Goal: Task Accomplishment & Management: Manage account settings

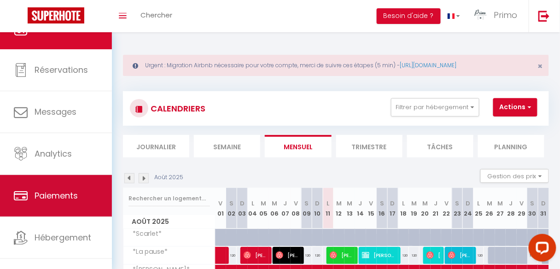
scroll to position [55, 0]
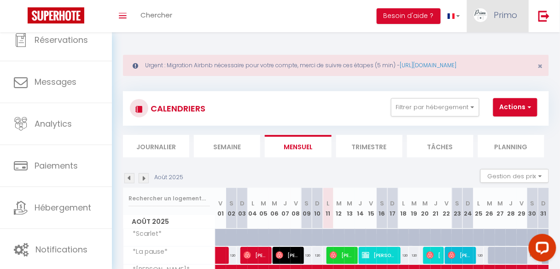
click at [484, 12] on img at bounding box center [481, 15] width 14 height 14
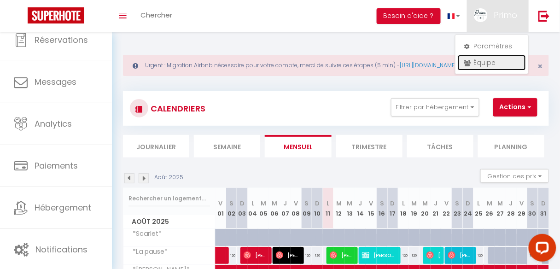
click at [474, 61] on link "Équipe" at bounding box center [492, 63] width 68 height 16
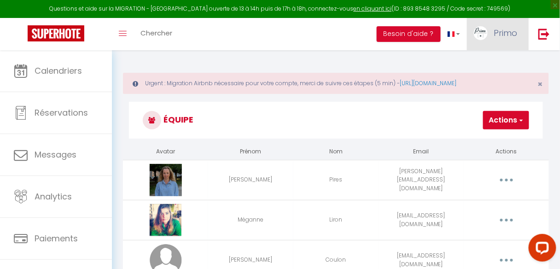
click at [497, 40] on link "Primo" at bounding box center [498, 34] width 62 height 32
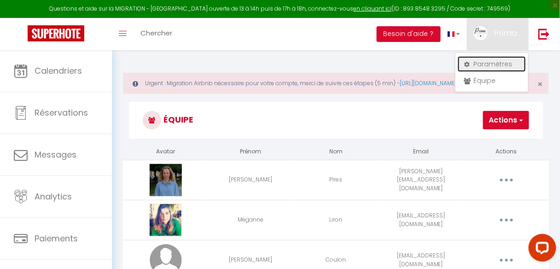
click at [499, 59] on link "Paramètres" at bounding box center [492, 64] width 68 height 16
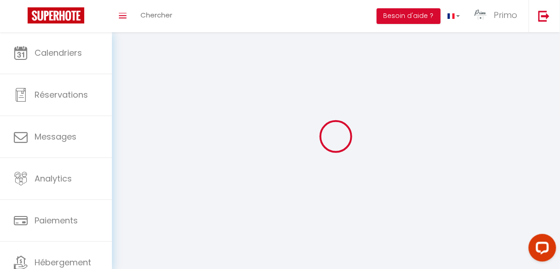
type input "Primo"
type input "Paris 10"
type input "0665553813"
type input "47 rue Saint Georges"
type input "75009"
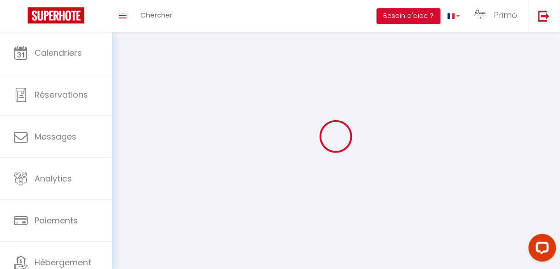
type input "[GEOGRAPHIC_DATA]"
type input "p0tk0Y3lyDtA8WCgnG5qNYaH0"
type input "3n1zKKK7hOxRMPF1MwymZg6Bn"
select select "28"
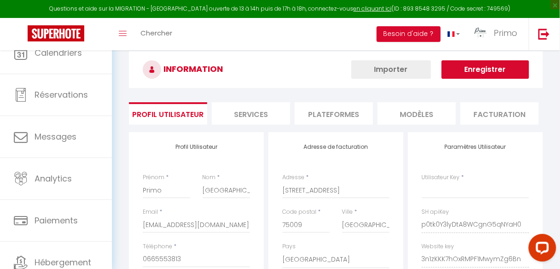
type input "p0tk0Y3lyDtA8WCgnG5qNYaH0"
type input "3n1zKKK7hOxRMPF1MwymZg6Bn"
type input "https://app.superhote.com/#/get-available-rentals/3n1zKKK7hOxRMPF1MwymZg6Bn"
select select "fr"
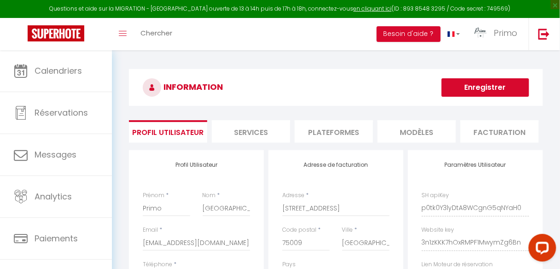
click at [344, 131] on li "Plateformes" at bounding box center [334, 131] width 78 height 23
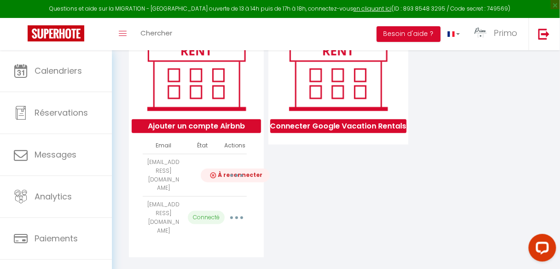
scroll to position [137, 0]
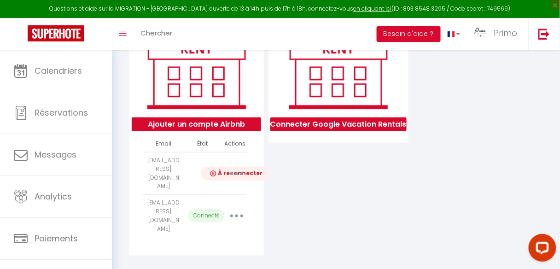
click at [236, 215] on icon "button" at bounding box center [236, 216] width 3 height 3
click at [309, 201] on div "Connecter Google Vacation Rentals" at bounding box center [338, 134] width 145 height 243
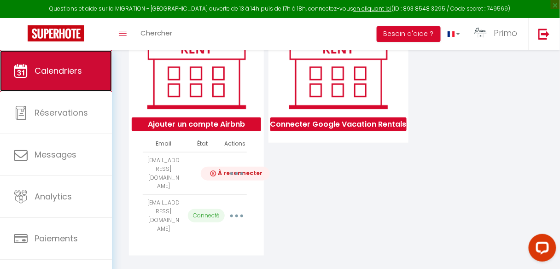
click at [65, 80] on link "Calendriers" at bounding box center [56, 70] width 112 height 41
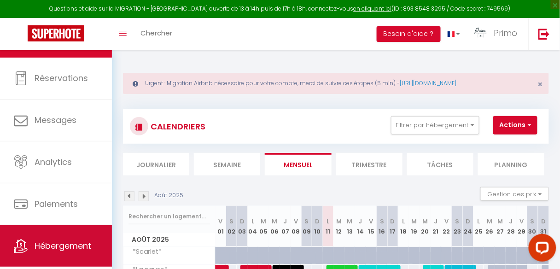
scroll to position [55, 0]
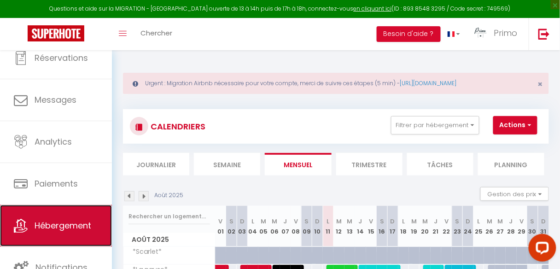
click at [64, 222] on span "Hébergement" at bounding box center [63, 226] width 57 height 12
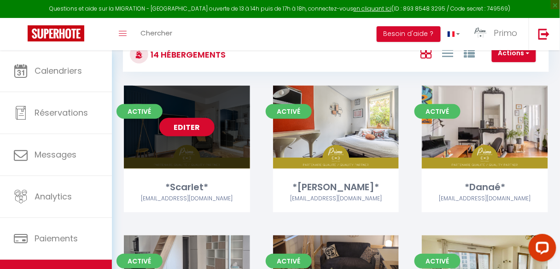
scroll to position [74, 0]
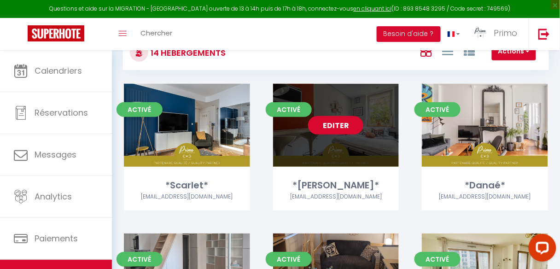
click at [339, 127] on link "Editer" at bounding box center [335, 125] width 55 height 18
select select "3"
select select "2"
select select "1"
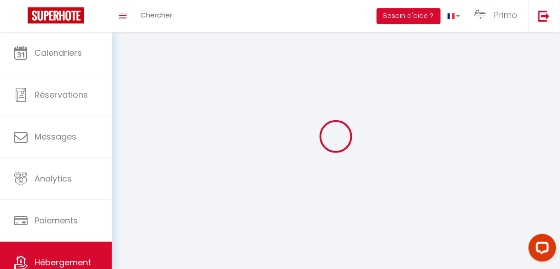
select select
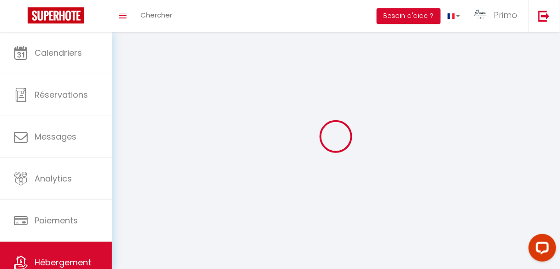
checkbox input "false"
select select
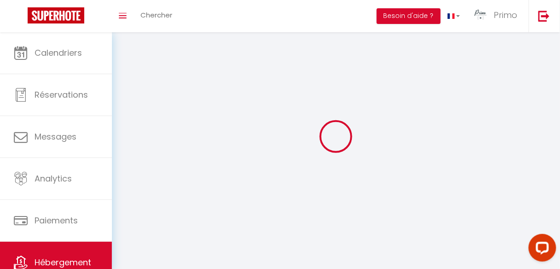
select select
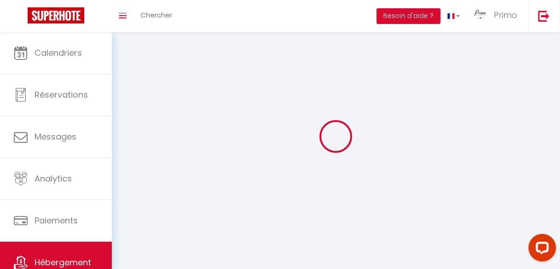
select select
checkbox input "false"
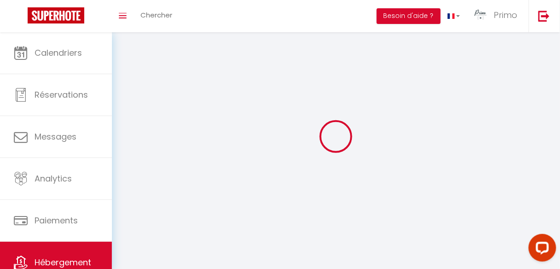
select select
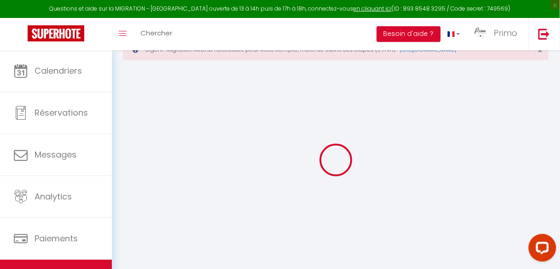
scroll to position [50, 0]
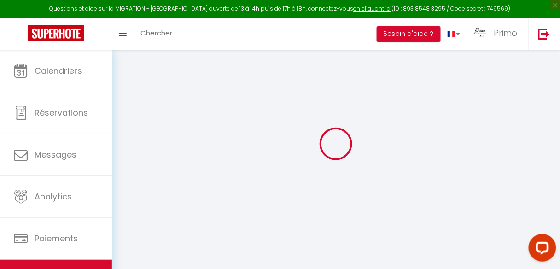
select select "+ 10 %"
select select "+ 25 %"
select select
checkbox input "true"
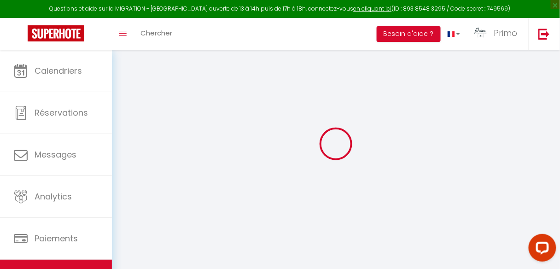
checkbox input "false"
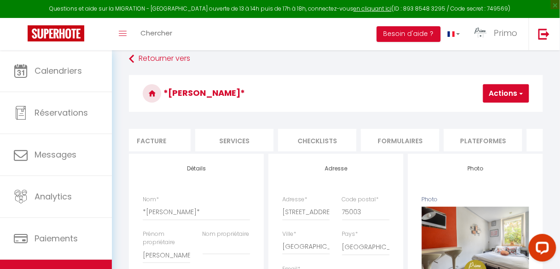
scroll to position [0, 199]
click at [474, 141] on li "Plateformes" at bounding box center [466, 140] width 78 height 23
select select
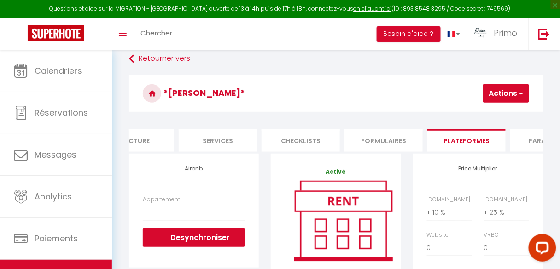
scroll to position [160, 0]
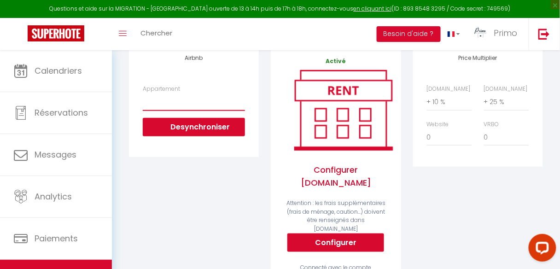
click at [195, 101] on select "*L'Honorina* Cocon à deux pas de la Seine - pariscentre@primoconciergerie.fr *L…" at bounding box center [194, 102] width 102 height 18
click at [166, 204] on div "Airbnb Appartement *L'Honorina* Cocon à deux pas de la Seine - pariscentre@prim…" at bounding box center [194, 178] width 142 height 270
click at [167, 111] on select "*L'Honorina* Cocon à deux pas de la Seine - pariscentre@primoconciergerie.fr *L…" at bounding box center [194, 102] width 102 height 18
click at [157, 111] on select "*L'Honorina* Cocon à deux pas de la Seine - pariscentre@primoconciergerie.fr *L…" at bounding box center [194, 102] width 102 height 18
click at [162, 111] on select "*L'Honorina* Cocon à deux pas de la Seine - pariscentre@primoconciergerie.fr *L…" at bounding box center [194, 102] width 102 height 18
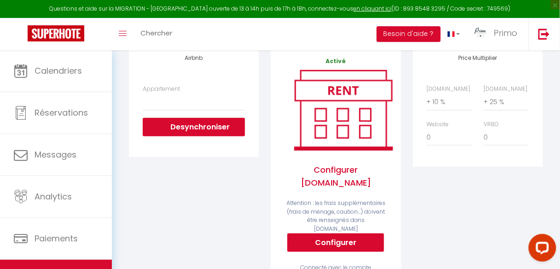
click at [164, 206] on div "Airbnb Appartement *L'Honorina* Cocon à deux pas de la Seine - pariscentre@prim…" at bounding box center [194, 178] width 142 height 270
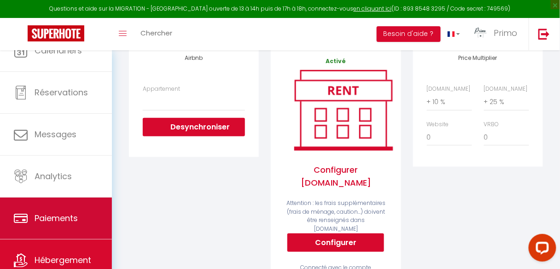
scroll to position [55, 0]
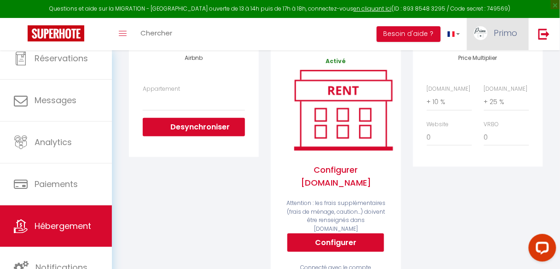
click at [500, 32] on span "Primo" at bounding box center [505, 33] width 23 height 12
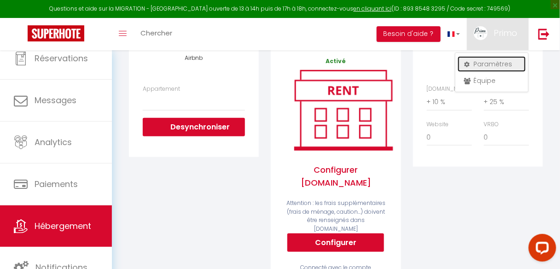
click at [479, 61] on link "Paramètres" at bounding box center [492, 64] width 68 height 16
select select "fr"
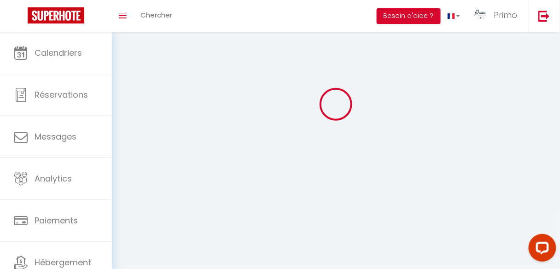
type input "Primo"
type input "Paris 10"
type input "0665553813"
type input "47 rue Saint Georges"
type input "75009"
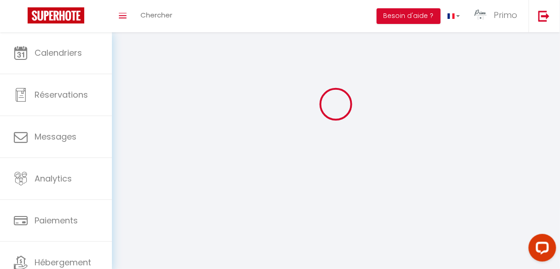
type input "[GEOGRAPHIC_DATA]"
type input "p0tk0Y3lyDtA8WCgnG5qNYaH0"
type input "3n1zKKK7hOxRMPF1MwymZg6Bn"
type input "https://app.superhote.com/#/get-available-rentals/3n1zKKK7hOxRMPF1MwymZg6Bn"
select select "28"
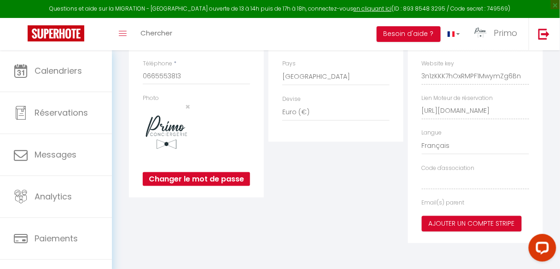
type input "p0tk0Y3lyDtA8WCgnG5qNYaH0"
type input "3n1zKKK7hOxRMPF1MwymZg6Bn"
type input "https://app.superhote.com/#/get-available-rentals/3n1zKKK7hOxRMPF1MwymZg6Bn"
select select "fr"
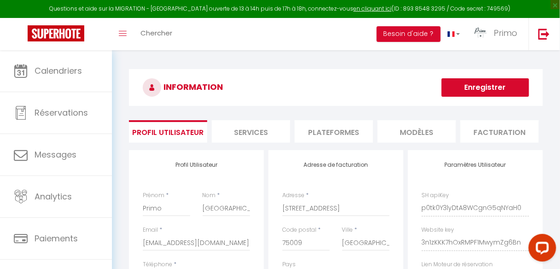
click at [255, 131] on li "Services" at bounding box center [251, 131] width 78 height 23
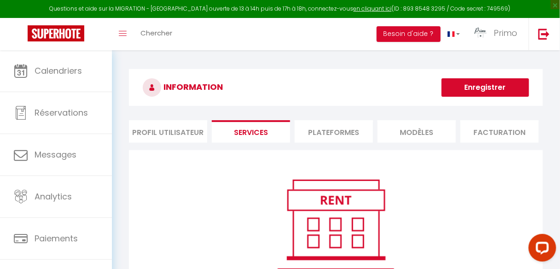
click at [339, 132] on li "Plateformes" at bounding box center [334, 131] width 78 height 23
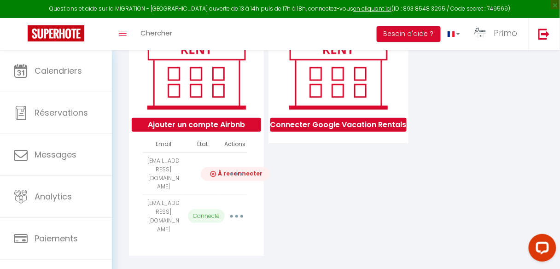
scroll to position [137, 0]
click at [245, 174] on button "button" at bounding box center [237, 174] width 24 height 18
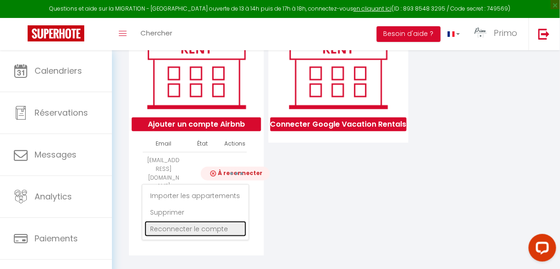
click at [203, 228] on link "Reconnecter le compte" at bounding box center [196, 229] width 102 height 16
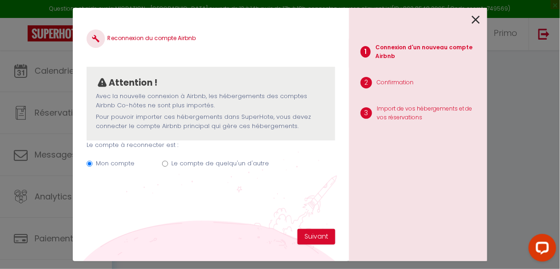
scroll to position [128, 0]
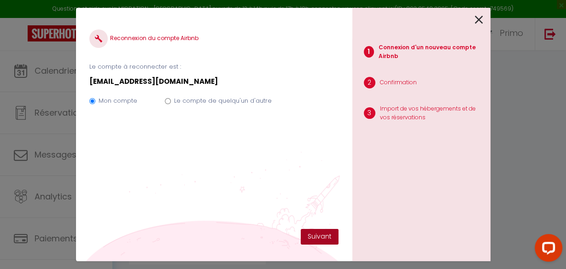
click at [325, 239] on button "Suivant" at bounding box center [320, 237] width 38 height 16
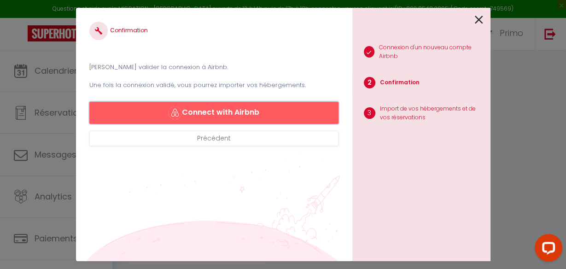
click at [262, 105] on button "Connect with Airbnb" at bounding box center [213, 113] width 249 height 22
click at [473, 20] on div at bounding box center [417, 19] width 131 height 22
click at [479, 18] on icon at bounding box center [479, 20] width 8 height 14
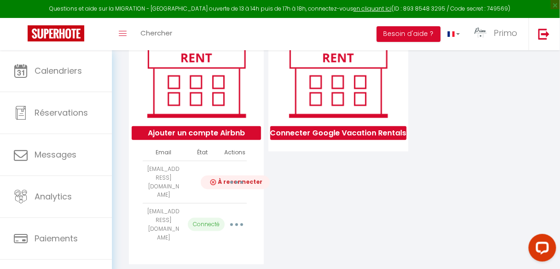
scroll to position [137, 0]
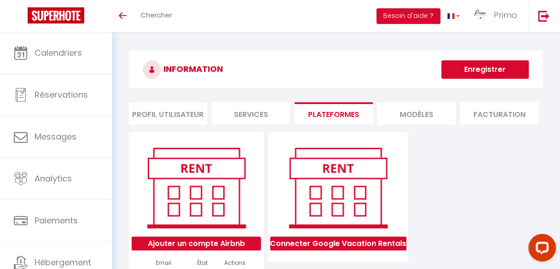
click at [502, 69] on button "Enregistrer" at bounding box center [486, 69] width 88 height 18
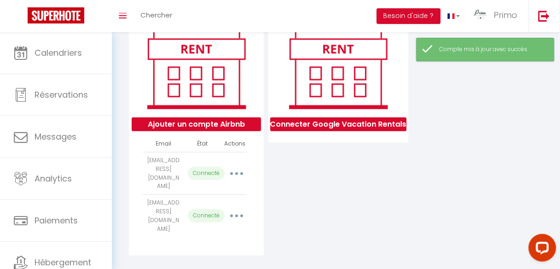
select select "62594"
select select "62916"
select select "70457"
select select "70458"
select select "72615"
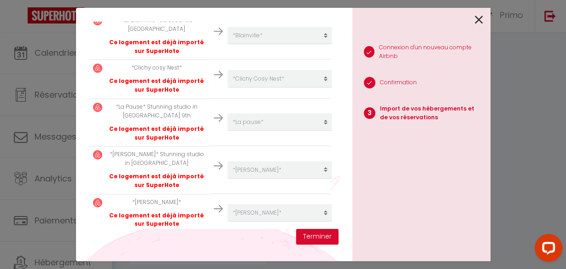
scroll to position [207, 0]
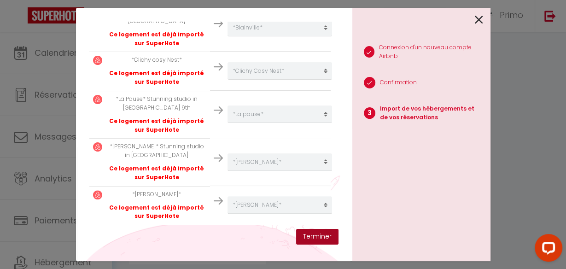
click at [319, 235] on button "Terminer" at bounding box center [317, 237] width 42 height 16
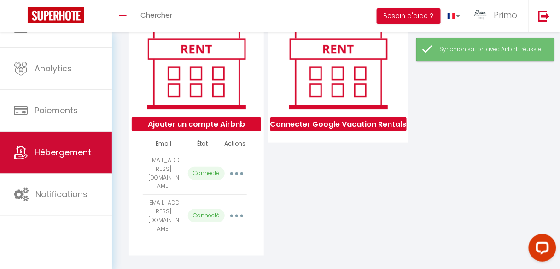
scroll to position [55, 0]
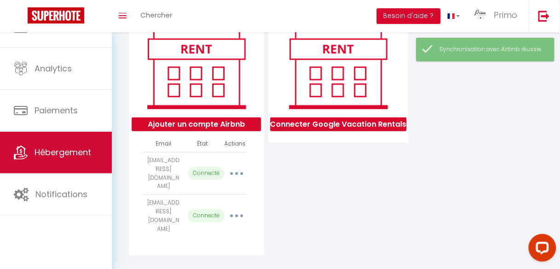
click at [70, 148] on span "Hébergement" at bounding box center [63, 152] width 57 height 12
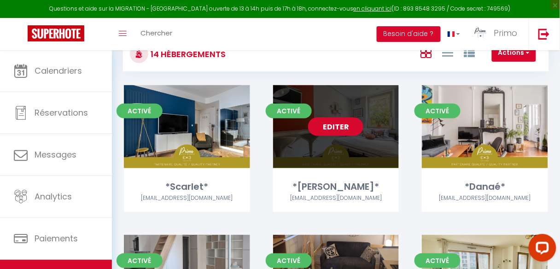
scroll to position [74, 0]
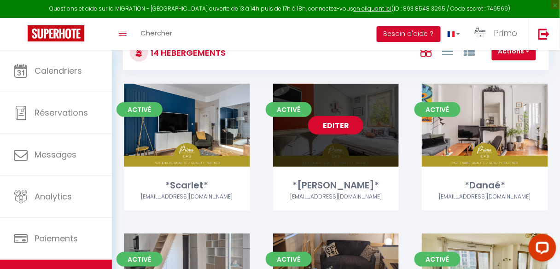
click at [334, 123] on link "Editer" at bounding box center [335, 125] width 55 height 18
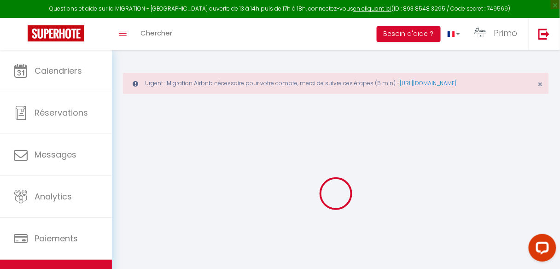
select select "+ 10 %"
select select "+ 25 %"
select select
checkbox input "true"
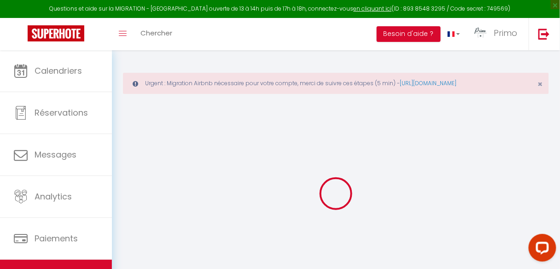
checkbox input "false"
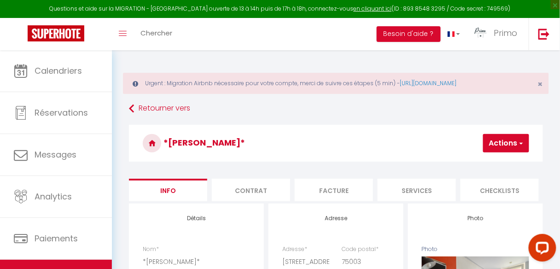
select select
checkbox input "true"
checkbox input "false"
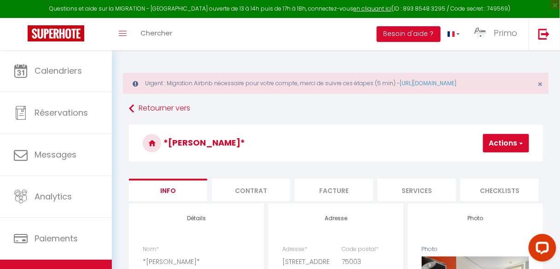
checkbox input "false"
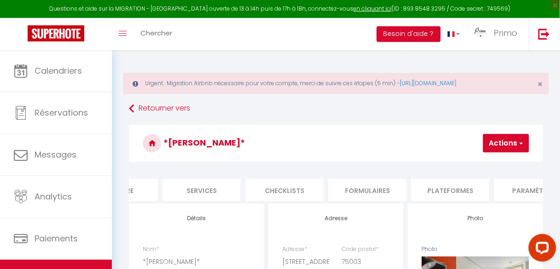
scroll to position [0, 216]
click at [458, 193] on li "Plateformes" at bounding box center [449, 190] width 78 height 23
select select
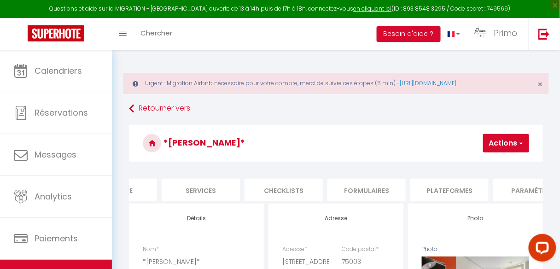
select select
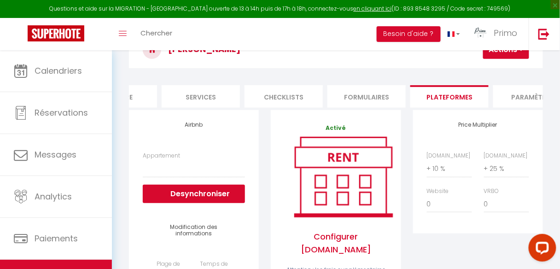
scroll to position [111, 0]
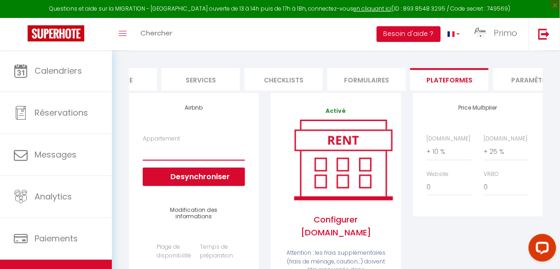
click at [197, 160] on select "*L'Olivia* Au cœur du Marais - pariscentre@primoconciergerie.fr *L'Honorina* Co…" at bounding box center [194, 152] width 102 height 18
click at [152, 152] on select "*L'Olivia* Au cœur du Marais - pariscentre@primoconciergerie.fr *L'Honorina* Co…" at bounding box center [194, 152] width 102 height 18
click at [173, 154] on select "*L'Olivia* Au cœur du Marais - pariscentre@primoconciergerie.fr *L'Honorina* Co…" at bounding box center [194, 152] width 102 height 18
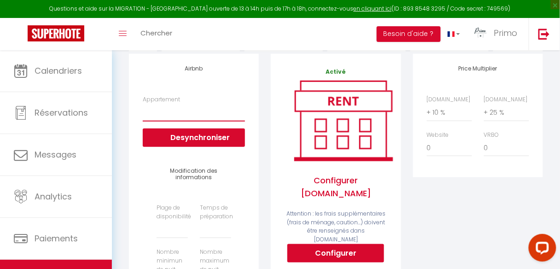
scroll to position [147, 0]
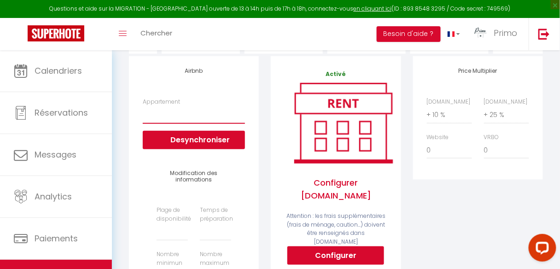
click at [167, 112] on select "*L'Olivia* Au cœur du Marais - pariscentre@primoconciergerie.fr *L'Honorina* Co…" at bounding box center [194, 115] width 102 height 18
click at [169, 123] on select "*L'Olivia* Au cœur du Marais - pariscentre@primoconciergerie.fr *L'Honorina* Co…" at bounding box center [194, 115] width 102 height 18
click at [166, 123] on select "*L'Olivia* Au cœur du Marais - pariscentre@primoconciergerie.fr *L'Honorina* Co…" at bounding box center [194, 115] width 102 height 18
select select
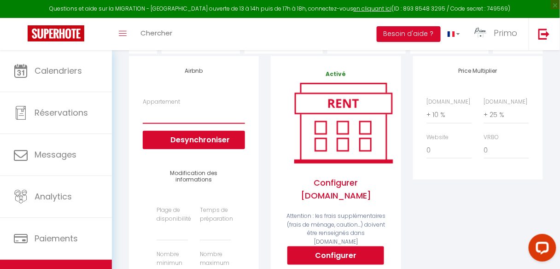
checkbox input "true"
checkbox input "false"
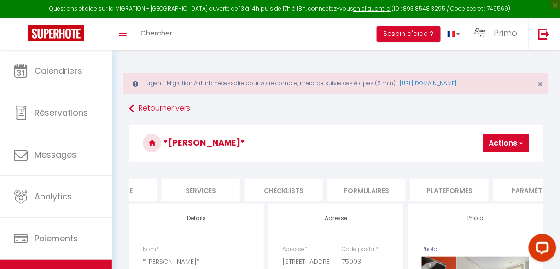
scroll to position [111, 0]
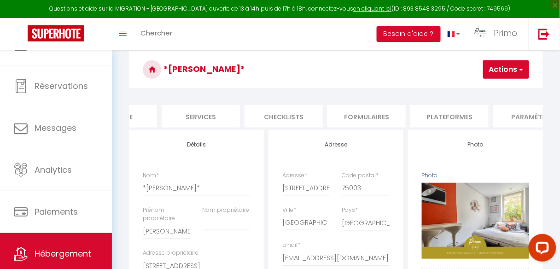
scroll to position [55, 0]
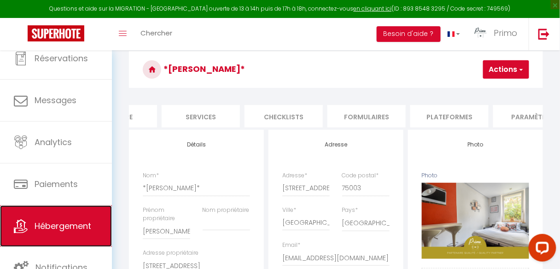
click at [59, 230] on span "Hébergement" at bounding box center [63, 226] width 57 height 12
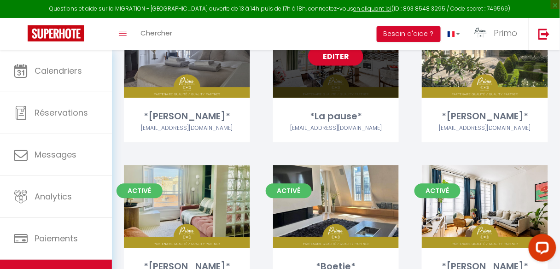
scroll to position [405, 0]
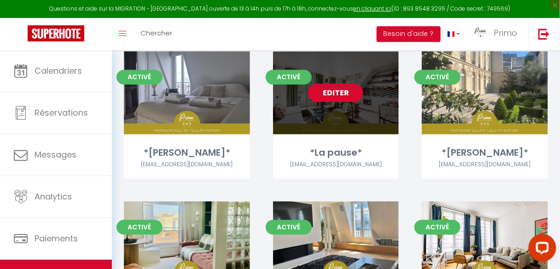
click at [335, 90] on link "Editer" at bounding box center [335, 93] width 55 height 18
select select "3"
select select "2"
select select "1"
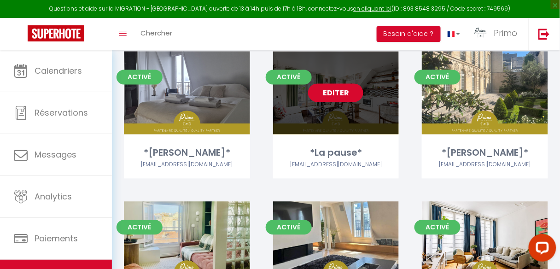
select select
select select "28"
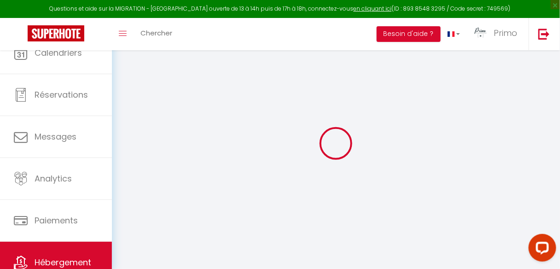
select select
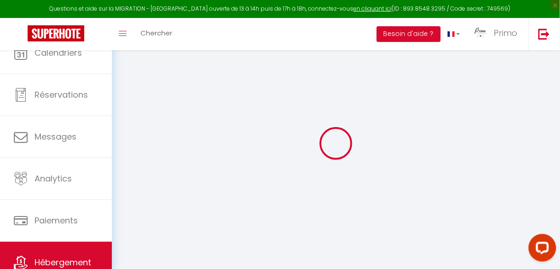
select select
checkbox input "false"
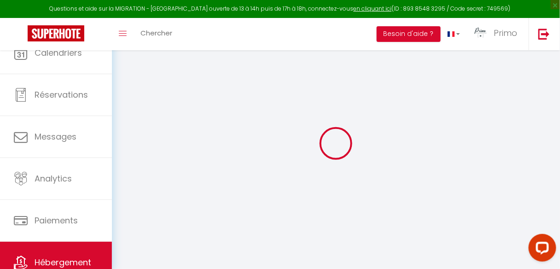
select select
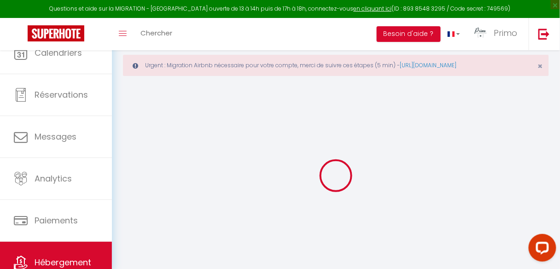
select select
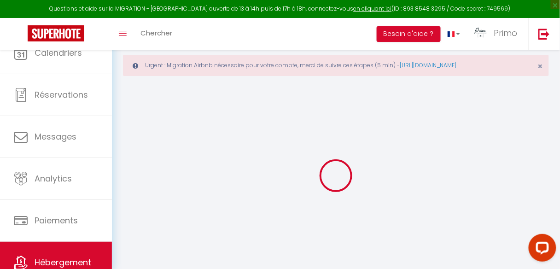
select select
checkbox input "false"
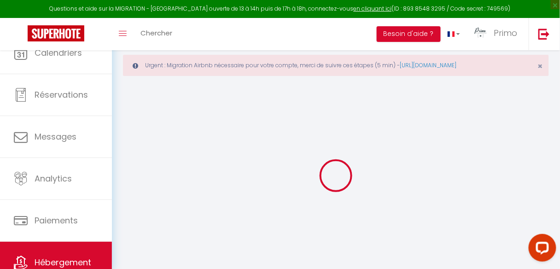
select select
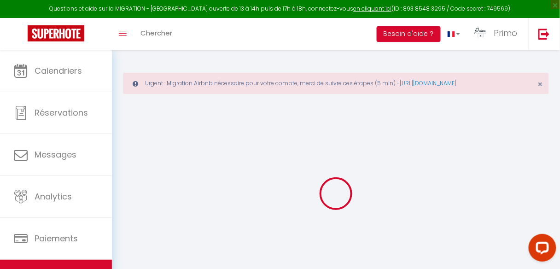
select select
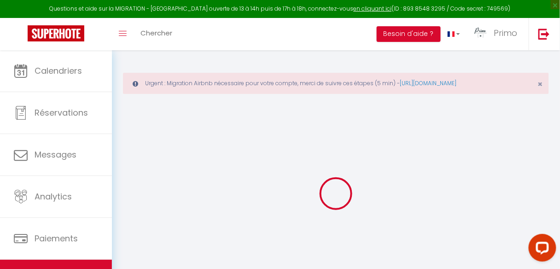
select select
checkbox input "false"
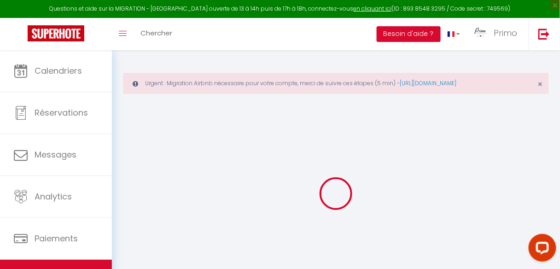
select select
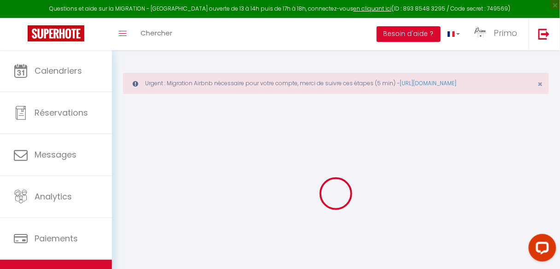
select select
checkbox input "false"
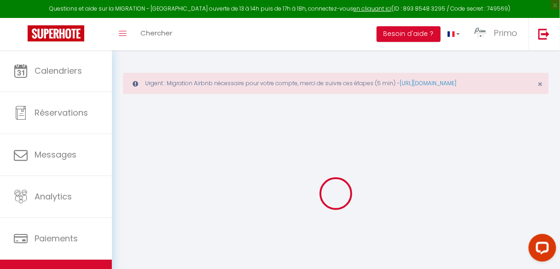
checkbox input "false"
select select
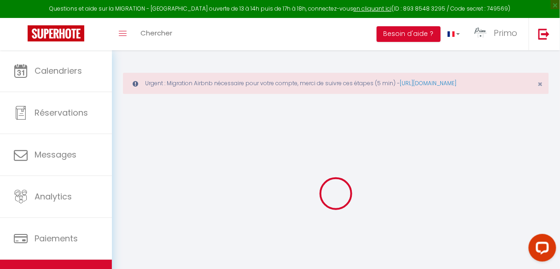
select select
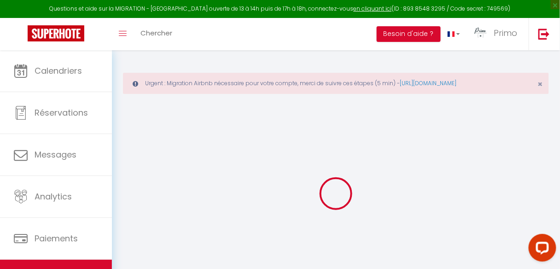
checkbox input "false"
select select
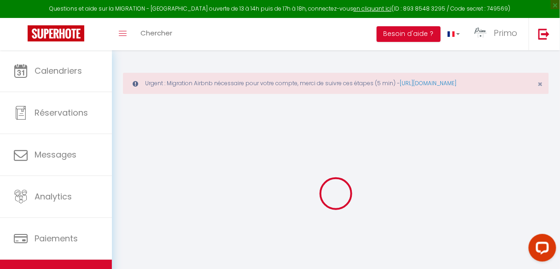
select select
type input "*La pause*"
type input "Marie"
type input "Odin"
type input "41 rue Taitbout"
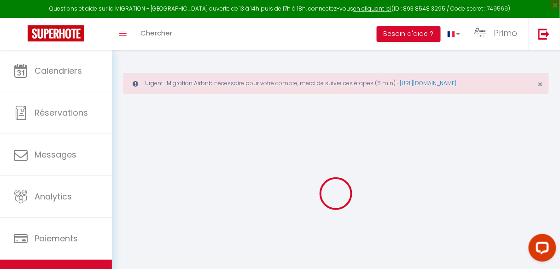
type input "75009"
type input "[GEOGRAPHIC_DATA]"
select select "2"
type input "180"
type input "70"
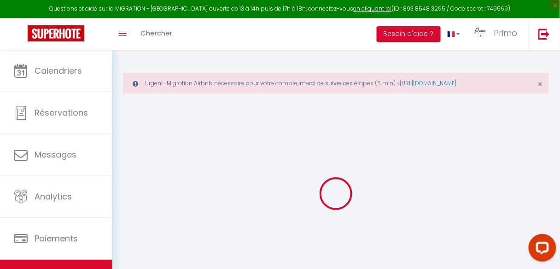
select select
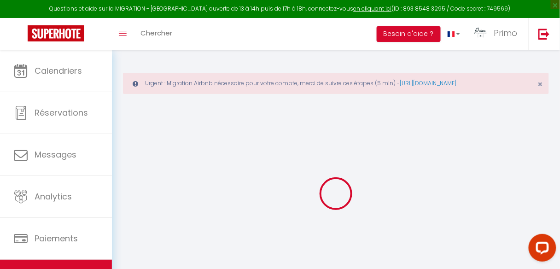
type input "41 rue Taitbout"
type input "75009"
type input "[GEOGRAPHIC_DATA]"
type input "[EMAIL_ADDRESS][DOMAIN_NAME]"
select select "14068"
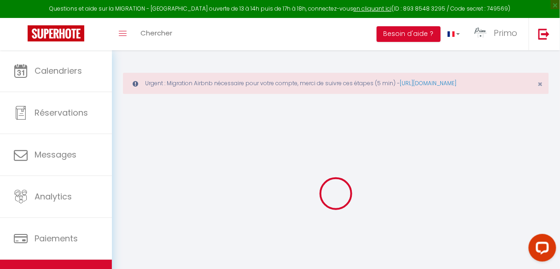
checkbox input "true"
checkbox input "false"
type input "25"
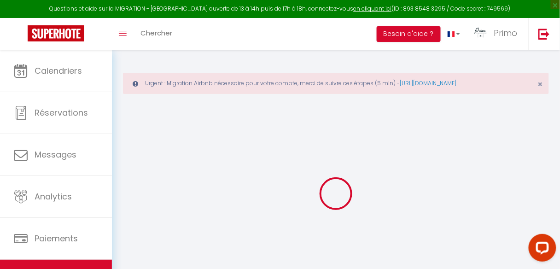
type input "70"
type input "0"
type input "25"
type input "0"
select select
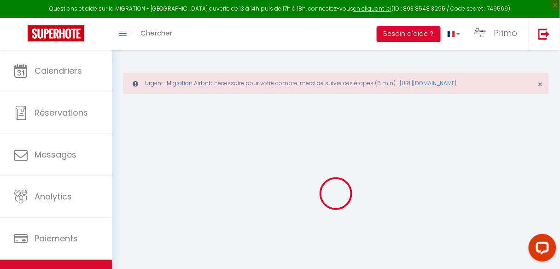
select select
checkbox input "true"
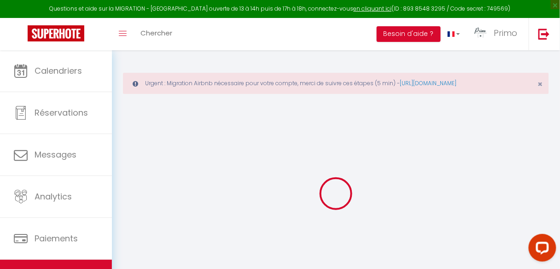
checkbox input "false"
select select
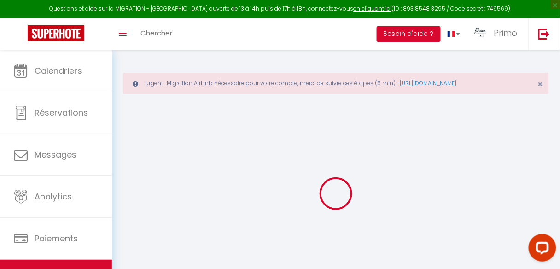
select select
checkbox input "true"
checkbox input "false"
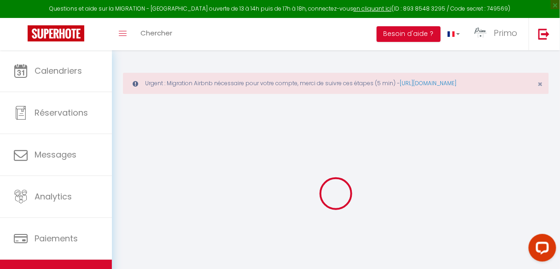
checkbox input "false"
checkbox input "true"
checkbox input "false"
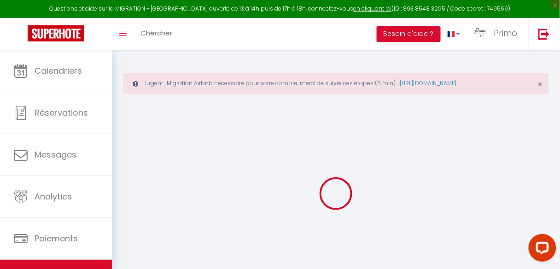
checkbox input "false"
checkbox input "true"
checkbox input "false"
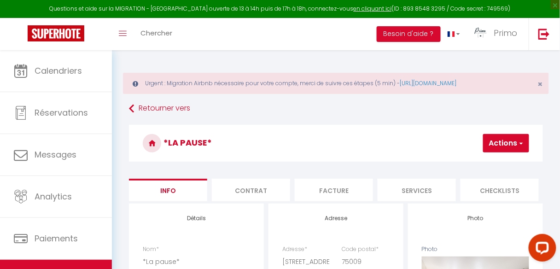
checkbox input "true"
checkbox input "false"
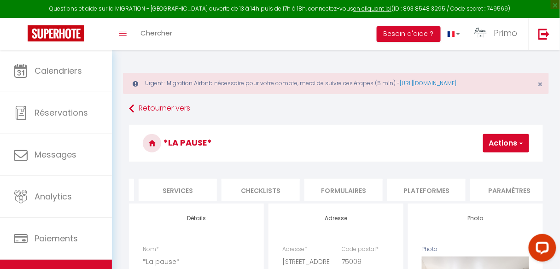
click at [441, 192] on li "Plateformes" at bounding box center [426, 190] width 78 height 23
select select "30"
select select "1"
select select
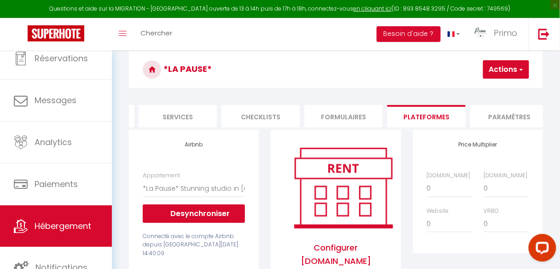
scroll to position [55, 0]
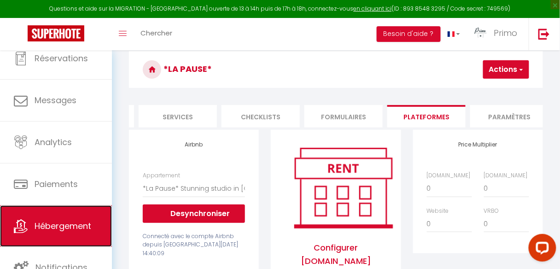
click at [71, 225] on span "Hébergement" at bounding box center [63, 226] width 57 height 12
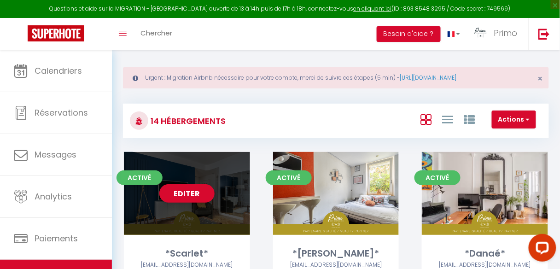
scroll to position [74, 0]
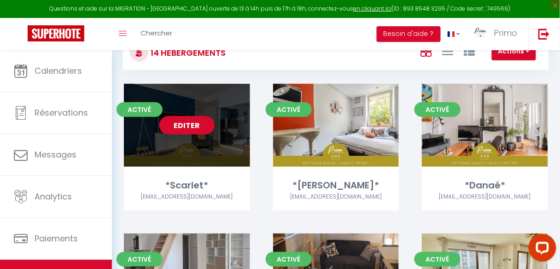
click at [196, 127] on link "Editer" at bounding box center [186, 125] width 55 height 18
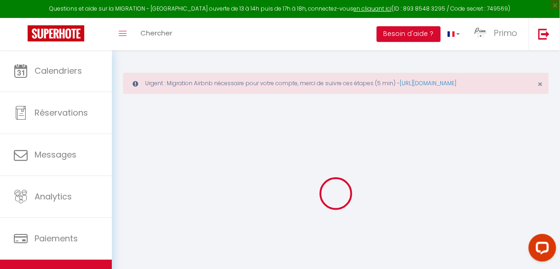
select select
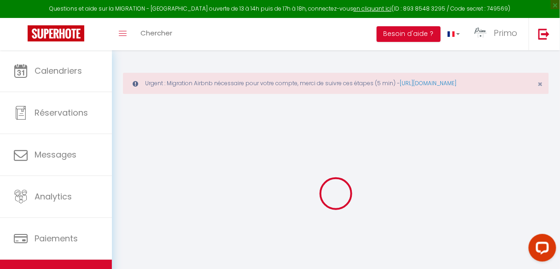
select select
checkbox input "true"
checkbox input "false"
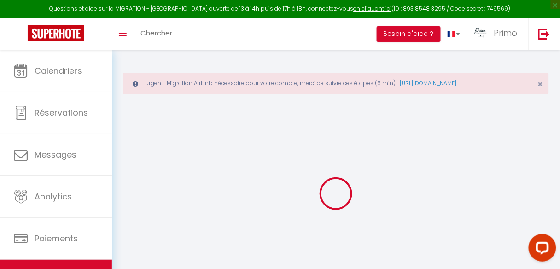
select select
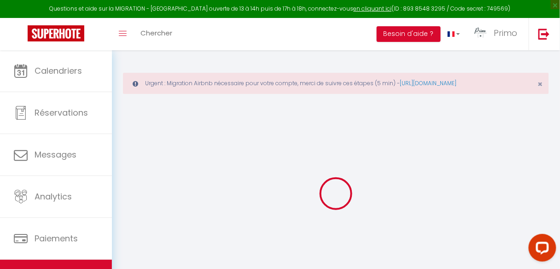
select select
checkbox input "true"
checkbox input "false"
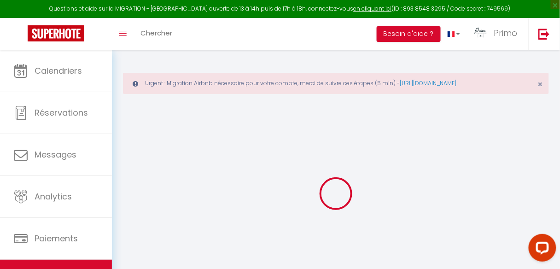
select select
checkbox input "true"
checkbox input "false"
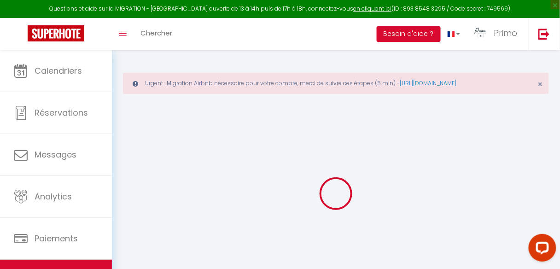
select select "16:00"
select select "23:45"
select select "11:00"
select select "30"
select select "120"
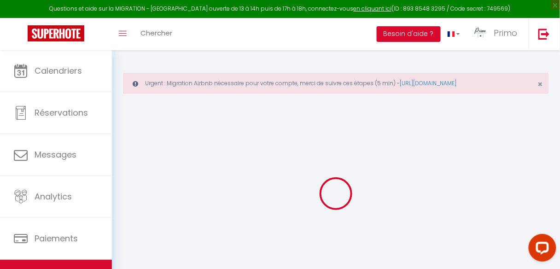
select select
checkbox input "true"
checkbox input "false"
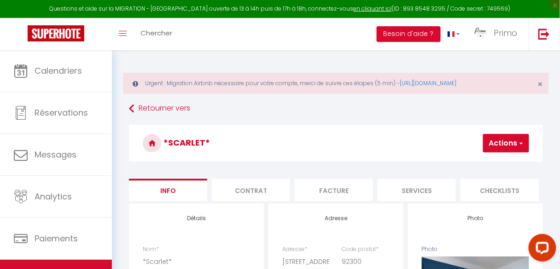
select select
checkbox input "true"
checkbox input "false"
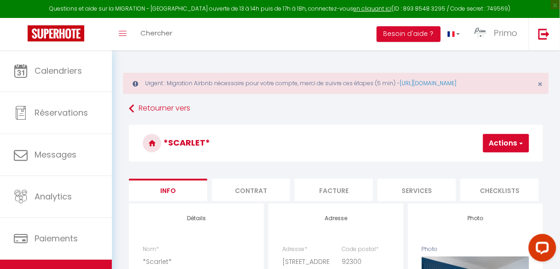
select select
click at [346, 192] on li "Plateformes" at bounding box center [345, 190] width 78 height 23
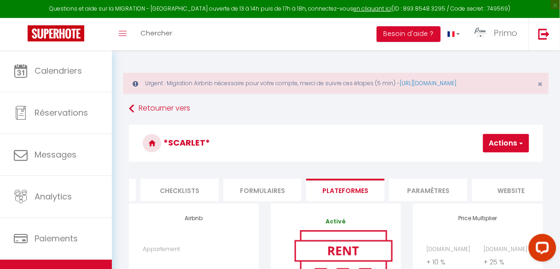
scroll to position [147, 0]
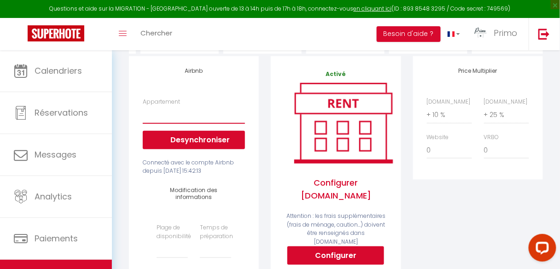
click at [168, 122] on select "*Le Scarlet* Nid douillet près de Paris - pariscentre@primoconciergerie.fr *L'H…" at bounding box center [194, 115] width 102 height 18
click at [136, 68] on div "Airbnb Appartement *Le Scarlet* Nid douillet près de Paris - pariscentre@primoc…" at bounding box center [194, 227] width 130 height 342
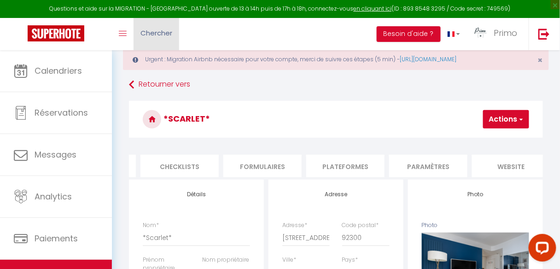
scroll to position [37, 0]
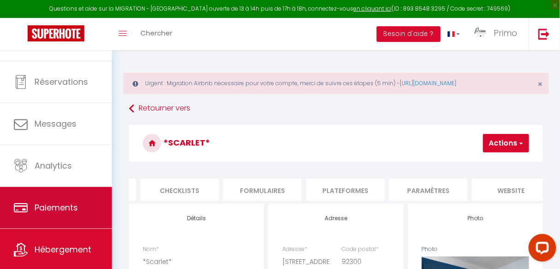
scroll to position [55, 0]
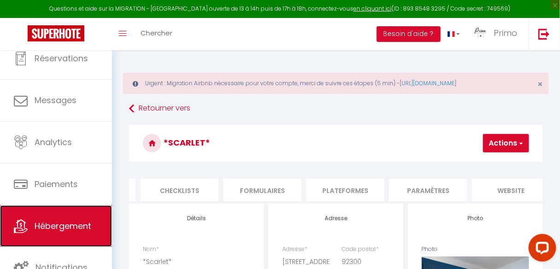
click at [50, 233] on link "Hébergement" at bounding box center [56, 225] width 112 height 41
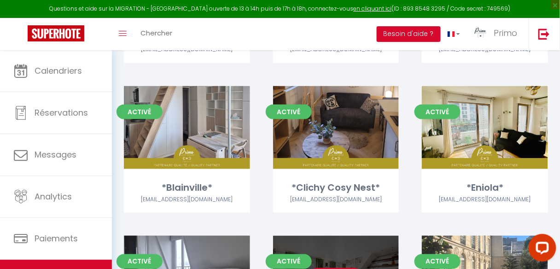
scroll to position [295, 0]
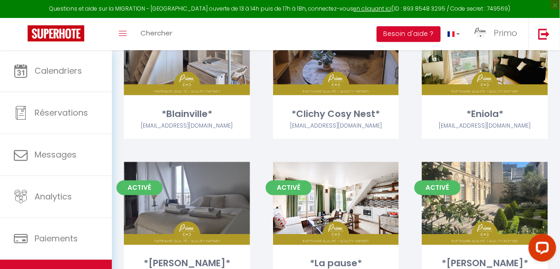
click at [257, 29] on div "Toggle menubar Chercher BUTTON Besoin d'aide ? Primo Paramètres Équipe" at bounding box center [310, 34] width 486 height 32
click at [273, 35] on div "Toggle menubar Chercher BUTTON Besoin d'aide ? Primo Paramètres Équipe" at bounding box center [310, 34] width 486 height 32
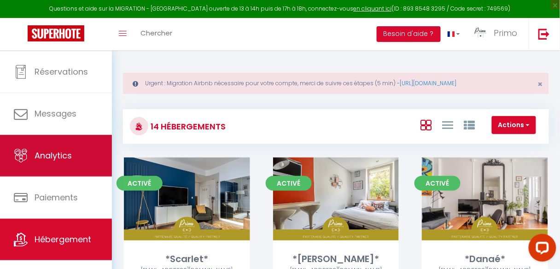
scroll to position [55, 0]
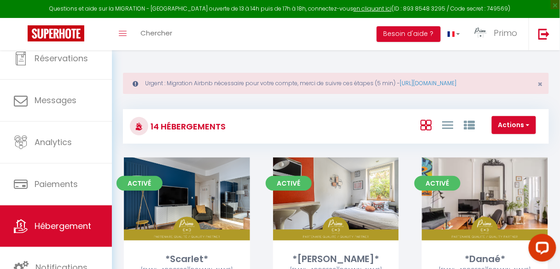
click at [309, 35] on div "Toggle menubar Chercher BUTTON Besoin d'aide ? Primo Paramètres Équipe" at bounding box center [310, 34] width 486 height 32
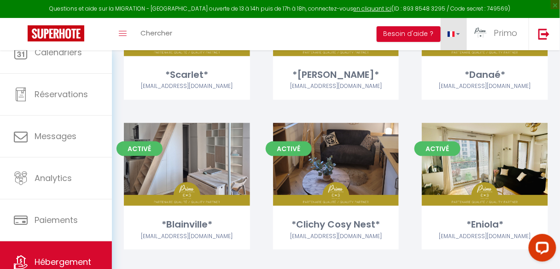
scroll to position [0, 0]
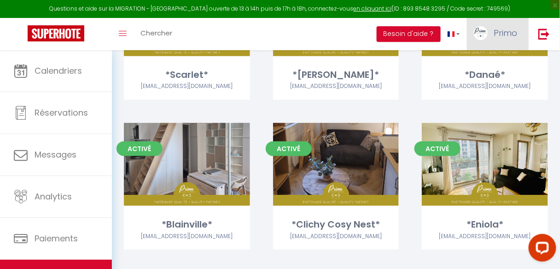
click at [498, 36] on span "Primo" at bounding box center [505, 33] width 23 height 12
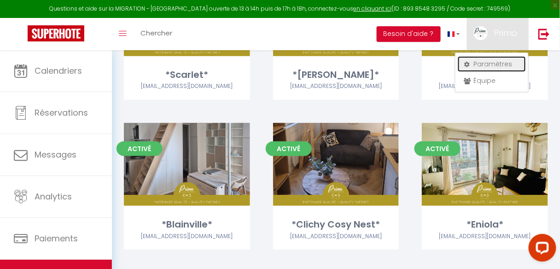
click at [476, 67] on link "Paramètres" at bounding box center [492, 64] width 68 height 16
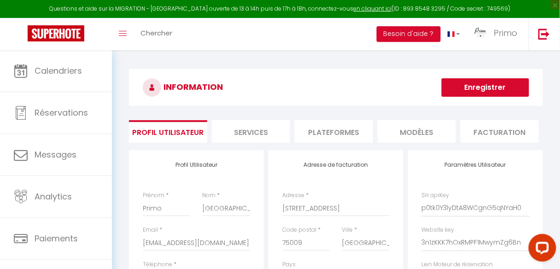
click at [335, 132] on li "Plateformes" at bounding box center [334, 131] width 78 height 23
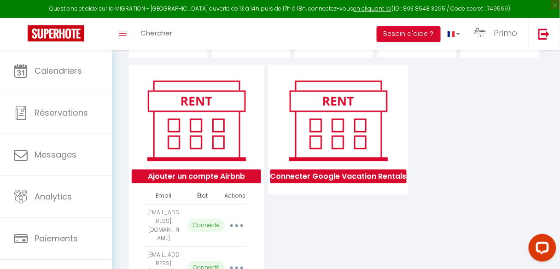
scroll to position [137, 0]
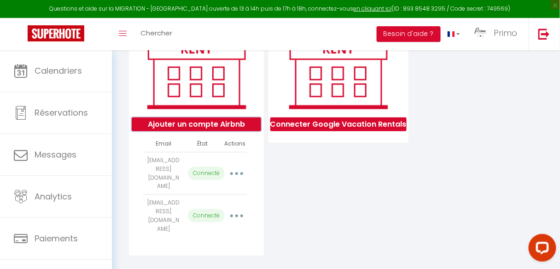
click at [208, 131] on button "Ajouter un compte Airbnb" at bounding box center [196, 124] width 129 height 14
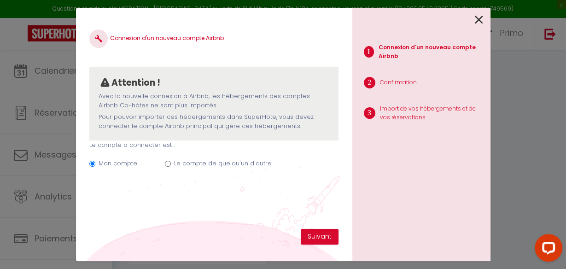
click at [187, 163] on label "Le compte de quelqu'un d'autre" at bounding box center [223, 163] width 98 height 9
click at [171, 163] on input "Le compte de quelqu'un d'autre" at bounding box center [168, 164] width 6 height 6
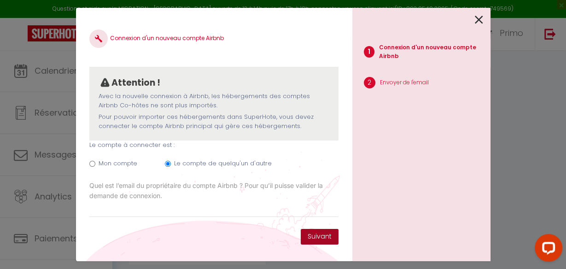
click at [317, 240] on button "Suivant" at bounding box center [320, 237] width 38 height 16
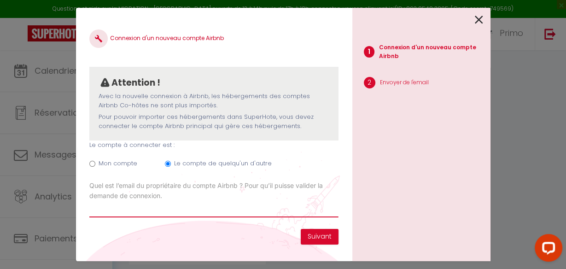
click at [155, 208] on input "Email connexion Airbnb" at bounding box center [213, 209] width 249 height 17
paste input "naik.paris.brochec@gmail.com"
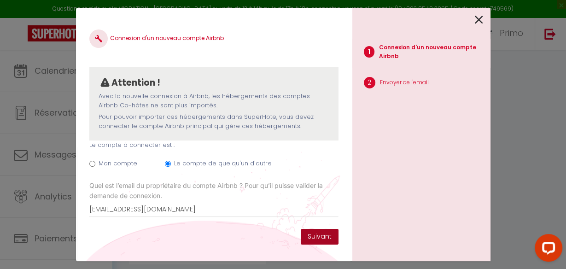
click at [323, 238] on button "Suivant" at bounding box center [320, 237] width 38 height 16
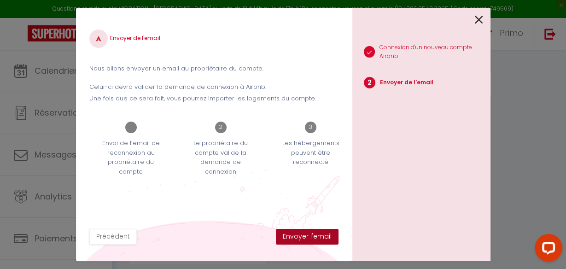
click at [313, 235] on button "Envoyer l'email" at bounding box center [307, 237] width 63 height 16
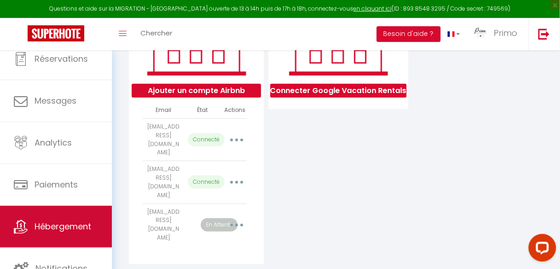
scroll to position [55, 0]
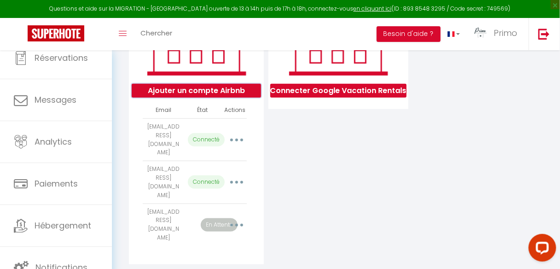
click at [246, 93] on button "Ajouter un compte Airbnb" at bounding box center [196, 91] width 129 height 14
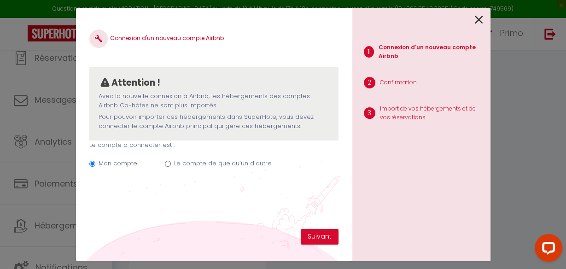
click at [215, 166] on label "Le compte de quelqu'un d'autre" at bounding box center [223, 163] width 98 height 9
click at [171, 166] on input "Le compte de quelqu'un d'autre" at bounding box center [168, 164] width 6 height 6
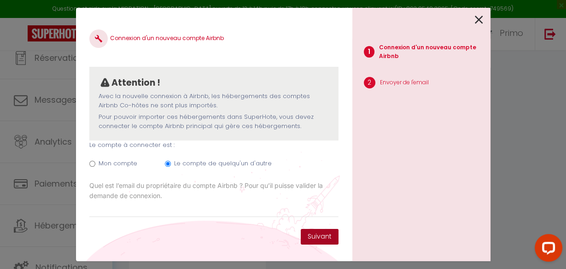
click at [313, 237] on button "Suivant" at bounding box center [320, 237] width 38 height 16
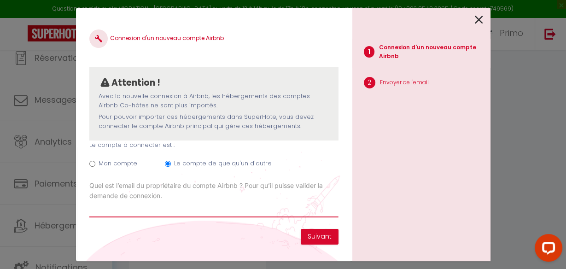
click at [148, 214] on input "Email connexion Airbnb" at bounding box center [213, 209] width 249 height 17
paste input "camille.lher@gmail.com"
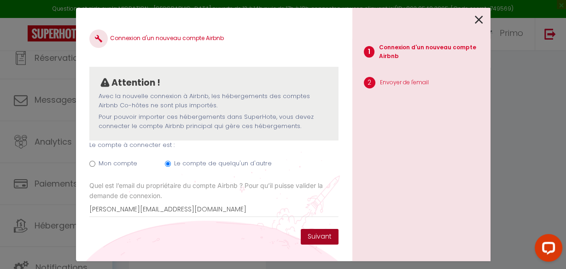
click at [314, 235] on button "Suivant" at bounding box center [320, 237] width 38 height 16
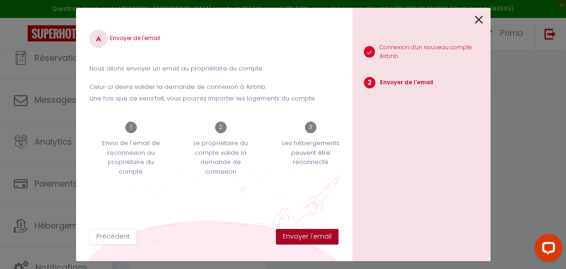
click at [314, 235] on button "Envoyer l'email" at bounding box center [307, 237] width 63 height 16
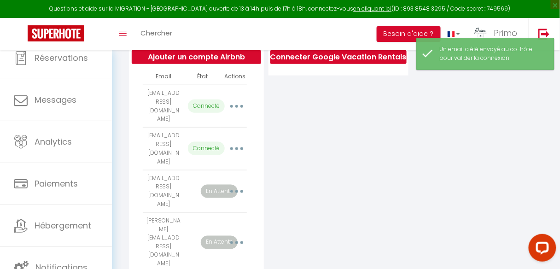
scroll to position [57, 0]
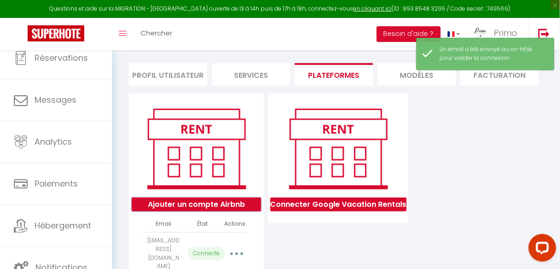
click at [217, 206] on button "Ajouter un compte Airbnb" at bounding box center [196, 205] width 129 height 14
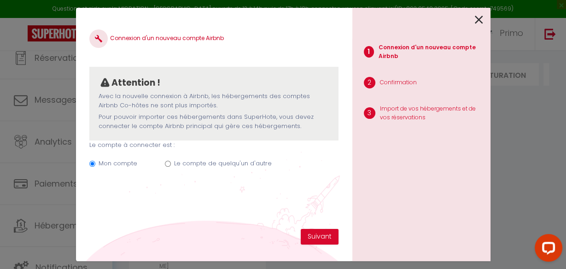
click at [169, 163] on input "Le compte de quelqu'un d'autre" at bounding box center [168, 164] width 6 height 6
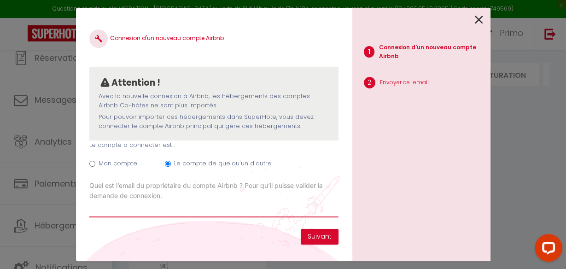
click at [156, 212] on input "Email connexion Airbnb" at bounding box center [213, 209] width 249 height 17
paste input "thomas.magnaval@wehost.fr"
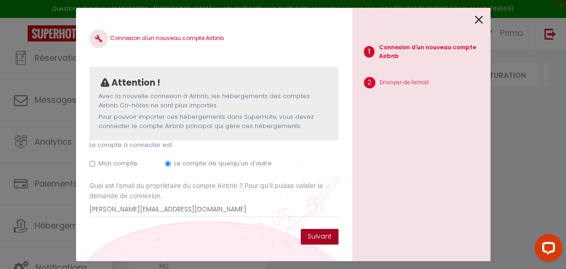
click at [314, 234] on button "Suivant" at bounding box center [320, 237] width 38 height 16
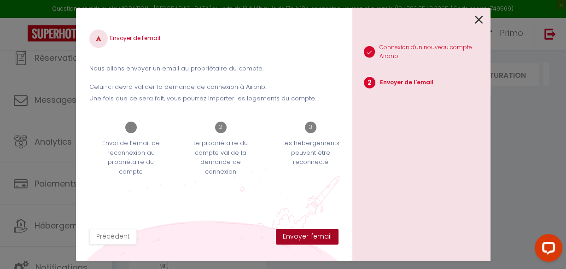
click at [317, 236] on button "Envoyer l'email" at bounding box center [307, 237] width 63 height 16
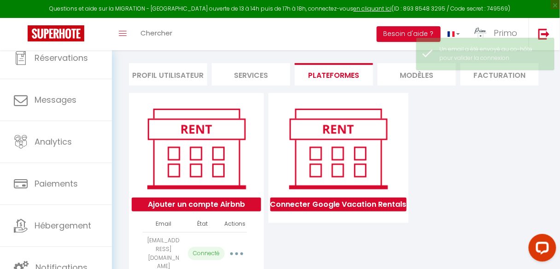
click at [478, 17] on div "Questions et aide sur la MIGRATION - Salle Zoom ouverte de 13 à 14h puis de 17h…" at bounding box center [280, 9] width 560 height 18
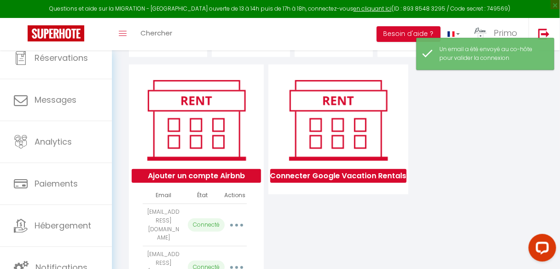
scroll to position [131, 0]
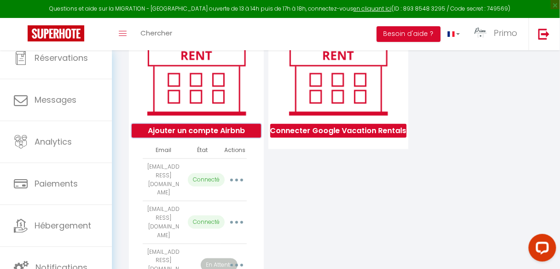
click at [192, 132] on button "Ajouter un compte Airbnb" at bounding box center [196, 131] width 129 height 14
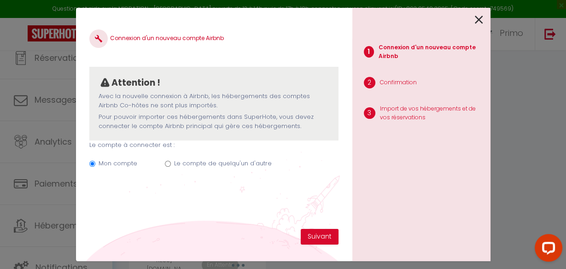
click at [170, 163] on input "Le compte de quelqu'un d'autre" at bounding box center [168, 164] width 6 height 6
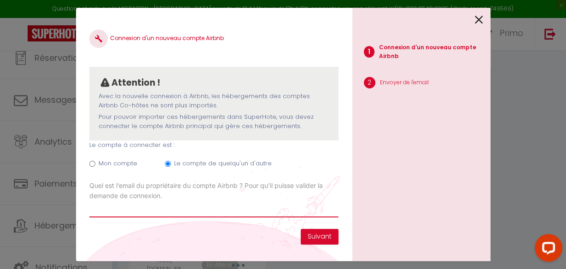
click at [157, 212] on input "Email connexion Airbnb" at bounding box center [213, 209] width 249 height 17
paste input "[EMAIL_ADDRESS][DOMAIN_NAME]"
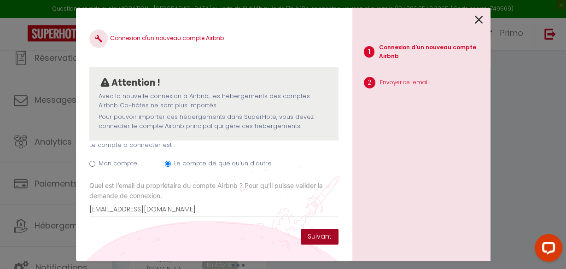
click at [318, 237] on button "Suivant" at bounding box center [320, 237] width 38 height 16
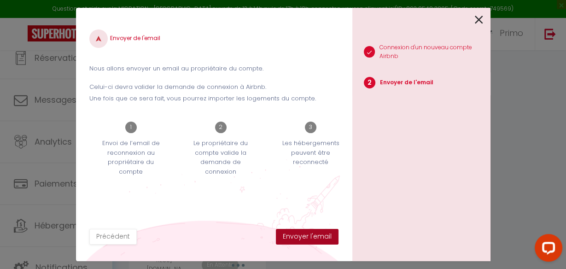
click at [318, 235] on button "Envoyer l'email" at bounding box center [307, 237] width 63 height 16
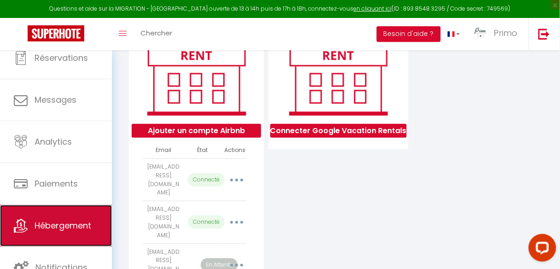
click at [42, 215] on link "Hébergement" at bounding box center [56, 225] width 112 height 41
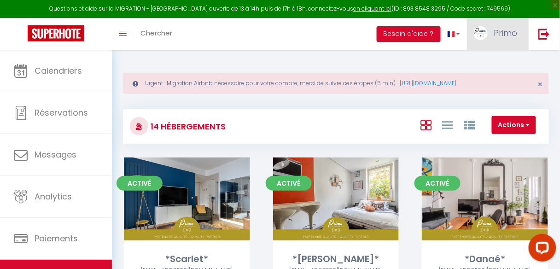
click at [497, 29] on span "Primo" at bounding box center [505, 33] width 23 height 12
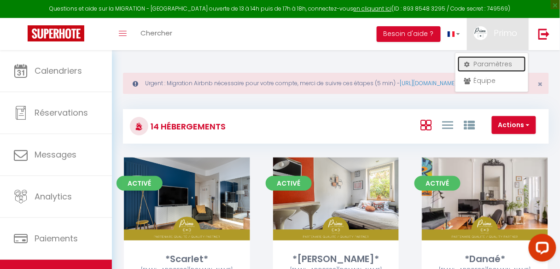
click at [483, 63] on link "Paramètres" at bounding box center [492, 64] width 68 height 16
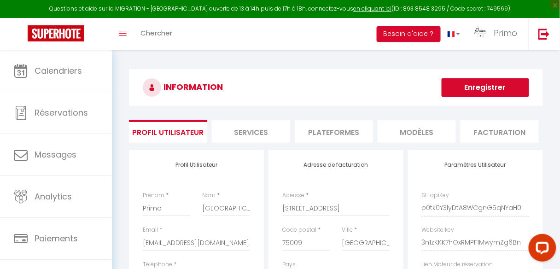
click at [340, 136] on li "Plateformes" at bounding box center [334, 131] width 78 height 23
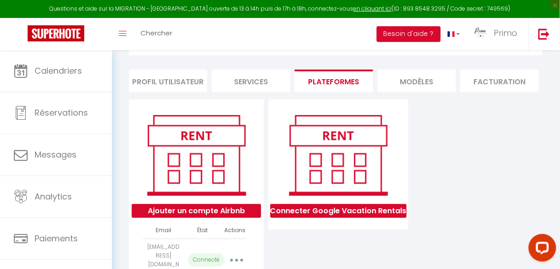
scroll to position [124, 0]
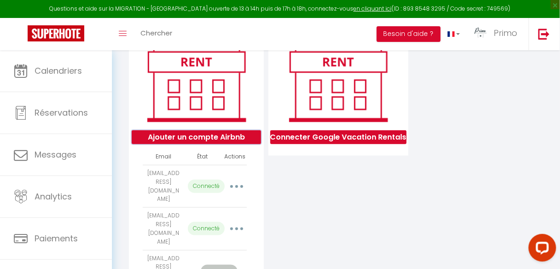
click at [186, 144] on button "Ajouter un compte Airbnb" at bounding box center [196, 137] width 129 height 14
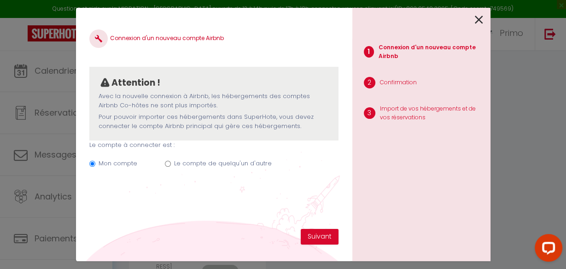
click at [199, 162] on label "Le compte de quelqu'un d'autre" at bounding box center [223, 163] width 98 height 9
click at [171, 162] on input "Le compte de quelqu'un d'autre" at bounding box center [168, 164] width 6 height 6
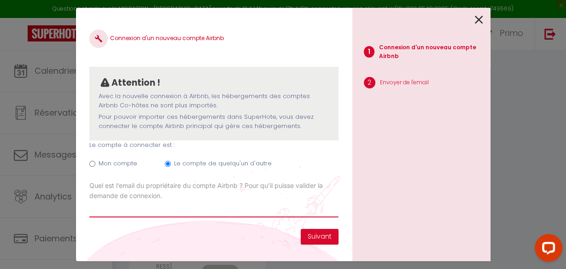
click at [174, 206] on input "Email connexion Airbnb" at bounding box center [213, 209] width 249 height 17
paste input "[EMAIL_ADDRESS][DOMAIN_NAME]"
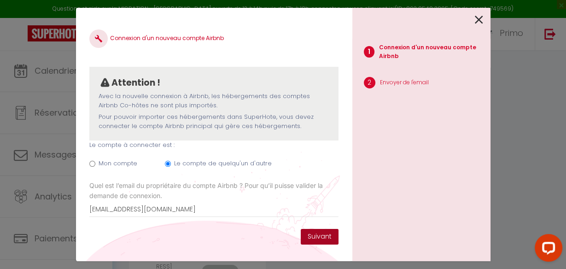
click at [326, 233] on button "Suivant" at bounding box center [320, 237] width 38 height 16
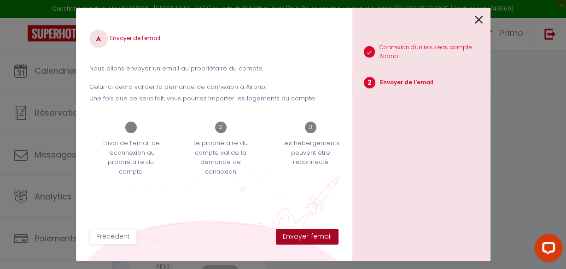
click at [323, 237] on button "Envoyer l'email" at bounding box center [307, 237] width 63 height 16
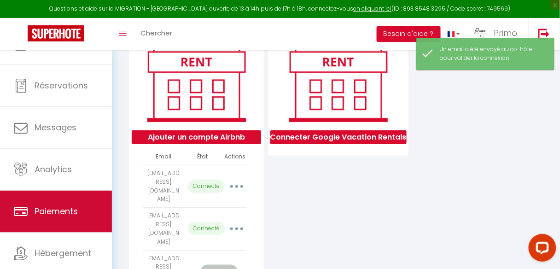
scroll to position [55, 0]
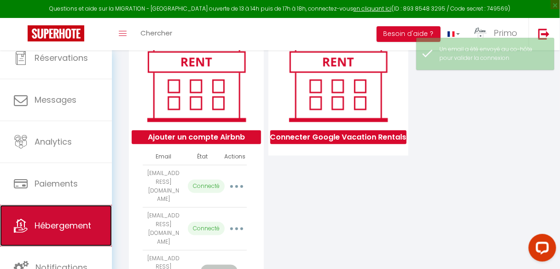
click at [54, 233] on link "Hébergement" at bounding box center [56, 225] width 112 height 41
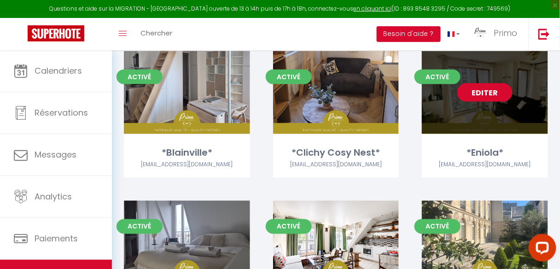
scroll to position [258, 0]
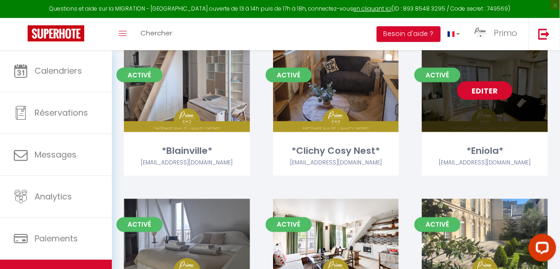
click at [493, 91] on link "Editer" at bounding box center [484, 91] width 55 height 18
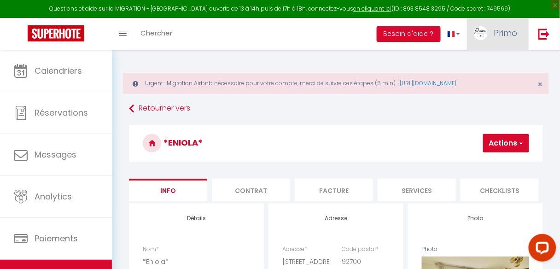
click at [512, 38] on span "Primo" at bounding box center [505, 33] width 23 height 12
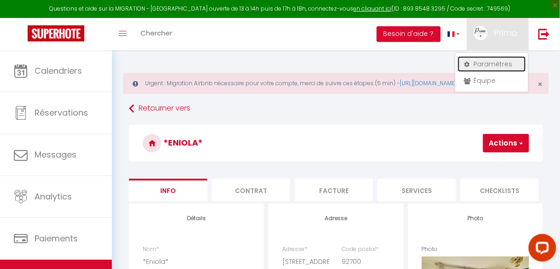
click at [484, 64] on link "Paramètres" at bounding box center [492, 64] width 68 height 16
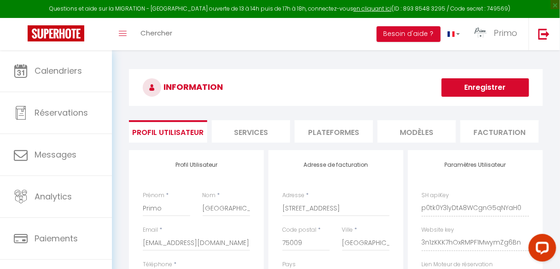
click at [335, 131] on li "Plateformes" at bounding box center [334, 131] width 78 height 23
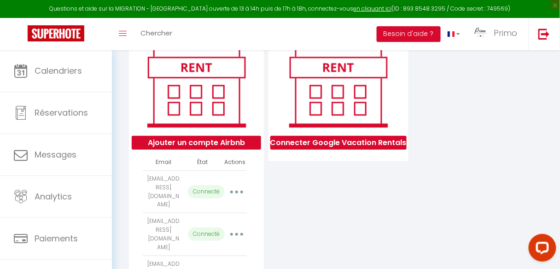
scroll to position [184, 0]
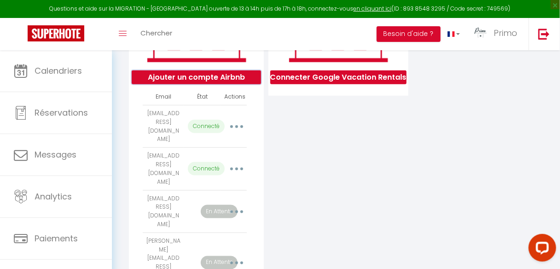
click at [199, 80] on button "Ajouter un compte Airbnb" at bounding box center [196, 77] width 129 height 14
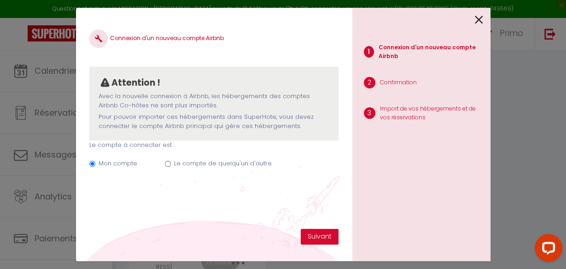
click at [167, 165] on input "Le compte de quelqu'un d'autre" at bounding box center [168, 164] width 6 height 6
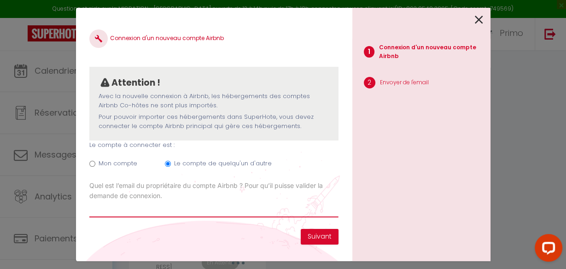
click at [159, 214] on input "Email connexion Airbnb" at bounding box center [213, 209] width 249 height 17
paste input "[EMAIL_ADDRESS][DOMAIN_NAME]"
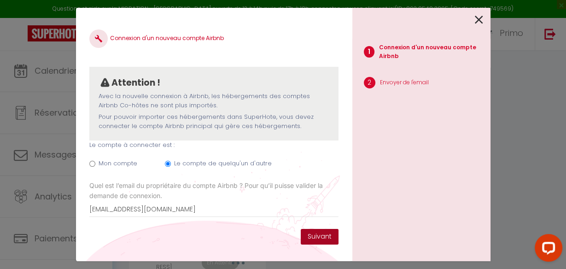
click at [317, 232] on button "Suivant" at bounding box center [320, 237] width 38 height 16
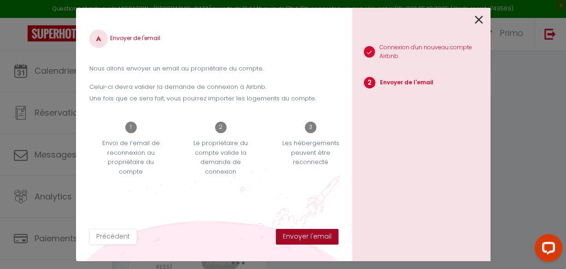
click at [304, 233] on button "Envoyer l'email" at bounding box center [307, 237] width 63 height 16
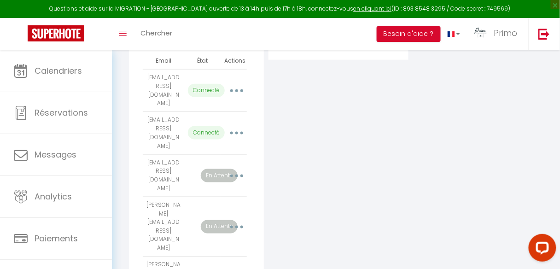
scroll to position [257, 0]
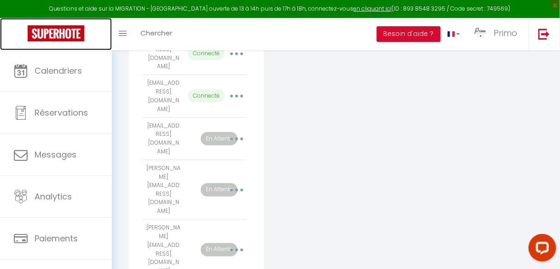
click at [55, 30] on img at bounding box center [56, 33] width 57 height 16
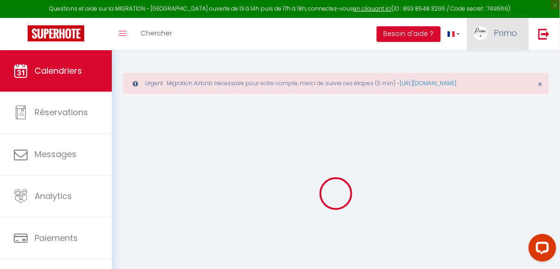
click at [509, 40] on link "Primo" at bounding box center [498, 34] width 62 height 32
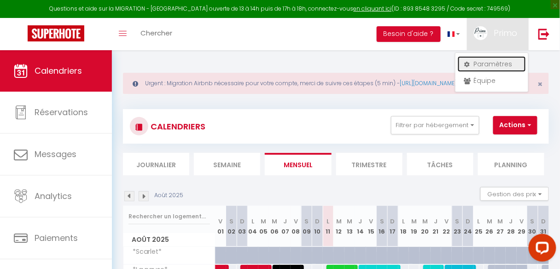
click at [497, 60] on link "Paramètres" at bounding box center [492, 64] width 68 height 16
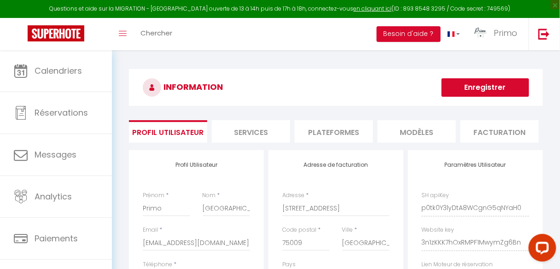
click at [341, 128] on li "Plateformes" at bounding box center [334, 131] width 78 height 23
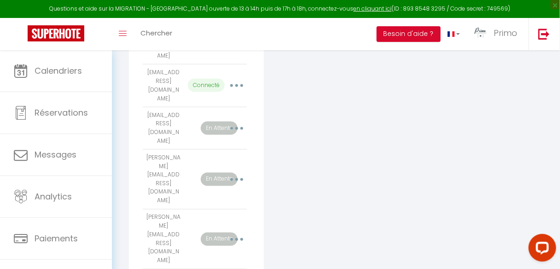
scroll to position [183, 0]
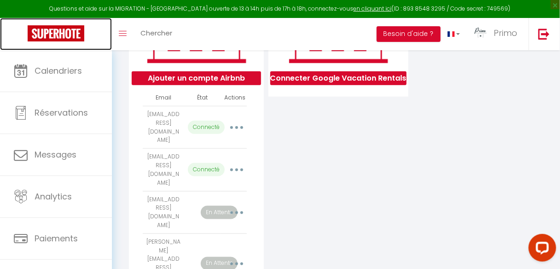
click at [64, 36] on img at bounding box center [56, 33] width 57 height 16
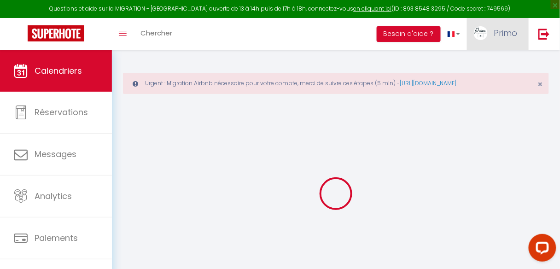
click at [500, 41] on link "Primo" at bounding box center [498, 34] width 62 height 32
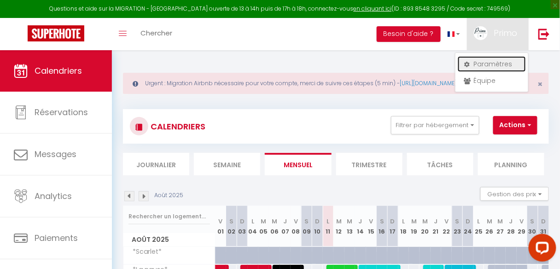
click at [484, 62] on link "Paramètres" at bounding box center [492, 64] width 68 height 16
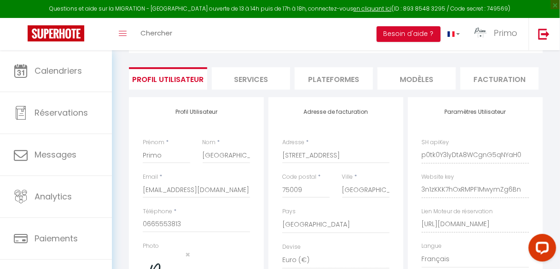
scroll to position [18, 0]
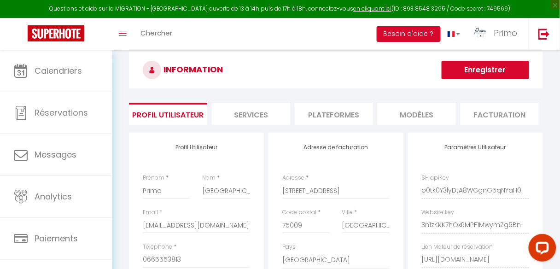
click at [336, 108] on li "Plateformes" at bounding box center [334, 114] width 78 height 23
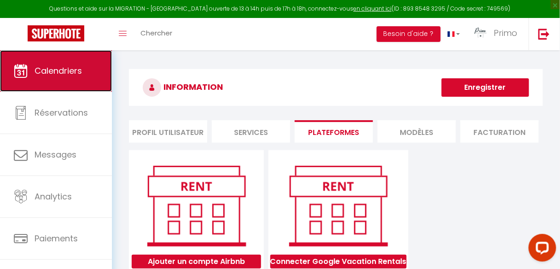
click at [54, 68] on span "Calendriers" at bounding box center [58, 71] width 47 height 12
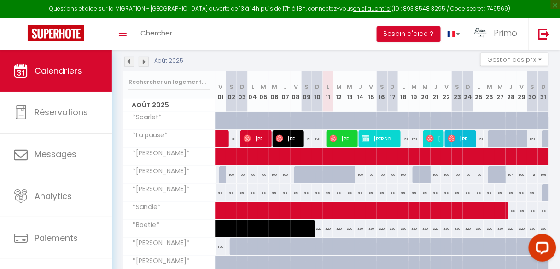
scroll to position [147, 0]
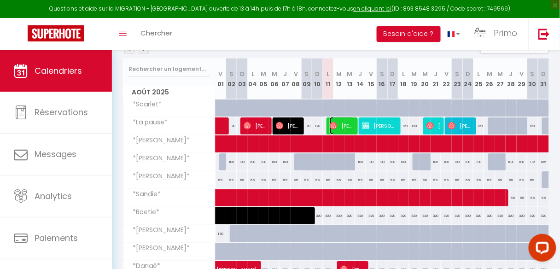
click at [350, 129] on span "Thomas Marchetich" at bounding box center [342, 126] width 25 height 18
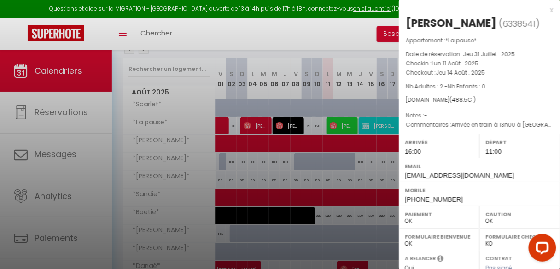
click at [309, 137] on div at bounding box center [280, 134] width 560 height 269
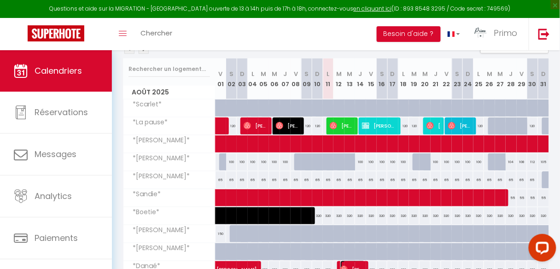
click at [354, 261] on span "Andrea Macaroun" at bounding box center [352, 270] width 25 height 18
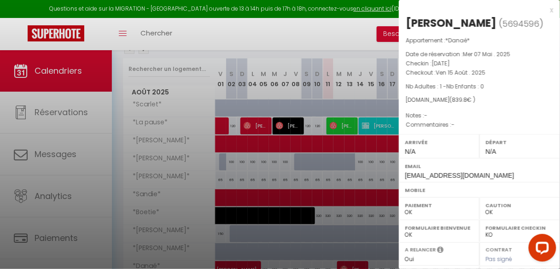
click at [333, 218] on div at bounding box center [280, 134] width 560 height 269
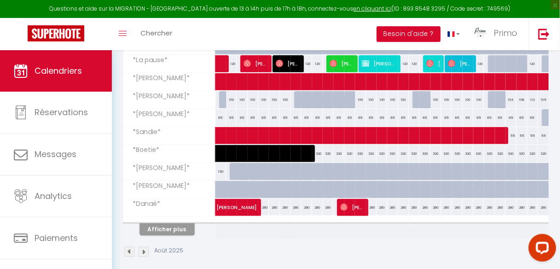
scroll to position [221, 0]
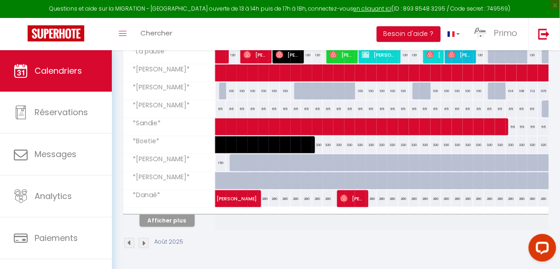
click at [146, 238] on img at bounding box center [144, 243] width 10 height 10
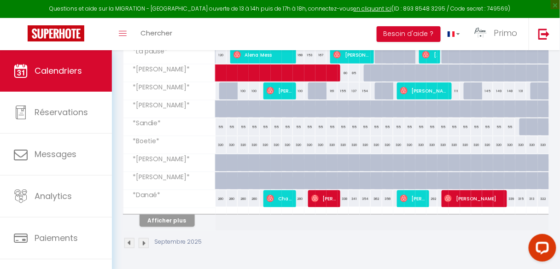
click at [128, 238] on img at bounding box center [129, 243] width 10 height 10
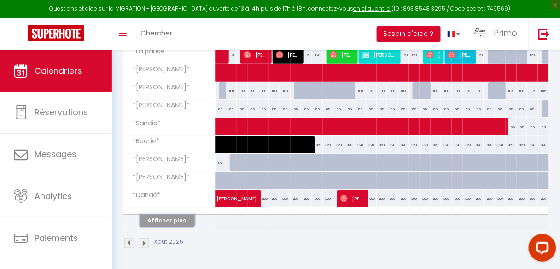
click at [178, 216] on button "Afficher plus" at bounding box center [167, 221] width 55 height 12
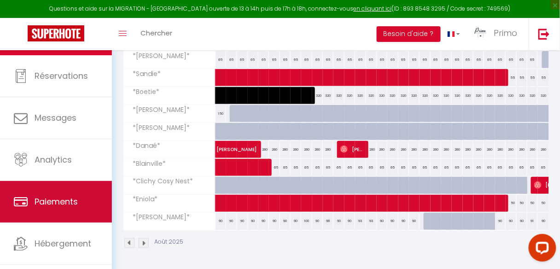
scroll to position [55, 0]
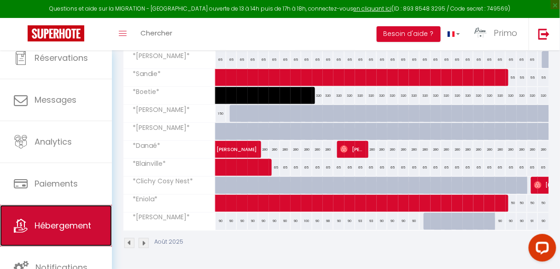
click at [61, 223] on span "Hébergement" at bounding box center [63, 226] width 57 height 12
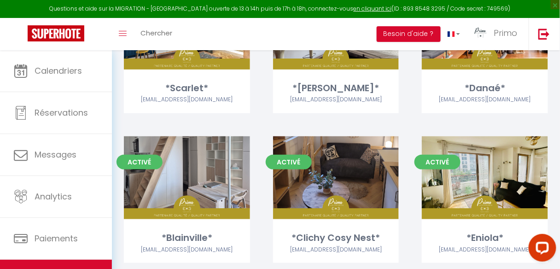
scroll to position [184, 0]
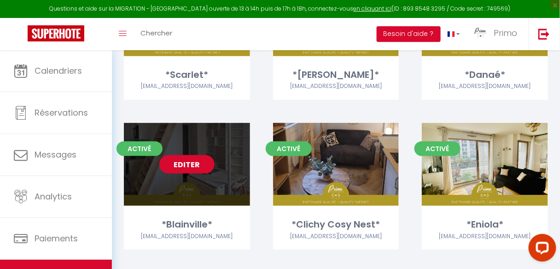
click at [192, 165] on link "Editer" at bounding box center [186, 164] width 55 height 18
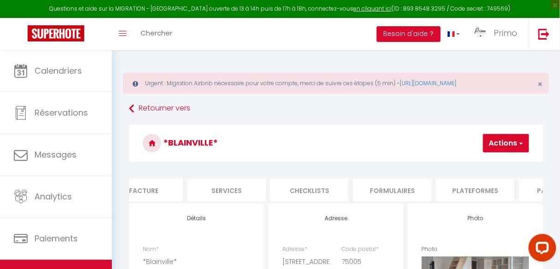
scroll to position [0, 204]
click at [455, 186] on li "Plateformes" at bounding box center [461, 190] width 78 height 23
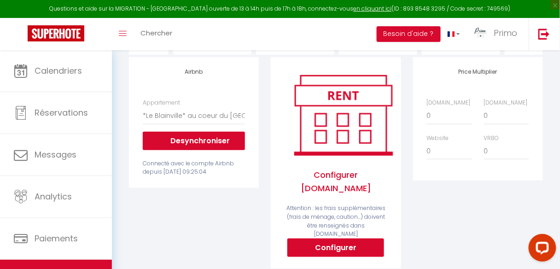
scroll to position [147, 0]
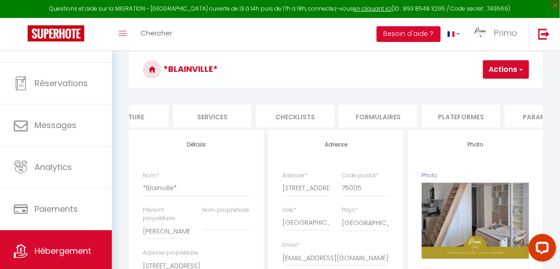
scroll to position [55, 0]
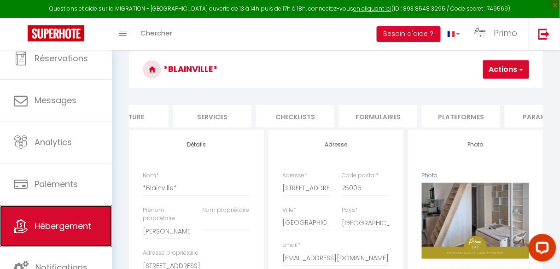
click at [67, 212] on link "Hébergement" at bounding box center [56, 225] width 112 height 41
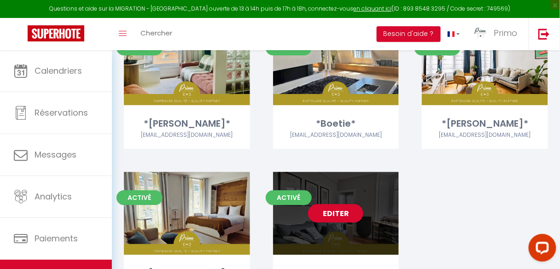
scroll to position [602, 0]
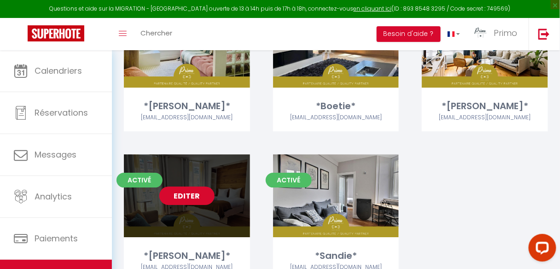
click at [204, 199] on link "Editer" at bounding box center [186, 196] width 55 height 18
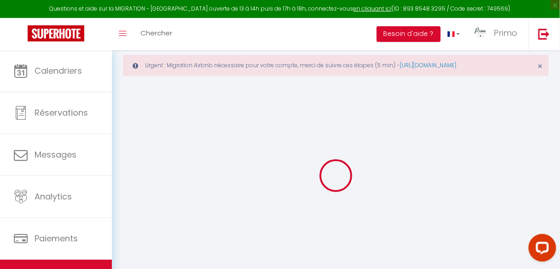
scroll to position [50, 0]
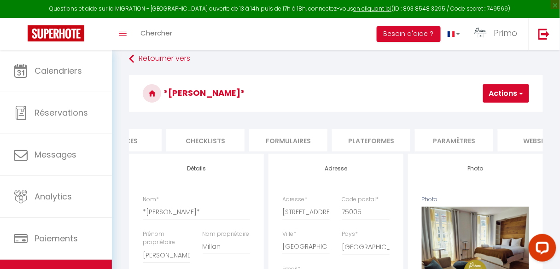
scroll to position [0, 297]
click at [381, 140] on li "Plateformes" at bounding box center [368, 140] width 78 height 23
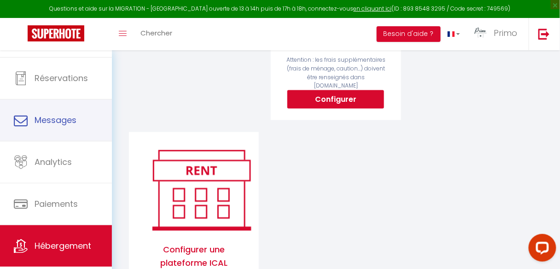
scroll to position [55, 0]
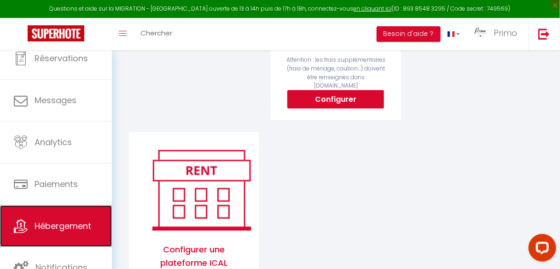
click at [72, 226] on span "Hébergement" at bounding box center [63, 226] width 57 height 12
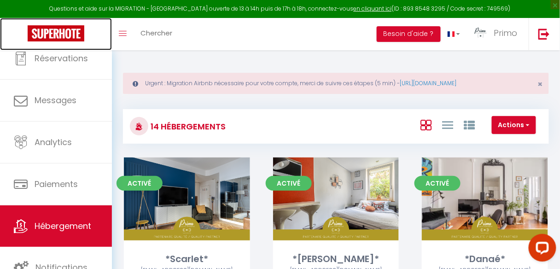
click at [69, 29] on img at bounding box center [56, 33] width 57 height 16
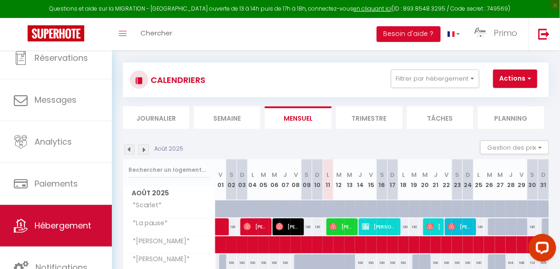
scroll to position [50, 0]
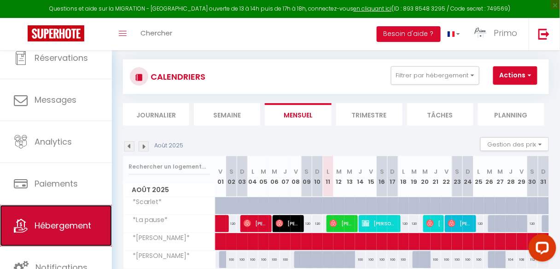
click at [50, 221] on span "Hébergement" at bounding box center [63, 226] width 57 height 12
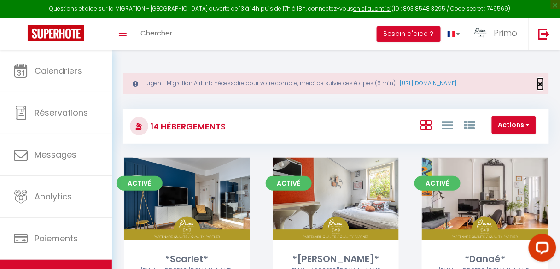
click at [541, 85] on span "×" at bounding box center [540, 84] width 5 height 12
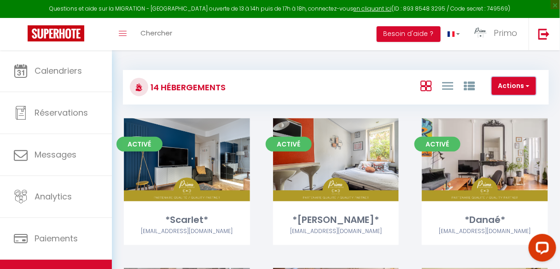
click at [523, 88] on button "Actions" at bounding box center [514, 86] width 44 height 18
click at [490, 105] on li "Créer un Hébergement" at bounding box center [493, 105] width 84 height 10
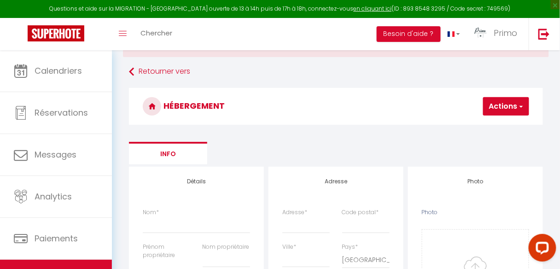
scroll to position [74, 0]
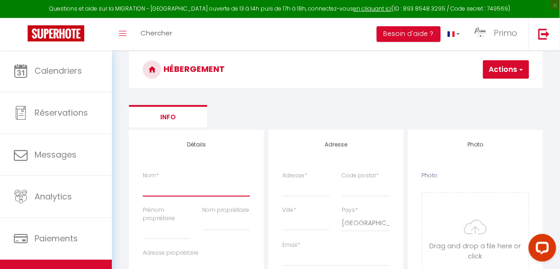
click at [155, 188] on input "Nom *" at bounding box center [196, 188] width 107 height 17
click at [154, 190] on input "Nom *" at bounding box center [196, 188] width 107 height 17
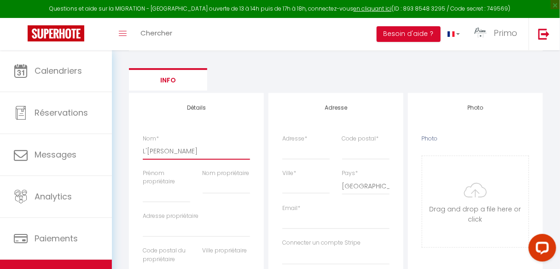
scroll to position [147, 0]
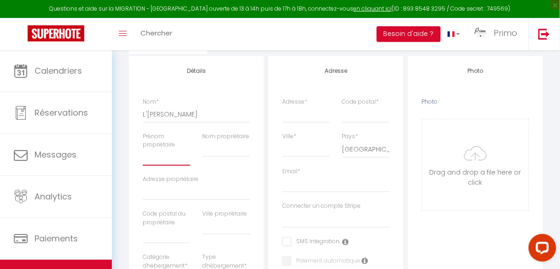
click at [163, 161] on input "Prénom propriétaire" at bounding box center [166, 157] width 47 height 17
click at [166, 157] on input "Primo Val d'Oise" at bounding box center [166, 157] width 47 height 17
drag, startPoint x: 159, startPoint y: 157, endPoint x: 202, endPoint y: 157, distance: 42.8
click at [199, 158] on div "Nom * L'Honorina Prénom propriétaire Primo Val d'Oise Nom propriétaire Adresse …" at bounding box center [196, 241] width 119 height 287
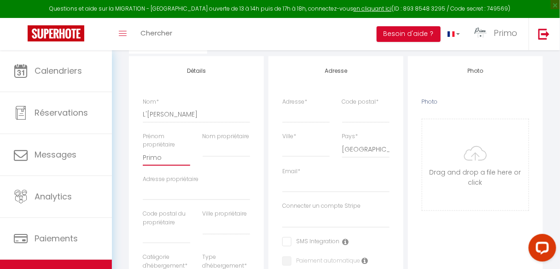
scroll to position [0, 0]
click at [226, 151] on input "Nom propriétaire" at bounding box center [226, 148] width 47 height 17
click at [192, 193] on input "Adresse propriétaire" at bounding box center [196, 192] width 107 height 17
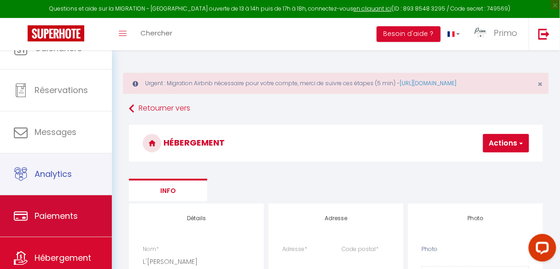
scroll to position [55, 0]
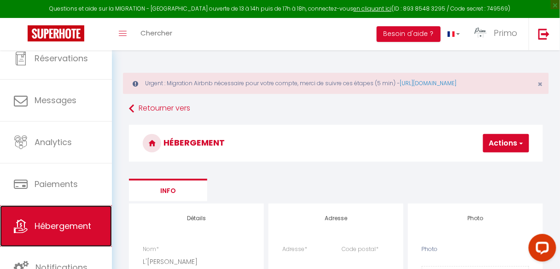
click at [62, 229] on span "Hébergement" at bounding box center [63, 226] width 57 height 12
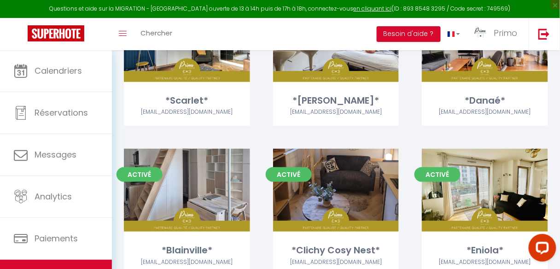
scroll to position [74, 0]
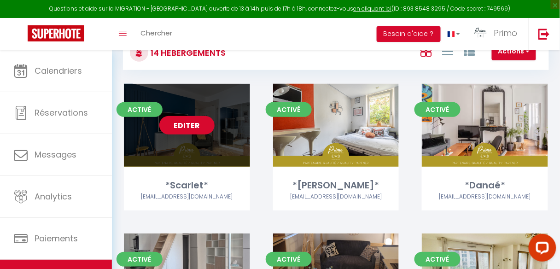
click at [198, 124] on link "Editer" at bounding box center [186, 125] width 55 height 18
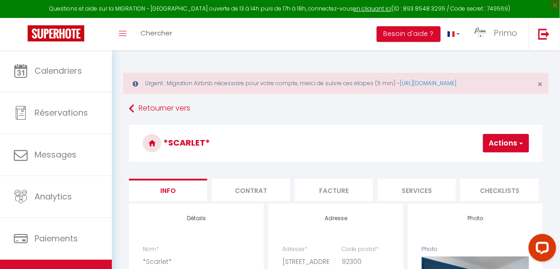
scroll to position [37, 0]
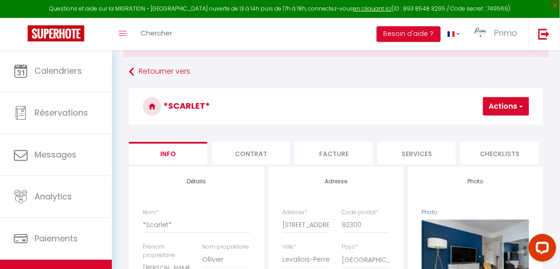
click at [511, 104] on button "Actions" at bounding box center [506, 106] width 46 height 18
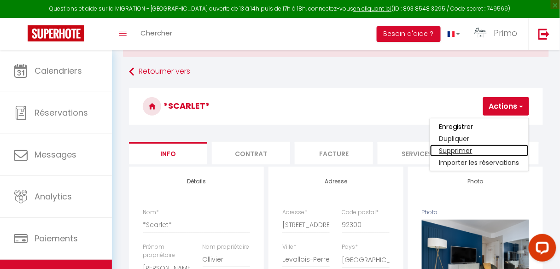
click at [445, 150] on link "Supprimer" at bounding box center [479, 151] width 99 height 12
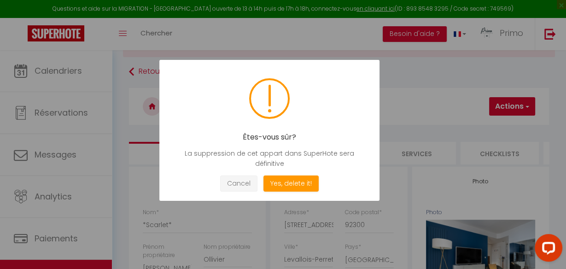
click at [235, 180] on button "Cancel" at bounding box center [238, 183] width 37 height 16
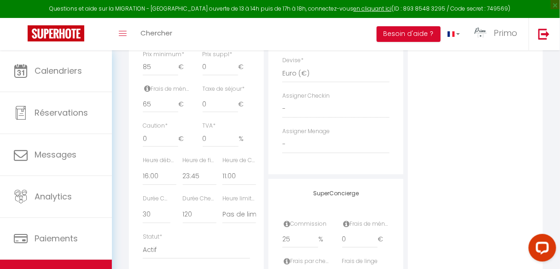
scroll to position [584, 0]
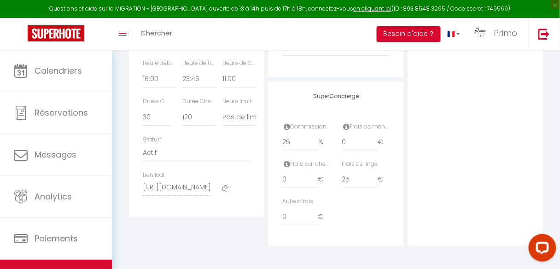
click at [509, 30] on span "Primo" at bounding box center [505, 33] width 23 height 12
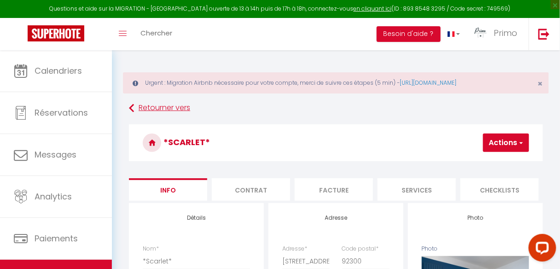
scroll to position [0, 0]
click at [508, 138] on button "Actions" at bounding box center [506, 143] width 46 height 18
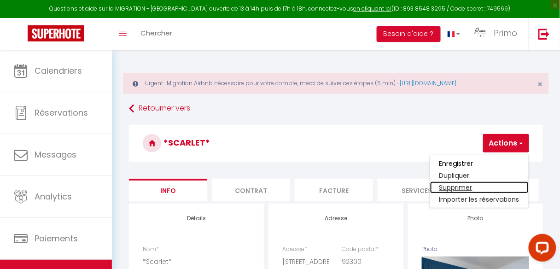
click at [457, 185] on link "Supprimer" at bounding box center [479, 187] width 99 height 12
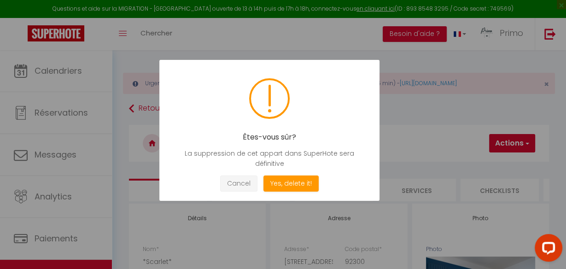
click at [242, 188] on button "Cancel" at bounding box center [238, 183] width 37 height 16
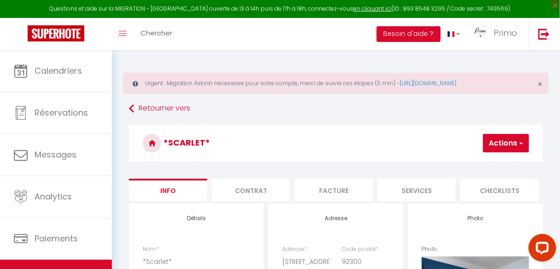
click at [492, 144] on button "Actions" at bounding box center [506, 143] width 46 height 18
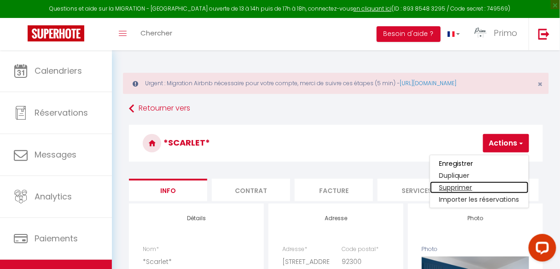
click at [456, 187] on link "Supprimer" at bounding box center [479, 187] width 99 height 12
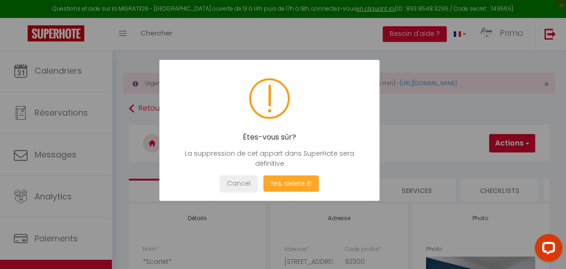
click at [304, 182] on button "Yes, delete it!" at bounding box center [290, 183] width 55 height 16
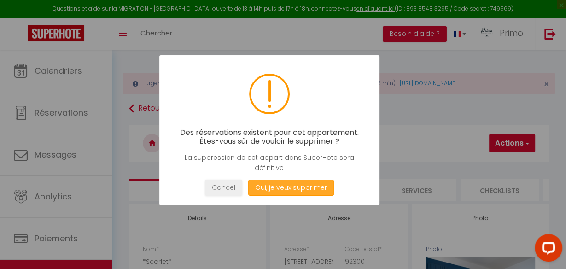
click at [293, 190] on button "Oui, je veux supprimer" at bounding box center [291, 188] width 86 height 16
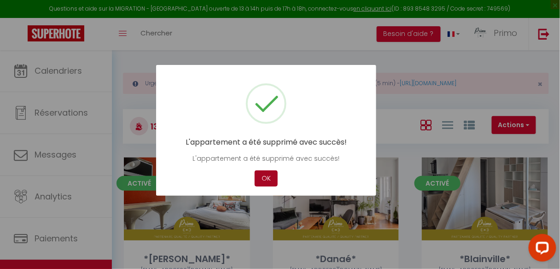
click at [265, 179] on button "OK" at bounding box center [266, 178] width 23 height 16
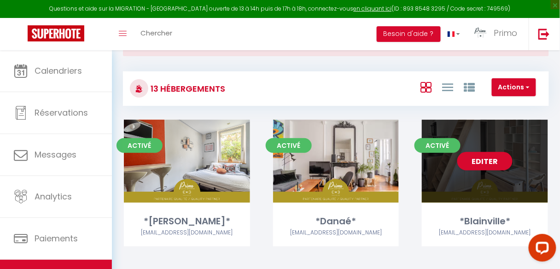
scroll to position [37, 0]
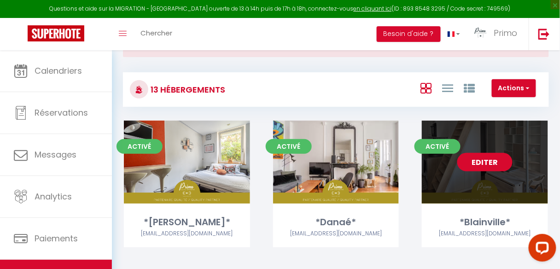
click at [476, 163] on link "Editer" at bounding box center [484, 162] width 55 height 18
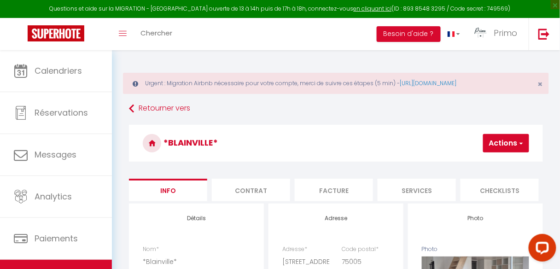
click at [525, 144] on button "Actions" at bounding box center [506, 143] width 46 height 18
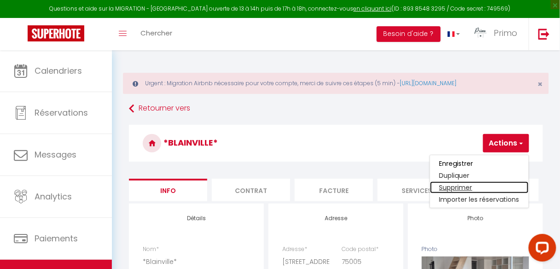
click at [464, 188] on link "Supprimer" at bounding box center [479, 187] width 99 height 12
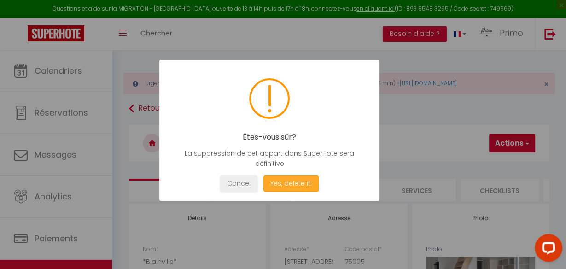
click at [295, 182] on button "Yes, delete it!" at bounding box center [290, 183] width 55 height 16
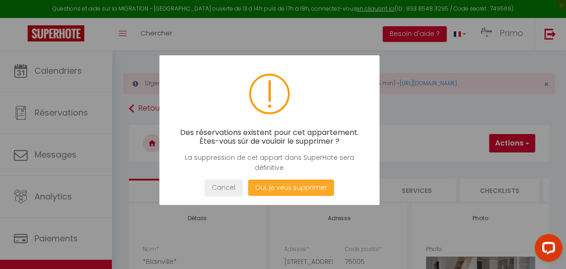
click at [295, 186] on button "Oui, je veux supprimer" at bounding box center [291, 188] width 86 height 16
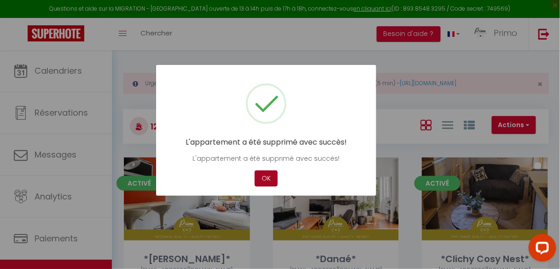
click at [269, 179] on button "OK" at bounding box center [266, 178] width 23 height 16
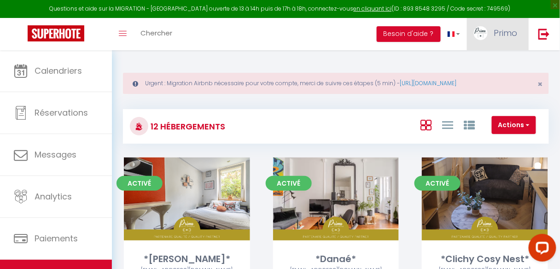
click at [518, 30] on link "Primo" at bounding box center [498, 34] width 62 height 32
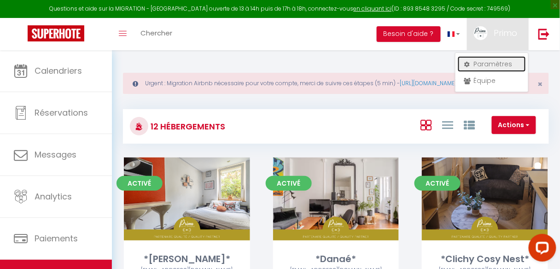
click at [485, 64] on link "Paramètres" at bounding box center [492, 64] width 68 height 16
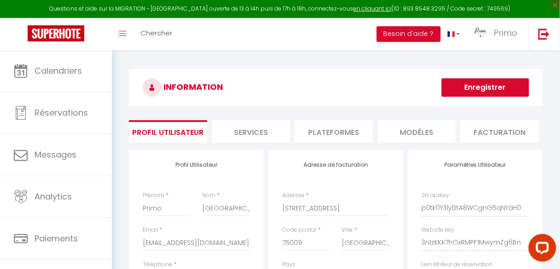
click at [344, 132] on li "Plateformes" at bounding box center [334, 131] width 78 height 23
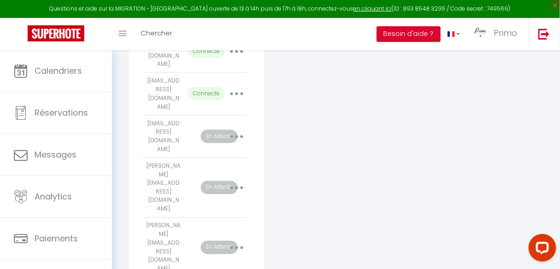
scroll to position [257, 0]
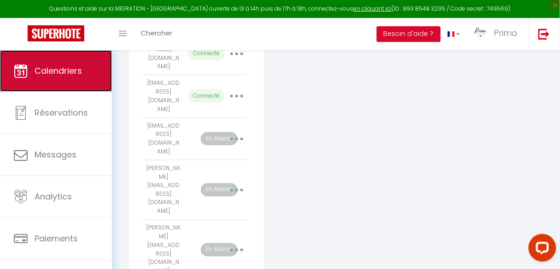
click at [54, 70] on span "Calendriers" at bounding box center [58, 71] width 47 height 12
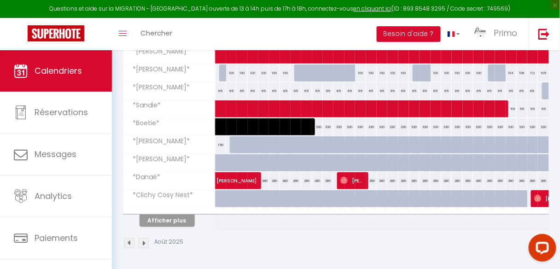
scroll to position [184, 0]
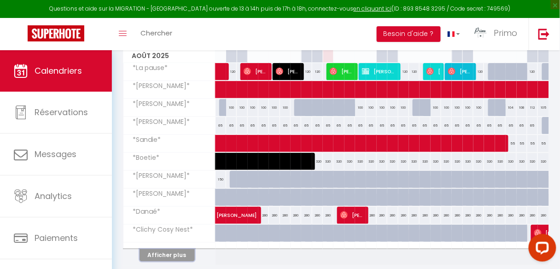
click at [172, 250] on button "Afficher plus" at bounding box center [167, 255] width 55 height 12
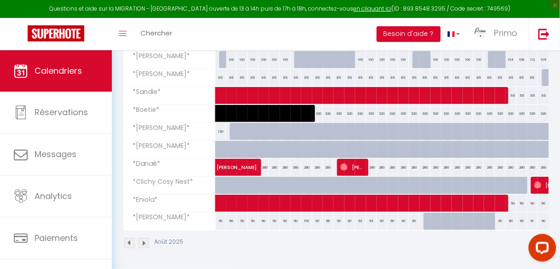
scroll to position [123, 0]
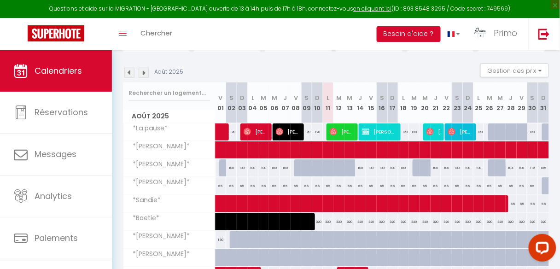
click at [355, 167] on div "100" at bounding box center [360, 167] width 11 height 17
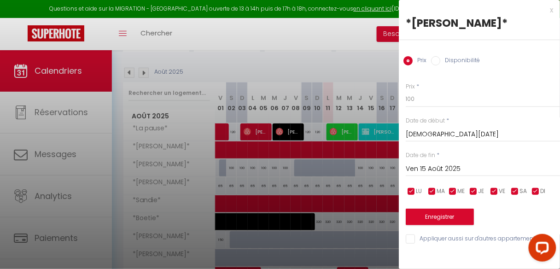
click at [427, 170] on input "Ven 15 Août 2025" at bounding box center [483, 169] width 154 height 12
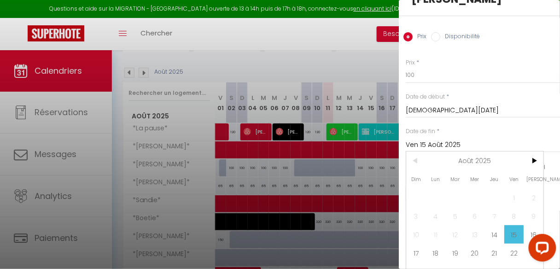
scroll to position [37, 0]
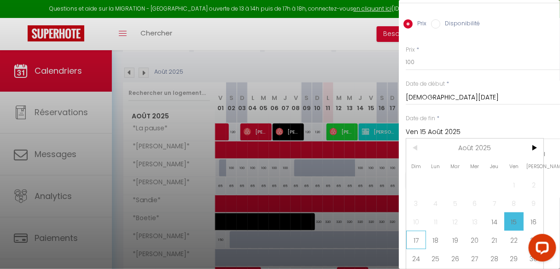
click at [416, 239] on span "17" at bounding box center [416, 240] width 20 height 18
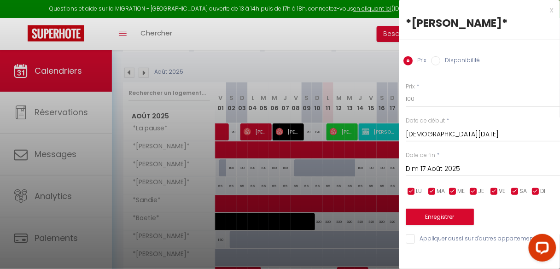
click at [433, 59] on input "Disponibilité" at bounding box center [435, 60] width 9 height 9
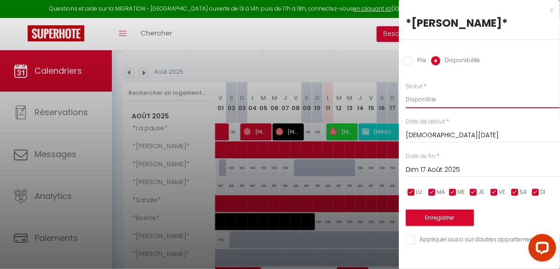
click at [431, 97] on select "Disponible Indisponible" at bounding box center [483, 100] width 154 height 18
click at [406, 91] on select "Disponible Indisponible" at bounding box center [483, 100] width 154 height 18
click at [441, 219] on button "Enregistrer" at bounding box center [440, 218] width 68 height 17
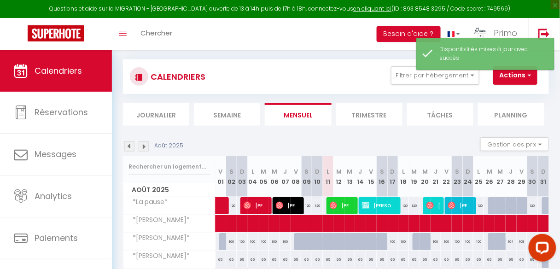
scroll to position [123, 0]
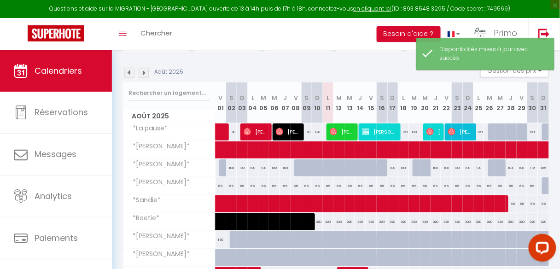
click at [382, 165] on div at bounding box center [385, 173] width 11 height 18
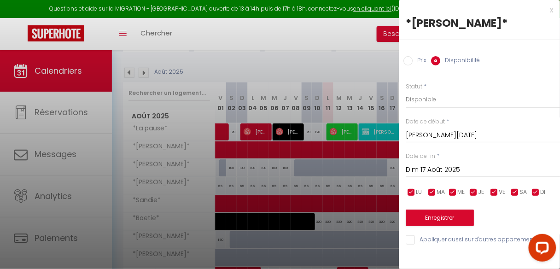
click at [359, 181] on div at bounding box center [280, 134] width 560 height 269
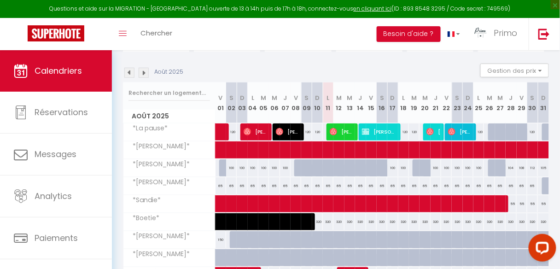
click at [391, 167] on div "100" at bounding box center [392, 167] width 11 height 17
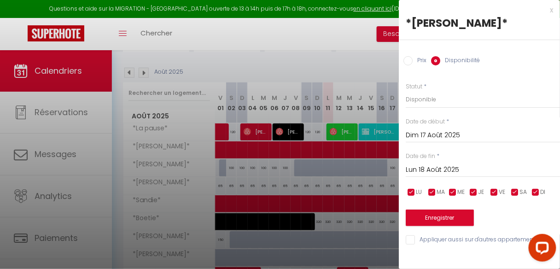
click at [552, 8] on div "x" at bounding box center [476, 10] width 154 height 11
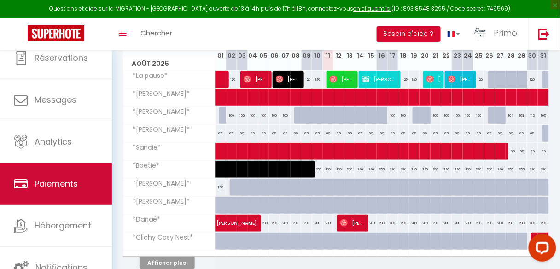
scroll to position [221, 0]
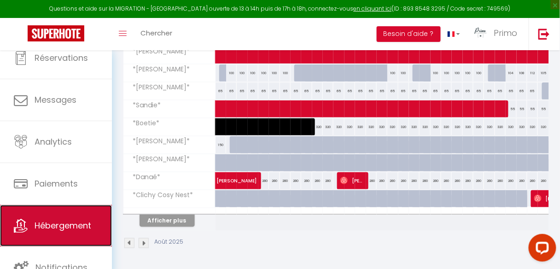
click at [65, 222] on span "Hébergement" at bounding box center [63, 226] width 57 height 12
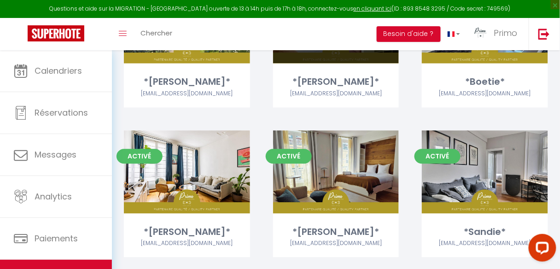
scroll to position [388, 0]
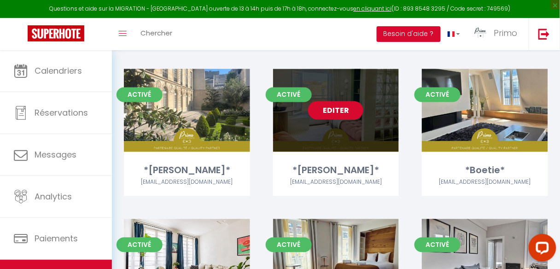
click at [339, 113] on link "Editer" at bounding box center [335, 110] width 55 height 18
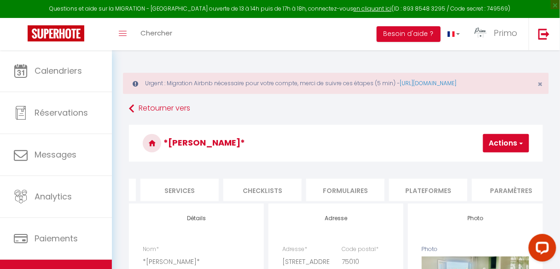
scroll to position [0, 280]
click at [466, 191] on li "Paramètres" at bounding box center [469, 190] width 78 height 23
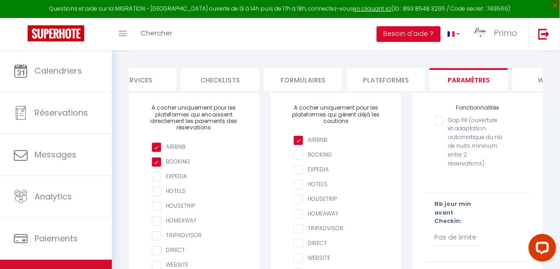
scroll to position [37, 0]
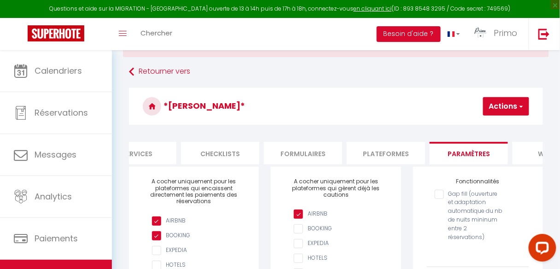
click at [384, 153] on li "Plateformes" at bounding box center [386, 153] width 78 height 23
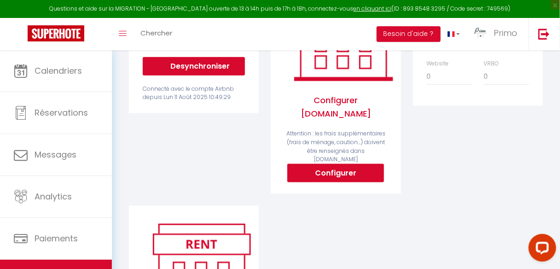
click at [181, 141] on div "Airbnb Appartement *[GEOGRAPHIC_DATA]* au coeur du [GEOGRAPHIC_DATA] - [EMAIL_A…" at bounding box center [194, 93] width 142 height 223
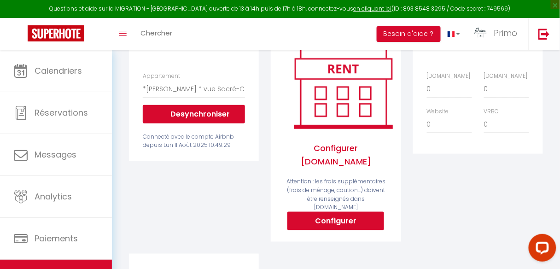
scroll to position [111, 0]
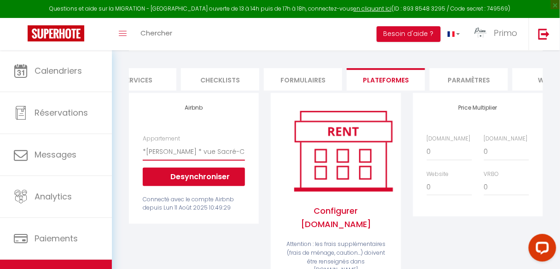
click at [187, 154] on select "*Le Blainville* au coeur du Quartier Latin - airbnblolivia@gmail.com *Clichy co…" at bounding box center [194, 152] width 102 height 18
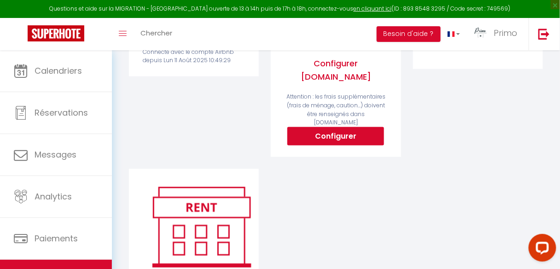
click at [192, 132] on div "Airbnb Appartement *[GEOGRAPHIC_DATA]* au coeur du [GEOGRAPHIC_DATA] - [EMAIL_A…" at bounding box center [194, 57] width 142 height 223
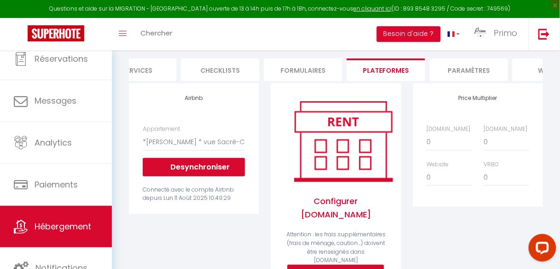
scroll to position [55, 0]
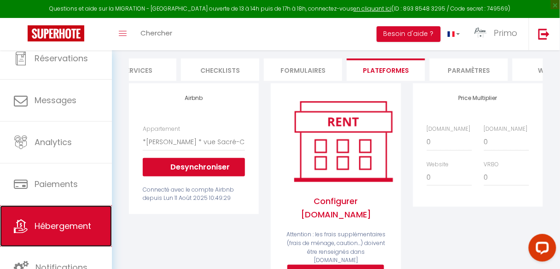
click at [66, 222] on span "Hébergement" at bounding box center [63, 226] width 57 height 12
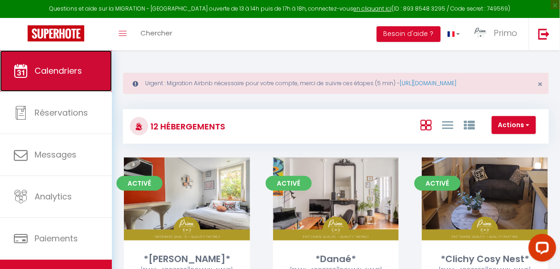
click at [64, 79] on link "Calendriers" at bounding box center [56, 70] width 112 height 41
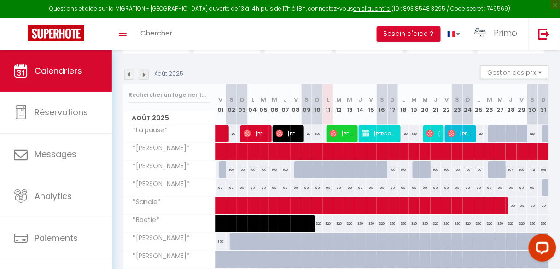
scroll to position [123, 0]
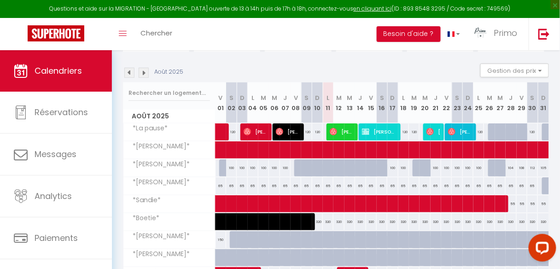
click at [391, 168] on div "100" at bounding box center [392, 167] width 11 height 17
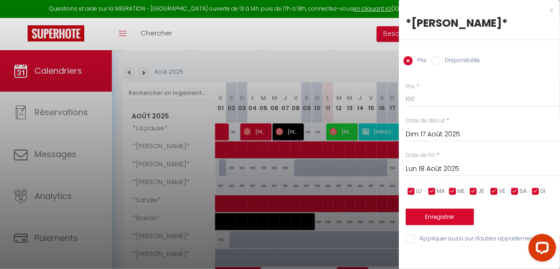
click at [420, 137] on input "Dim 17 Août 2025" at bounding box center [483, 134] width 154 height 12
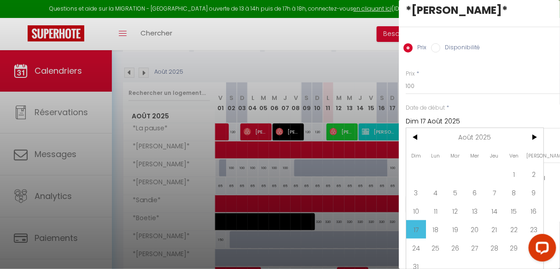
scroll to position [25, 0]
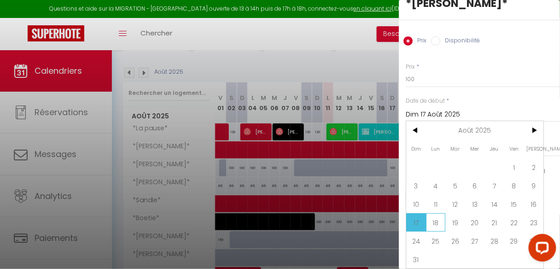
click at [439, 216] on span "18" at bounding box center [436, 222] width 20 height 18
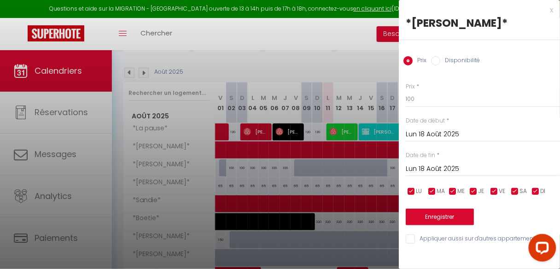
scroll to position [0, 0]
click at [428, 136] on input "Lun 18 Août 2025" at bounding box center [483, 134] width 154 height 12
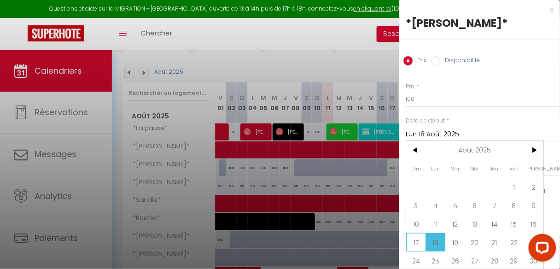
click at [419, 239] on span "17" at bounding box center [416, 242] width 20 height 18
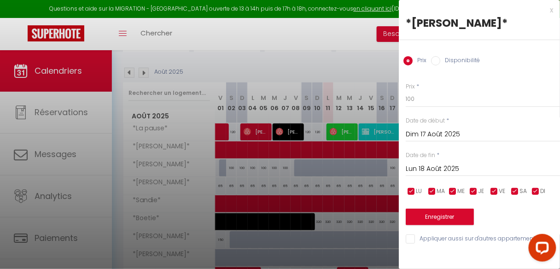
click at [436, 61] on input "Disponibilité" at bounding box center [435, 60] width 9 height 9
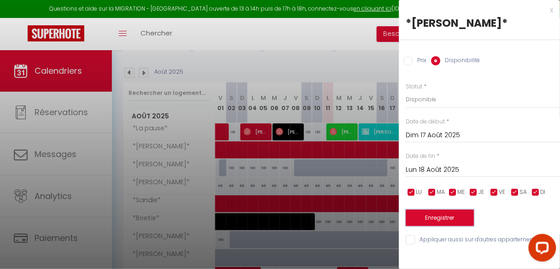
click at [437, 218] on button "Enregistrer" at bounding box center [440, 218] width 68 height 17
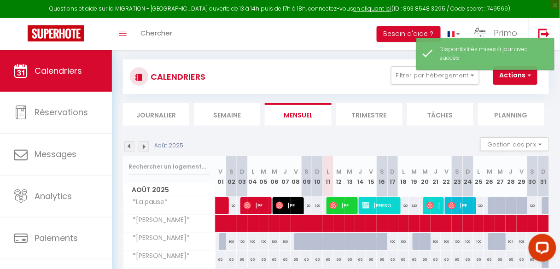
scroll to position [123, 0]
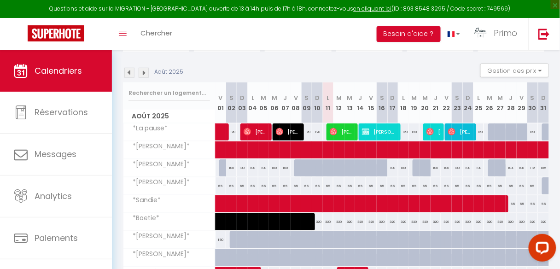
click at [413, 166] on div at bounding box center [418, 168] width 11 height 18
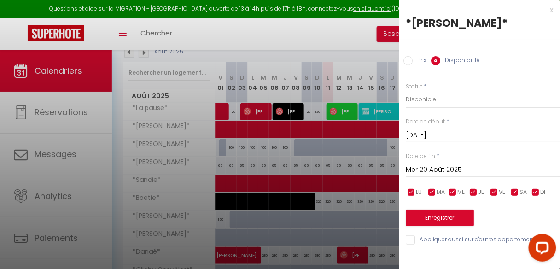
scroll to position [147, 0]
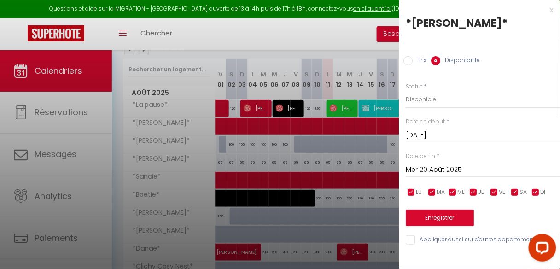
click at [552, 10] on div "x" at bounding box center [476, 10] width 154 height 11
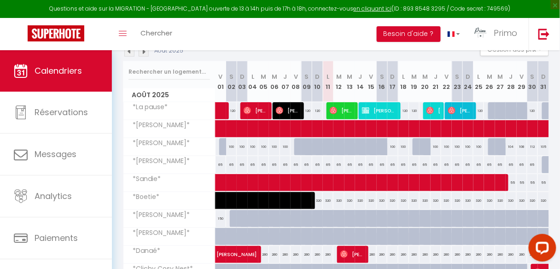
scroll to position [0, 0]
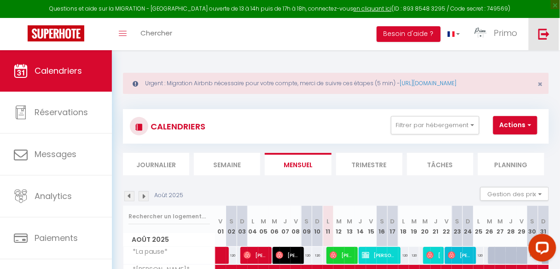
click at [542, 36] on img at bounding box center [544, 34] width 12 height 12
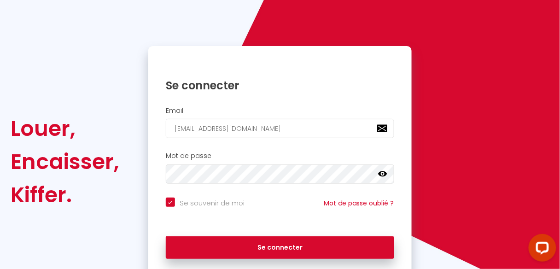
scroll to position [74, 0]
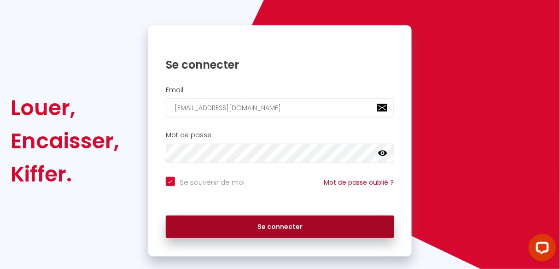
click at [316, 223] on button "Se connecter" at bounding box center [280, 227] width 228 height 23
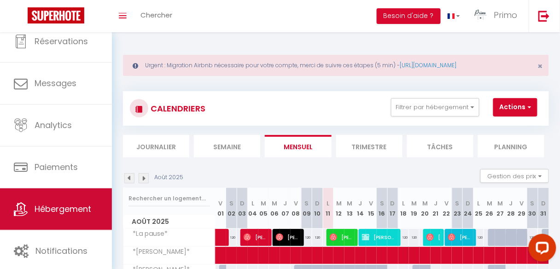
scroll to position [55, 0]
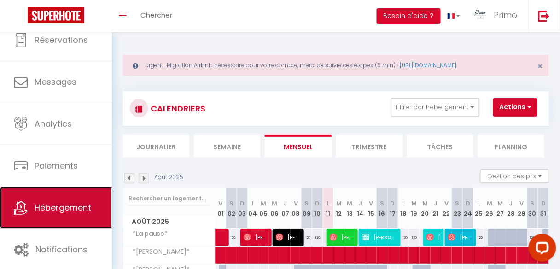
click at [70, 214] on link "Hébergement" at bounding box center [56, 207] width 112 height 41
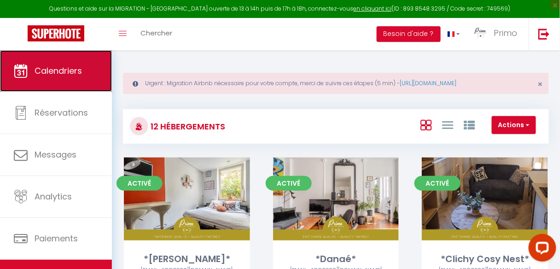
click at [41, 80] on link "Calendriers" at bounding box center [56, 70] width 112 height 41
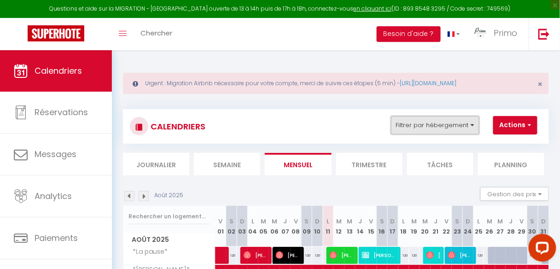
click at [438, 123] on button "Filtrer par hébergement" at bounding box center [435, 125] width 88 height 18
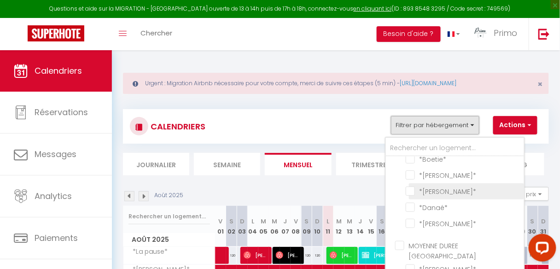
scroll to position [37, 0]
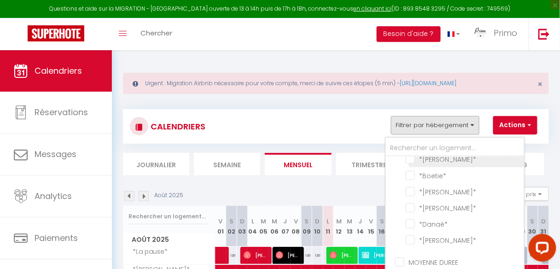
click at [410, 158] on input "*[PERSON_NAME]*" at bounding box center [463, 158] width 115 height 9
click at [510, 124] on button "Actions" at bounding box center [515, 125] width 44 height 18
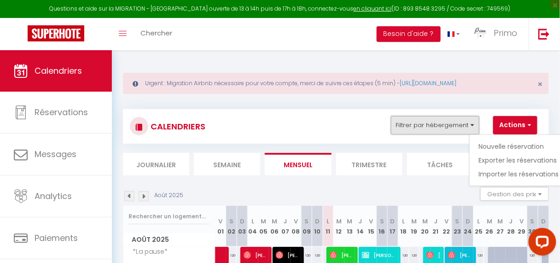
click at [448, 125] on button "Filtrer par hébergement" at bounding box center [435, 125] width 88 height 18
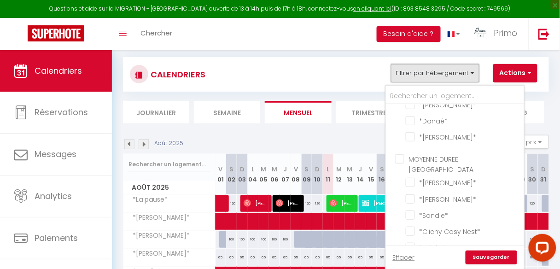
scroll to position [221, 0]
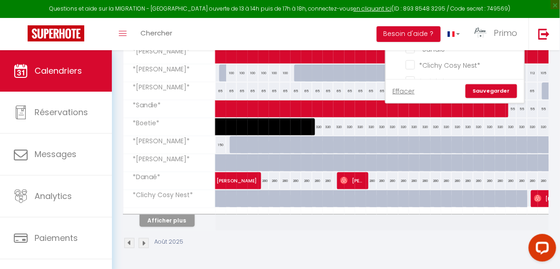
click at [490, 86] on link "Sauvegarder" at bounding box center [492, 91] width 52 height 14
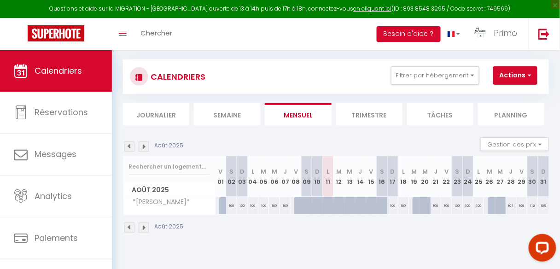
click at [391, 205] on div "100" at bounding box center [392, 205] width 11 height 17
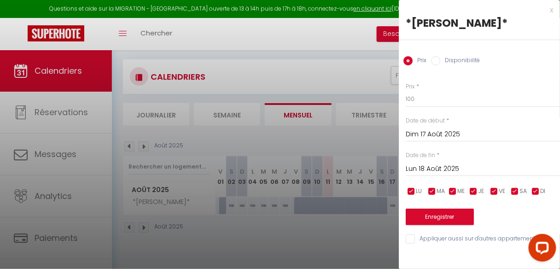
click at [389, 227] on div at bounding box center [280, 134] width 560 height 269
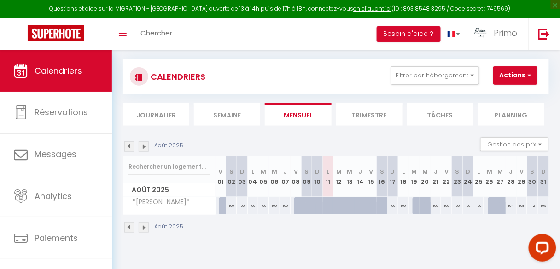
click at [409, 201] on div "100" at bounding box center [414, 205] width 11 height 17
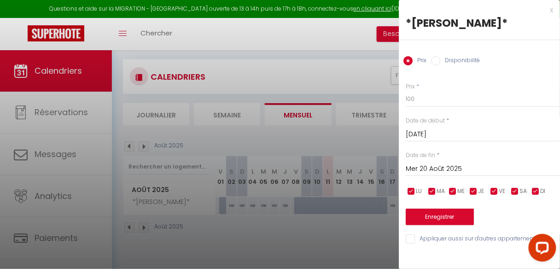
click at [365, 236] on div at bounding box center [280, 134] width 560 height 269
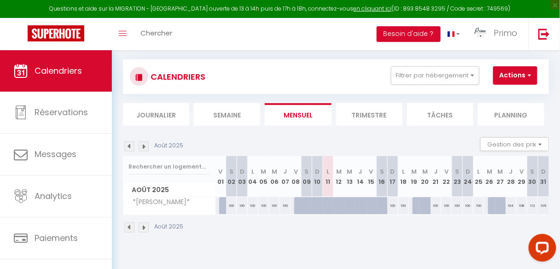
drag, startPoint x: 412, startPoint y: 207, endPoint x: 423, endPoint y: 207, distance: 11.5
click at [423, 207] on tr "*Louise* 100 100 100 100 100 100 100 113 113 113 100" at bounding box center [336, 206] width 426 height 18
click at [414, 205] on div at bounding box center [418, 206] width 11 height 18
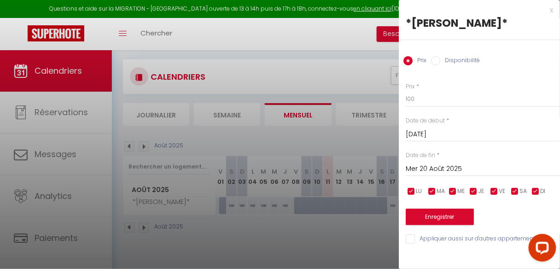
click at [429, 169] on input "Mer 20 Août 2025" at bounding box center [483, 169] width 154 height 12
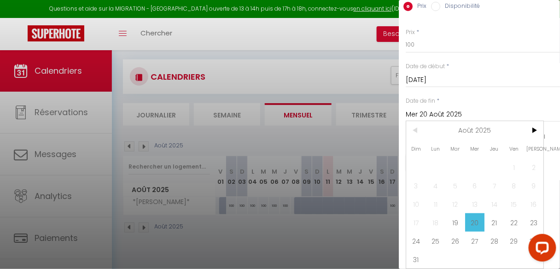
scroll to position [59, 0]
click at [494, 216] on span "21" at bounding box center [494, 222] width 20 height 18
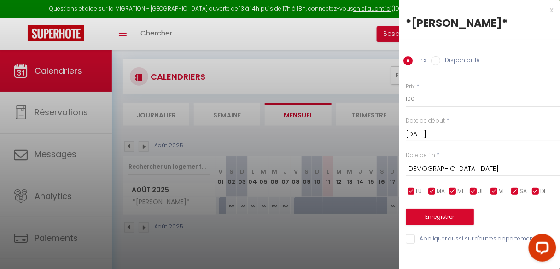
click at [441, 62] on label "Disponibilité" at bounding box center [460, 61] width 40 height 10
click at [440, 62] on input "Disponibilité" at bounding box center [435, 60] width 9 height 9
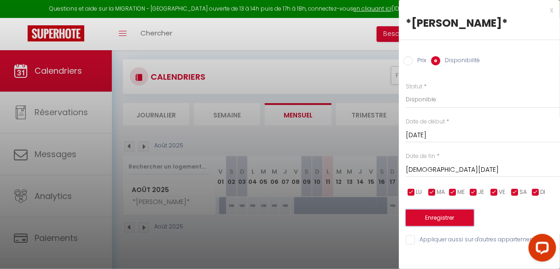
click at [442, 216] on button "Enregistrer" at bounding box center [440, 218] width 68 height 17
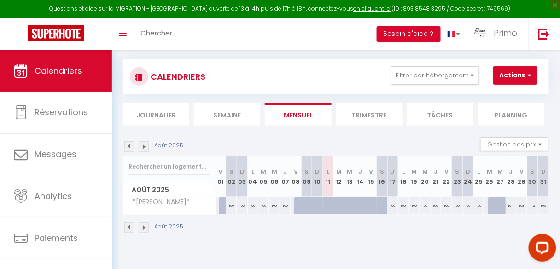
click at [413, 204] on div "100" at bounding box center [414, 205] width 11 height 17
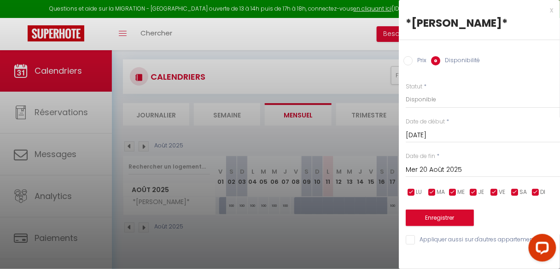
click at [426, 169] on input "Mer 20 Août 2025" at bounding box center [483, 170] width 154 height 12
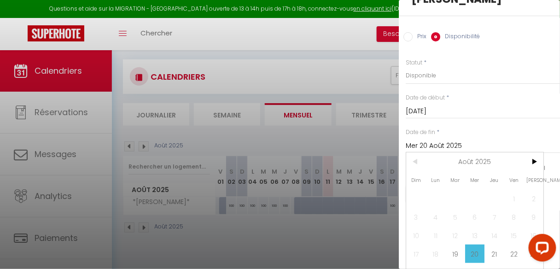
scroll to position [37, 0]
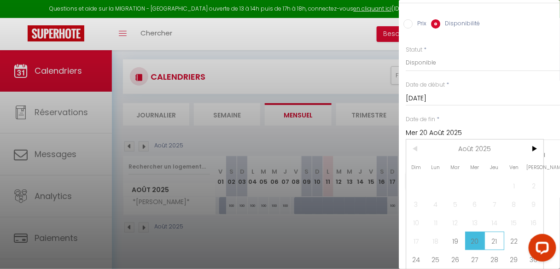
click at [495, 242] on span "21" at bounding box center [494, 241] width 20 height 18
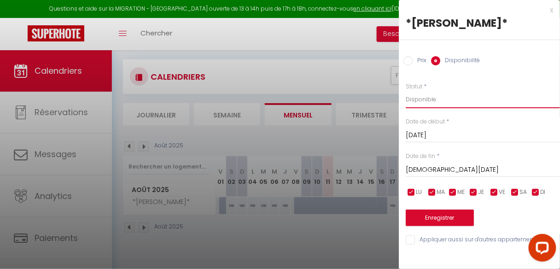
click at [436, 95] on select "Disponible Indisponible" at bounding box center [483, 100] width 154 height 18
click at [406, 91] on select "Disponible Indisponible" at bounding box center [483, 100] width 154 height 18
click at [435, 221] on button "Enregistrer" at bounding box center [440, 218] width 68 height 17
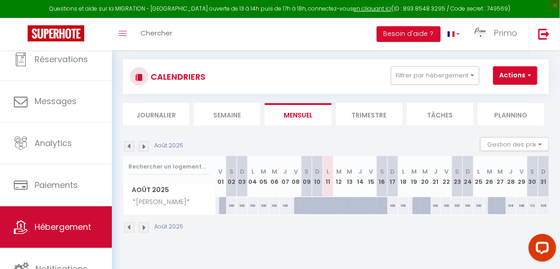
scroll to position [55, 0]
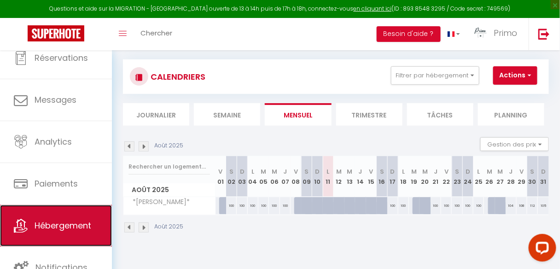
click at [50, 226] on span "Hébergement" at bounding box center [63, 226] width 57 height 12
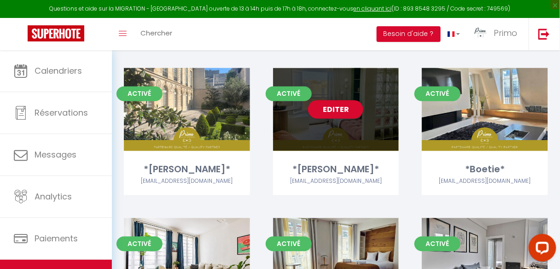
scroll to position [332, 0]
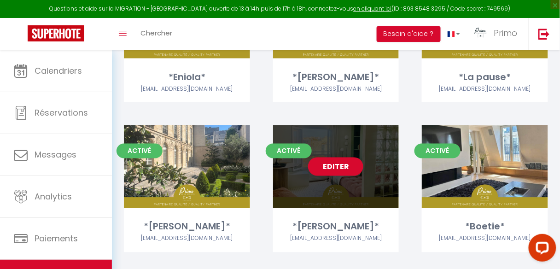
click at [345, 174] on link "Editer" at bounding box center [335, 167] width 55 height 18
click at [339, 168] on link "Editer" at bounding box center [335, 167] width 55 height 18
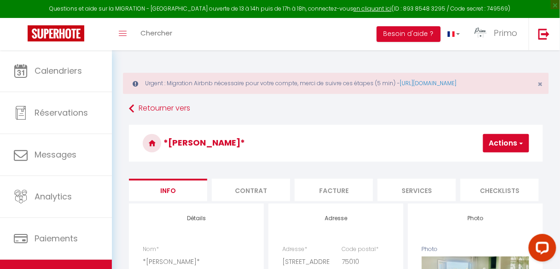
click at [511, 189] on li "Checklists" at bounding box center [500, 190] width 78 height 23
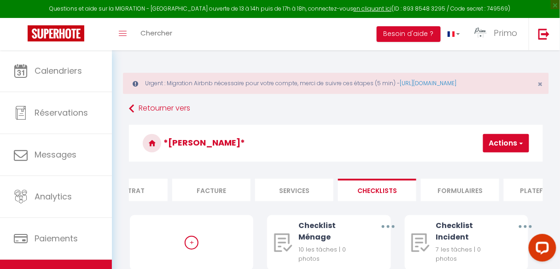
scroll to position [0, 130]
click at [464, 194] on li "Formulaires" at bounding box center [453, 190] width 78 height 23
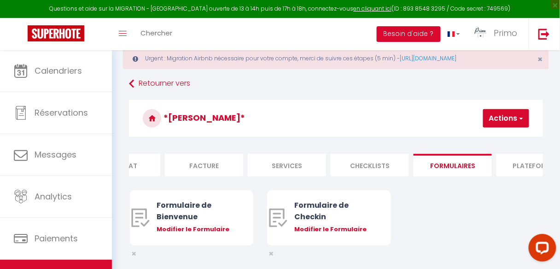
scroll to position [50, 0]
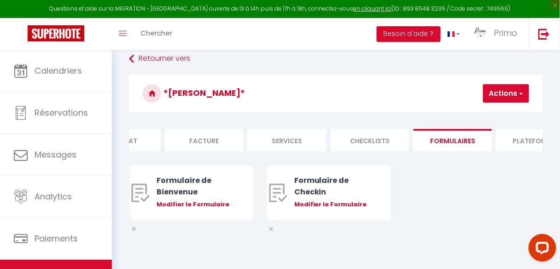
click at [540, 140] on li "Plateformes" at bounding box center [535, 140] width 78 height 23
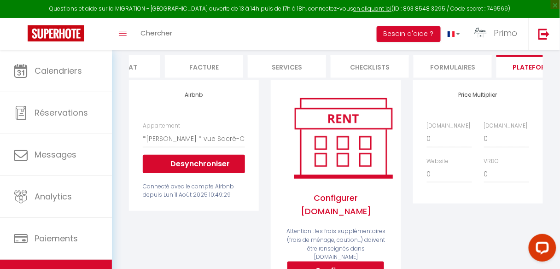
click at [201, 197] on div "Connecté avec le compte Airbnb depuis [DATE] 10:49:29" at bounding box center [194, 191] width 102 height 18
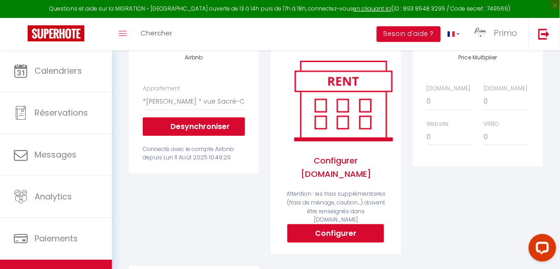
scroll to position [157, 0]
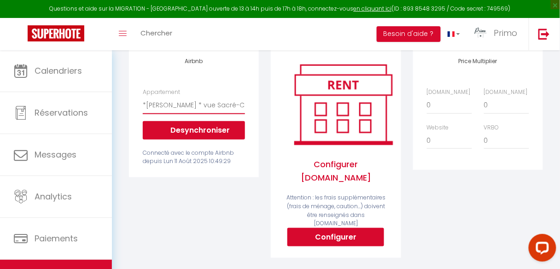
click at [192, 107] on select "*Le Blainville* au coeur du Quartier Latin - airbnblolivia@gmail.com *Clichy co…" at bounding box center [194, 105] width 102 height 18
click at [123, 192] on div "Airbnb Appartement *[GEOGRAPHIC_DATA]* au coeur du [GEOGRAPHIC_DATA] - [EMAIL_A…" at bounding box center [194, 158] width 142 height 223
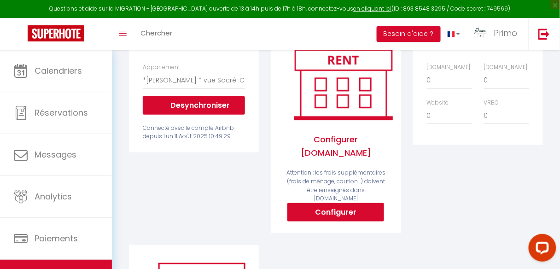
scroll to position [194, 0]
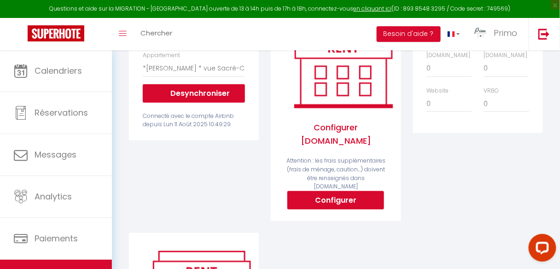
click at [178, 128] on div "Connecté avec le compte Airbnb depuis [DATE] 10:49:29" at bounding box center [194, 121] width 102 height 18
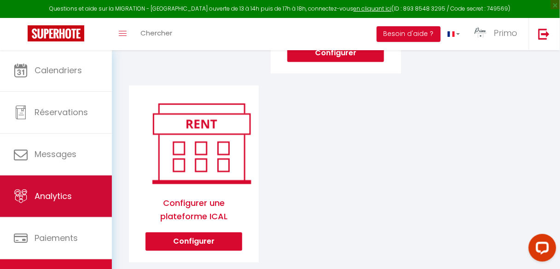
scroll to position [0, 0]
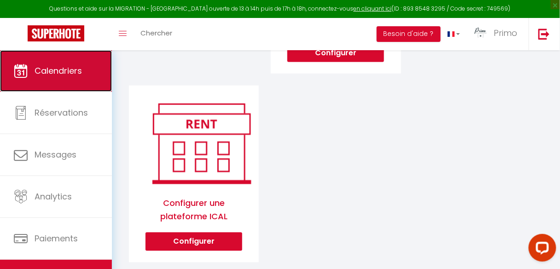
click at [54, 75] on span "Calendriers" at bounding box center [58, 71] width 47 height 12
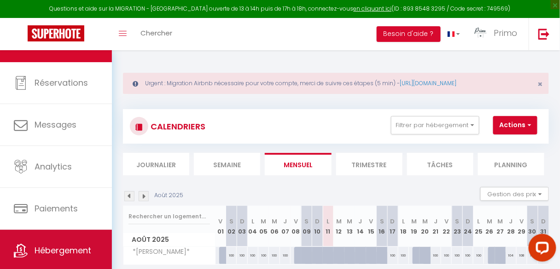
scroll to position [55, 0]
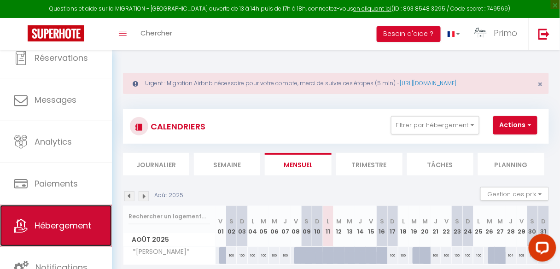
click at [62, 221] on span "Hébergement" at bounding box center [63, 226] width 57 height 12
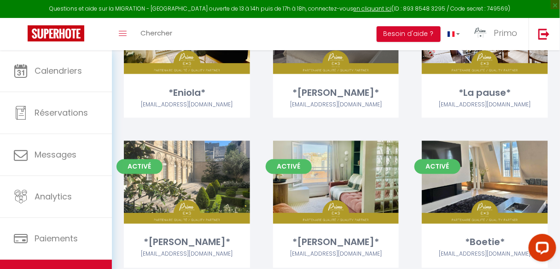
scroll to position [368, 0]
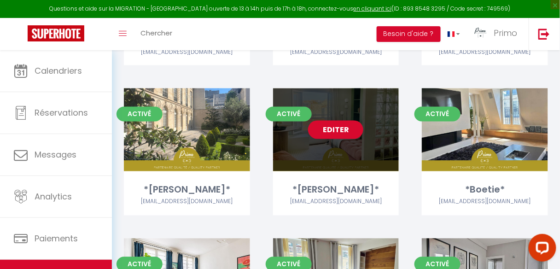
click at [330, 123] on link "Editer" at bounding box center [335, 130] width 55 height 18
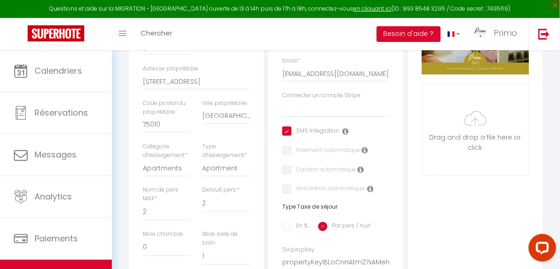
scroll to position [295, 0]
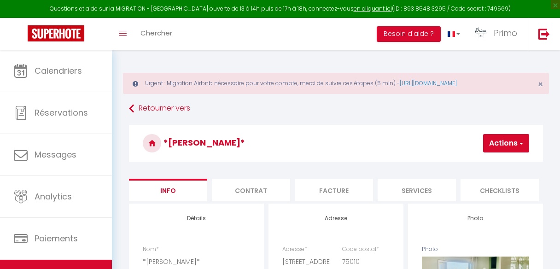
select select "2"
select select "1"
select select "16:00"
select select "23:45"
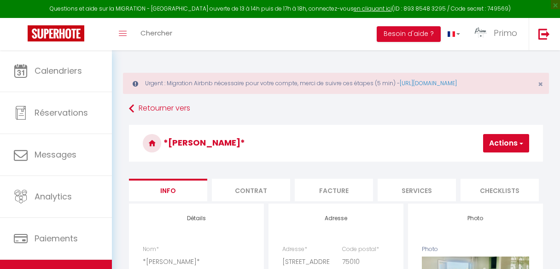
select select "11:00"
select select "30"
select select "120"
select select
select select "28"
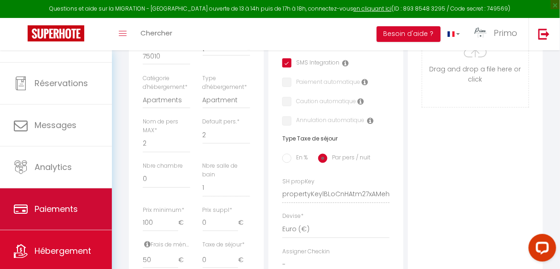
scroll to position [55, 0]
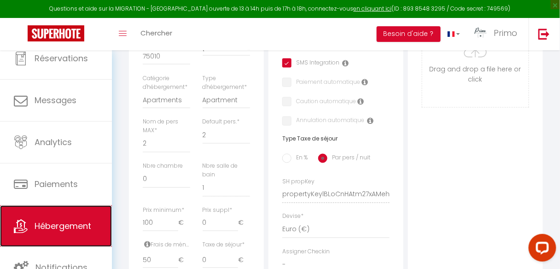
click at [82, 223] on span "Hébergement" at bounding box center [63, 226] width 57 height 12
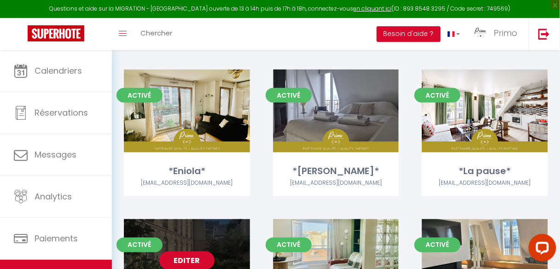
scroll to position [332, 0]
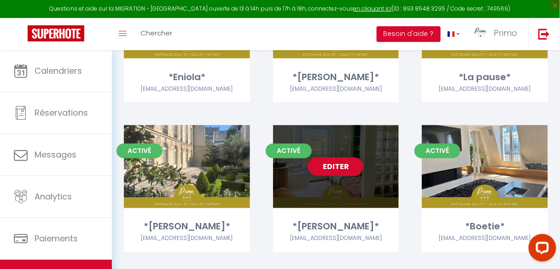
click at [348, 163] on link "Editer" at bounding box center [335, 167] width 55 height 18
select select "3"
select select "2"
select select "1"
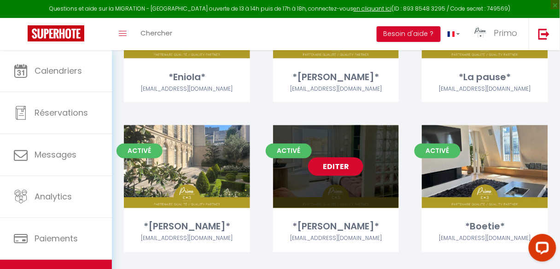
select select
select select "28"
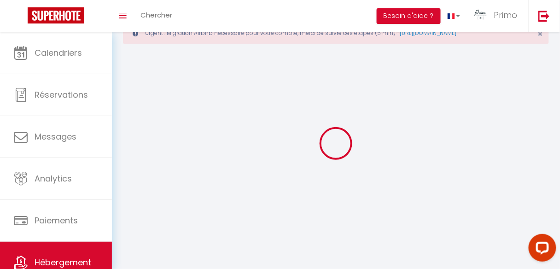
select select
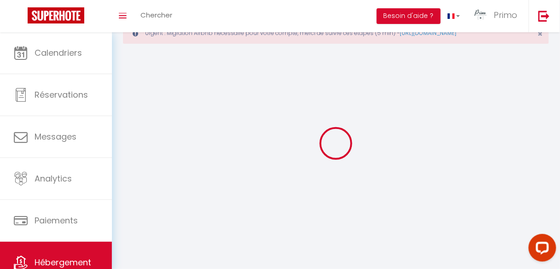
select select
checkbox input "false"
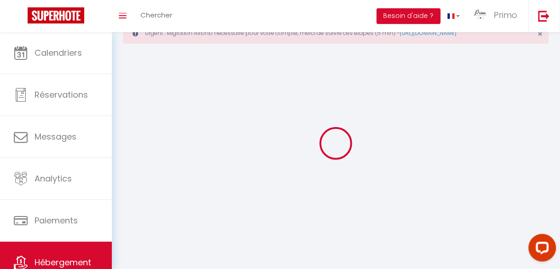
select select
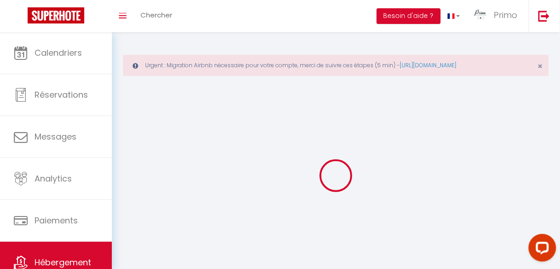
select select
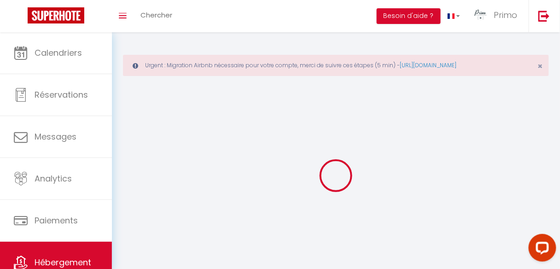
select select
checkbox input "false"
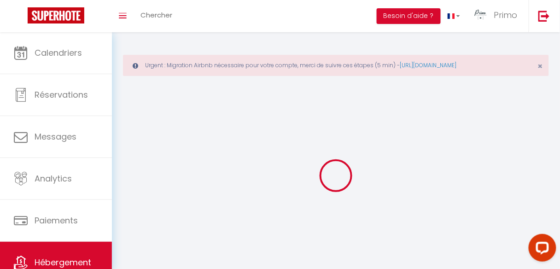
select select
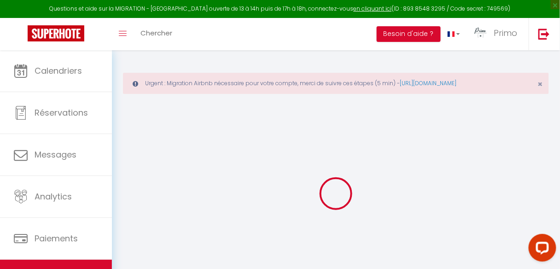
select select
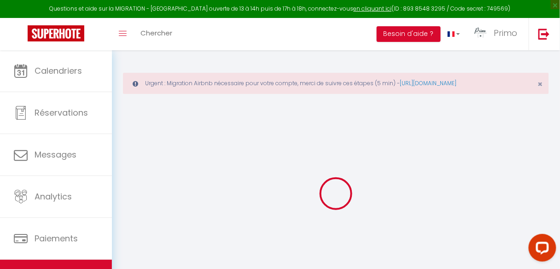
select select
checkbox input "false"
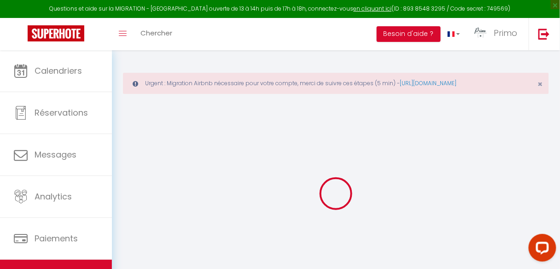
select select
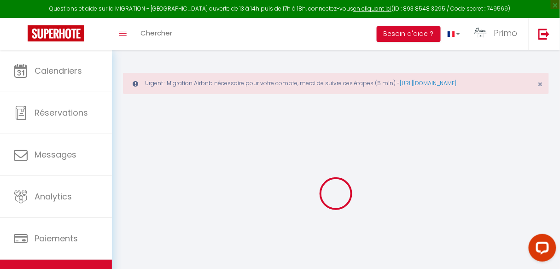
select select
checkbox input "false"
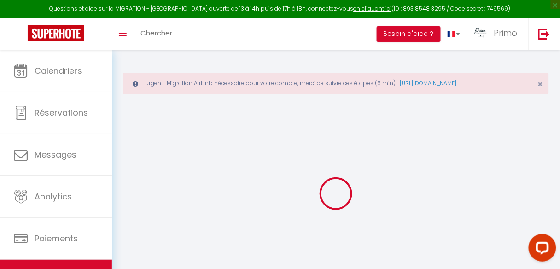
checkbox input "false"
select select
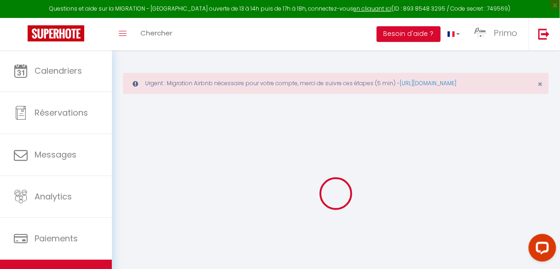
select select
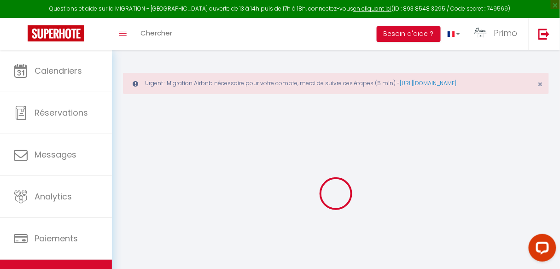
checkbox input "false"
select select
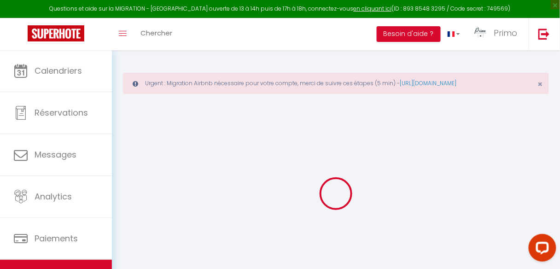
select select
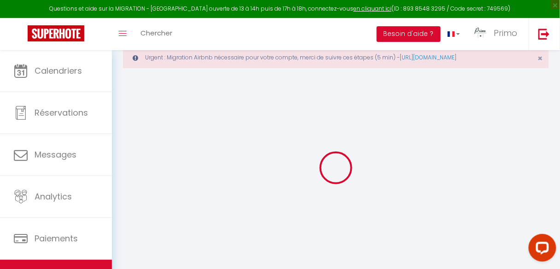
scroll to position [50, 0]
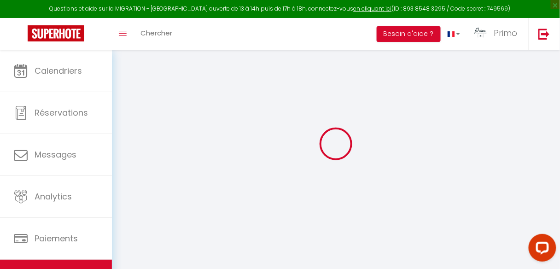
type input "*[PERSON_NAME]*"
type input "[PERSON_NAME]"
type input "Gamal"
type input "[STREET_ADDRESS]"
type input "75010"
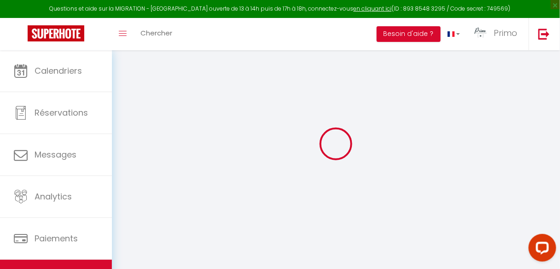
type input "[GEOGRAPHIC_DATA]"
select select "2"
select select "0"
type input "100"
type input "50"
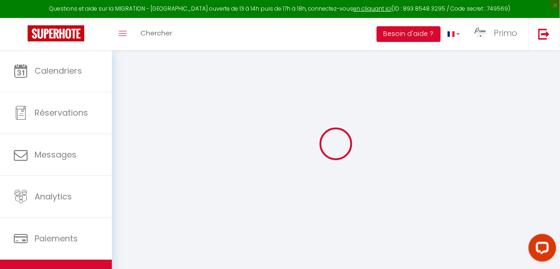
select select
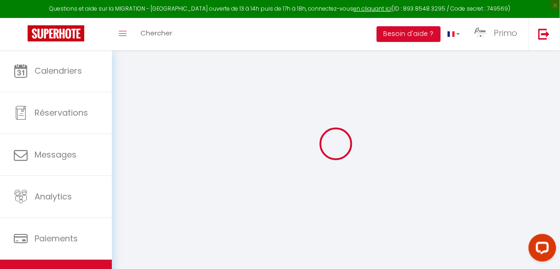
type input "[STREET_ADDRESS]"
type input "75010"
type input "[GEOGRAPHIC_DATA]"
type input "[EMAIL_ADDRESS][DOMAIN_NAME]"
select select
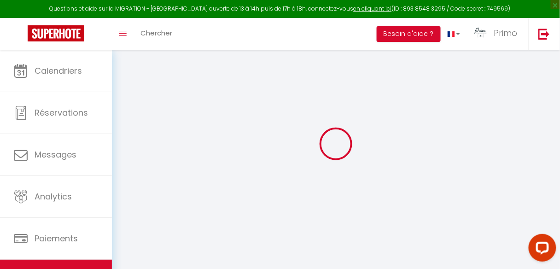
checkbox input "true"
checkbox input "false"
type input "0"
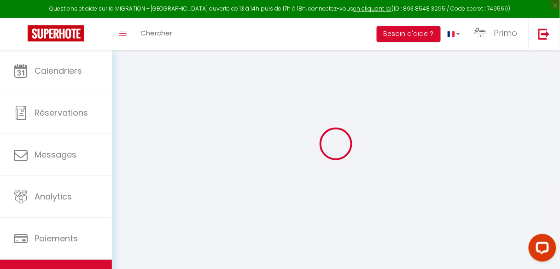
type input "25"
type input "0"
select select
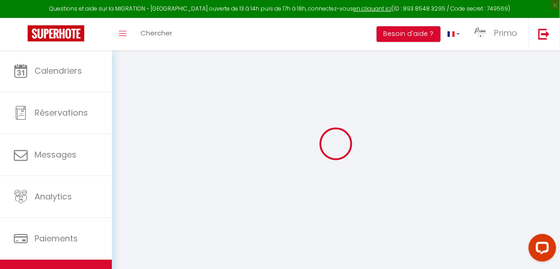
select select
checkbox input "true"
checkbox input "false"
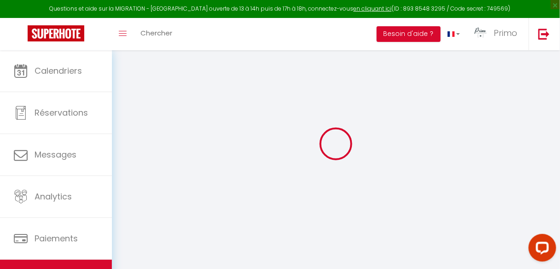
checkbox input "false"
select select
checkbox input "true"
checkbox input "false"
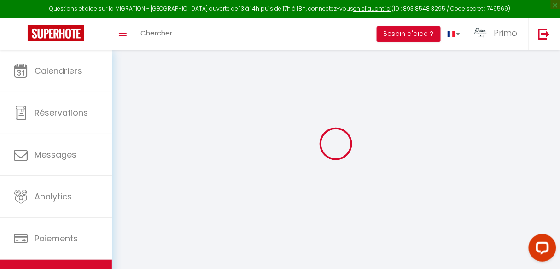
checkbox input "false"
select select "16:00"
select select "23:45"
select select "11:00"
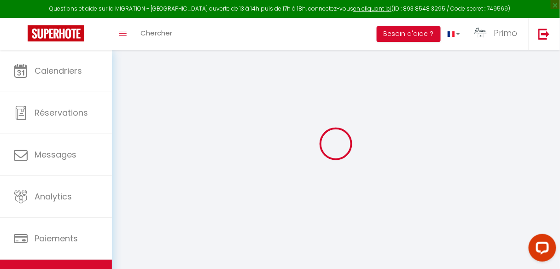
select select "30"
select select "120"
select select
checkbox input "true"
checkbox input "false"
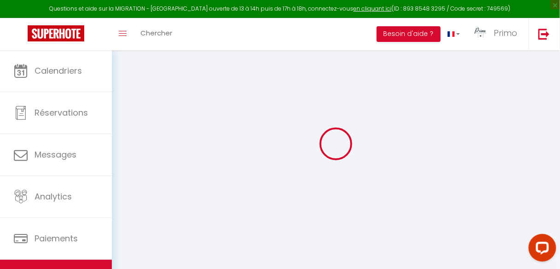
checkbox input "false"
select select
checkbox input "true"
checkbox input "false"
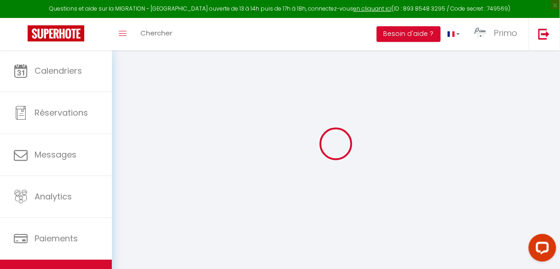
checkbox input "false"
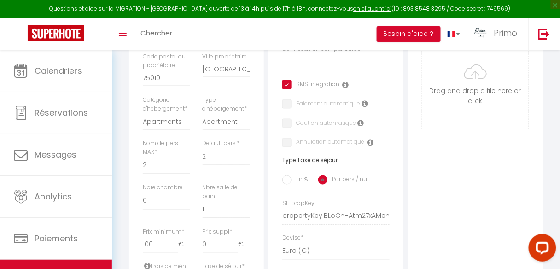
scroll to position [308, 0]
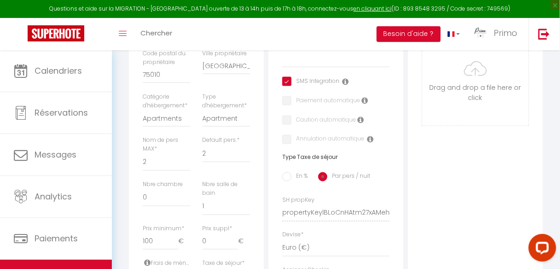
select select
checkbox input "true"
checkbox input "false"
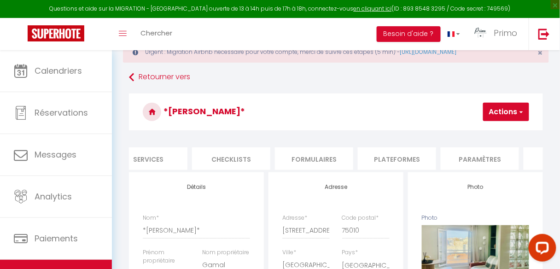
scroll to position [0, 344]
click at [409, 163] on li "Paramètres" at bounding box center [404, 158] width 78 height 23
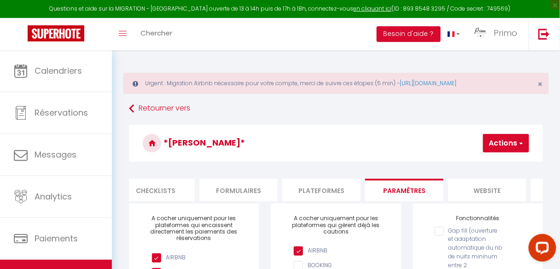
click at [480, 187] on li "website" at bounding box center [487, 190] width 78 height 23
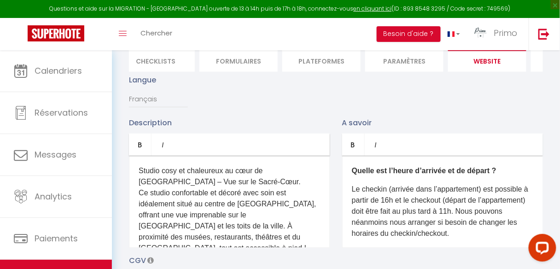
scroll to position [74, 0]
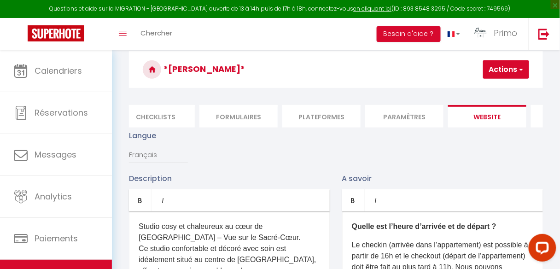
click at [332, 116] on li "Plateformes" at bounding box center [321, 116] width 78 height 23
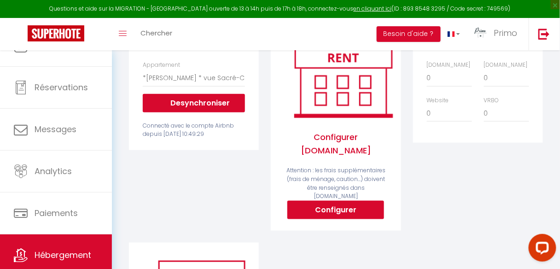
scroll to position [55, 0]
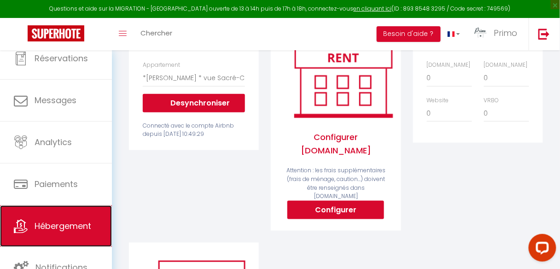
click at [71, 228] on span "Hébergement" at bounding box center [63, 226] width 57 height 12
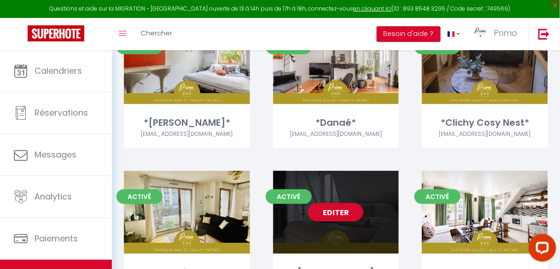
scroll to position [123, 0]
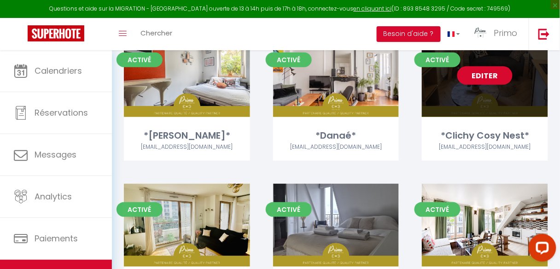
click at [484, 72] on link "Editer" at bounding box center [484, 75] width 55 height 18
click at [484, 76] on link "Editer" at bounding box center [484, 75] width 55 height 18
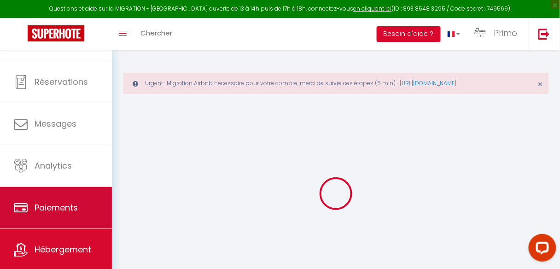
scroll to position [55, 0]
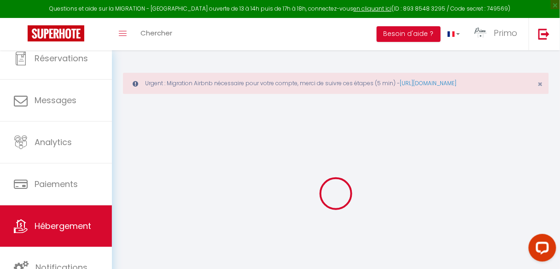
select select
checkbox input "true"
checkbox input "false"
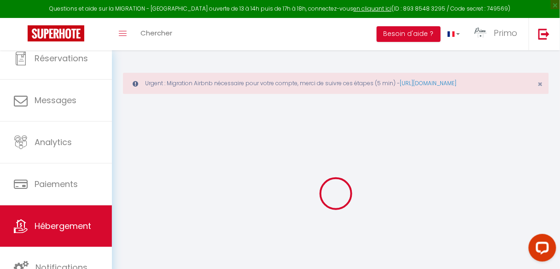
select select "11:00"
select select "30"
select select "120"
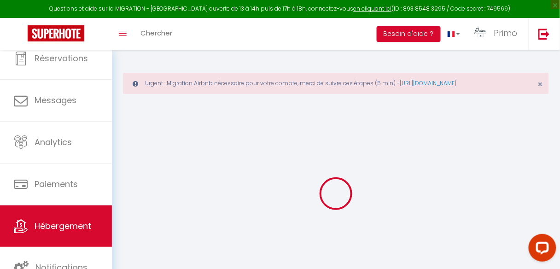
select select
checkbox input "true"
checkbox input "false"
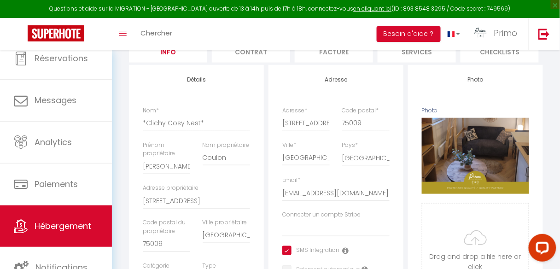
scroll to position [87, 0]
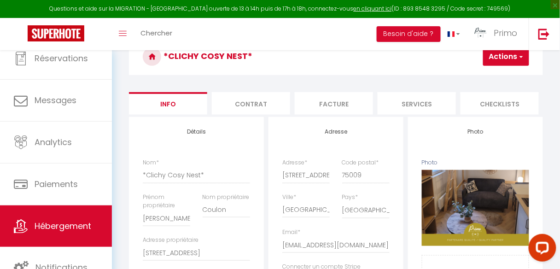
select select
checkbox input "true"
checkbox input "false"
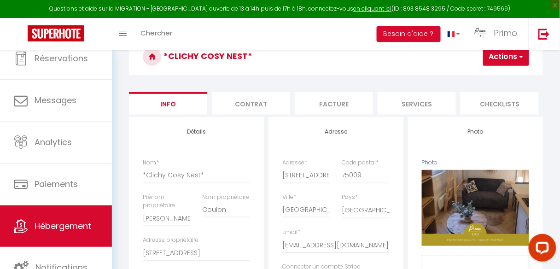
checkbox input "false"
select select "6719-1420186909517031697"
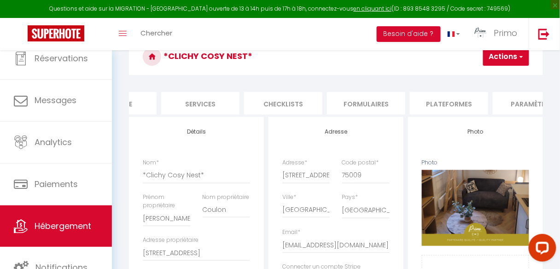
scroll to position [0, 225]
click at [465, 104] on li "Plateformes" at bounding box center [441, 103] width 78 height 23
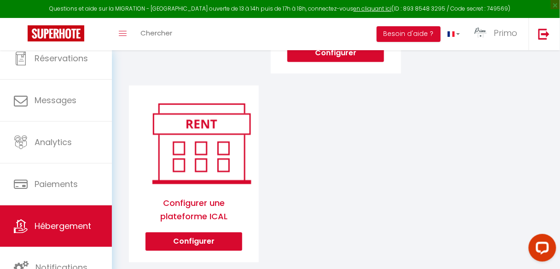
scroll to position [120, 0]
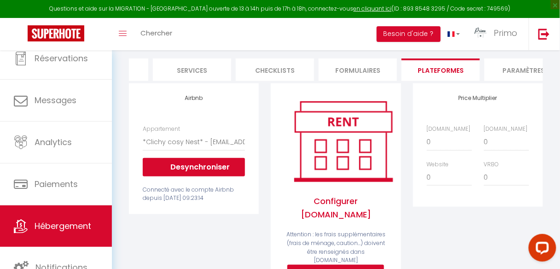
click at [242, 107] on div "Airbnb Appartement *[GEOGRAPHIC_DATA]* au coeur du [GEOGRAPHIC_DATA] - [EMAIL_A…" at bounding box center [194, 148] width 130 height 131
click at [455, 67] on li "Plateformes" at bounding box center [441, 69] width 78 height 23
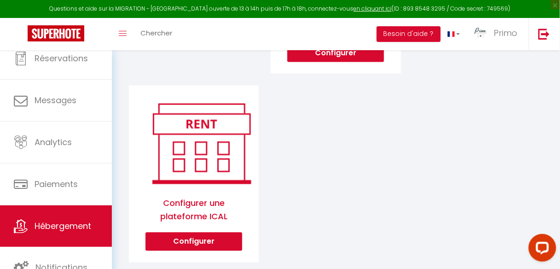
scroll to position [231, 0]
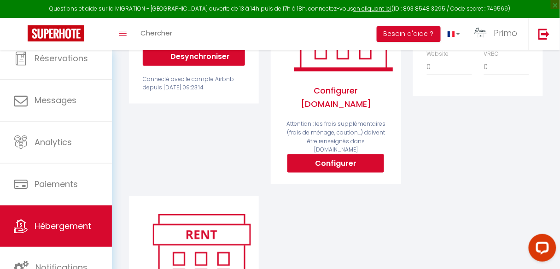
click at [216, 93] on div "Connecté avec le compte Airbnb depuis [DATE] 09:23:14" at bounding box center [194, 84] width 102 height 18
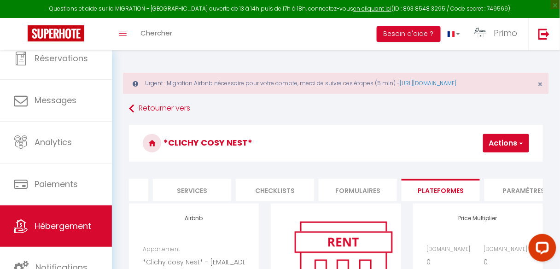
scroll to position [0, 0]
click at [538, 82] on span "×" at bounding box center [540, 84] width 5 height 12
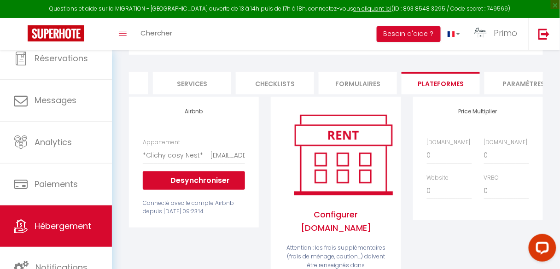
scroll to position [111, 0]
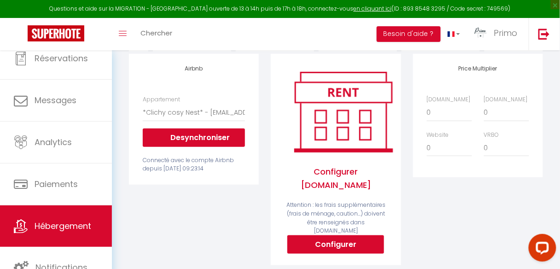
click at [212, 174] on div "Connecté avec le compte Airbnb depuis [DATE] 09:23:14" at bounding box center [194, 165] width 102 height 18
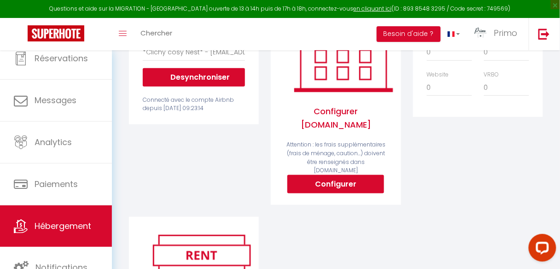
scroll to position [45, 0]
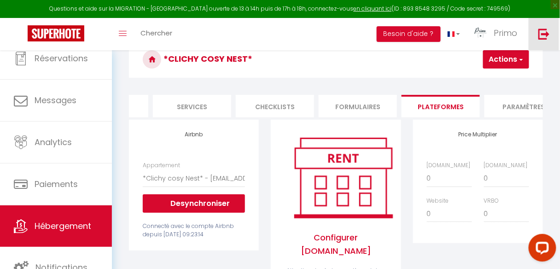
click at [545, 29] on img at bounding box center [544, 34] width 12 height 12
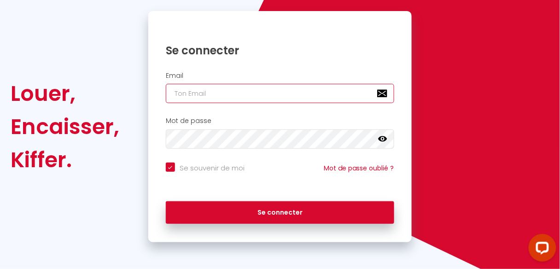
type input "[EMAIL_ADDRESS][DOMAIN_NAME]"
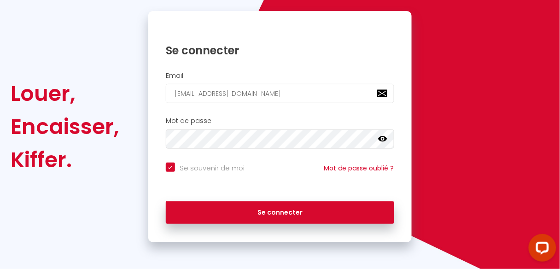
checkbox input "true"
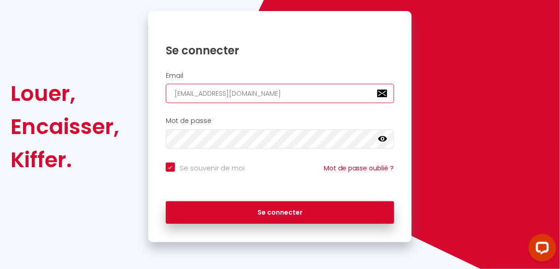
click at [205, 93] on input "[EMAIL_ADDRESS][DOMAIN_NAME]" at bounding box center [280, 93] width 228 height 19
type input "[EMAIL_ADDRESS][DOMAIN_NAME]"
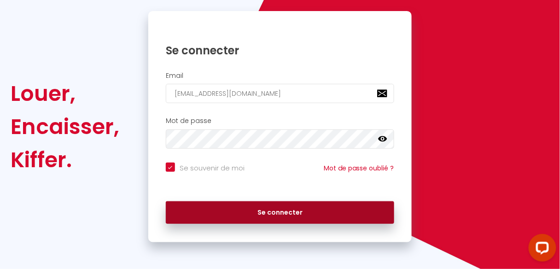
click at [254, 214] on button "Se connecter" at bounding box center [280, 212] width 228 height 23
checkbox input "true"
